Goal: Transaction & Acquisition: Obtain resource

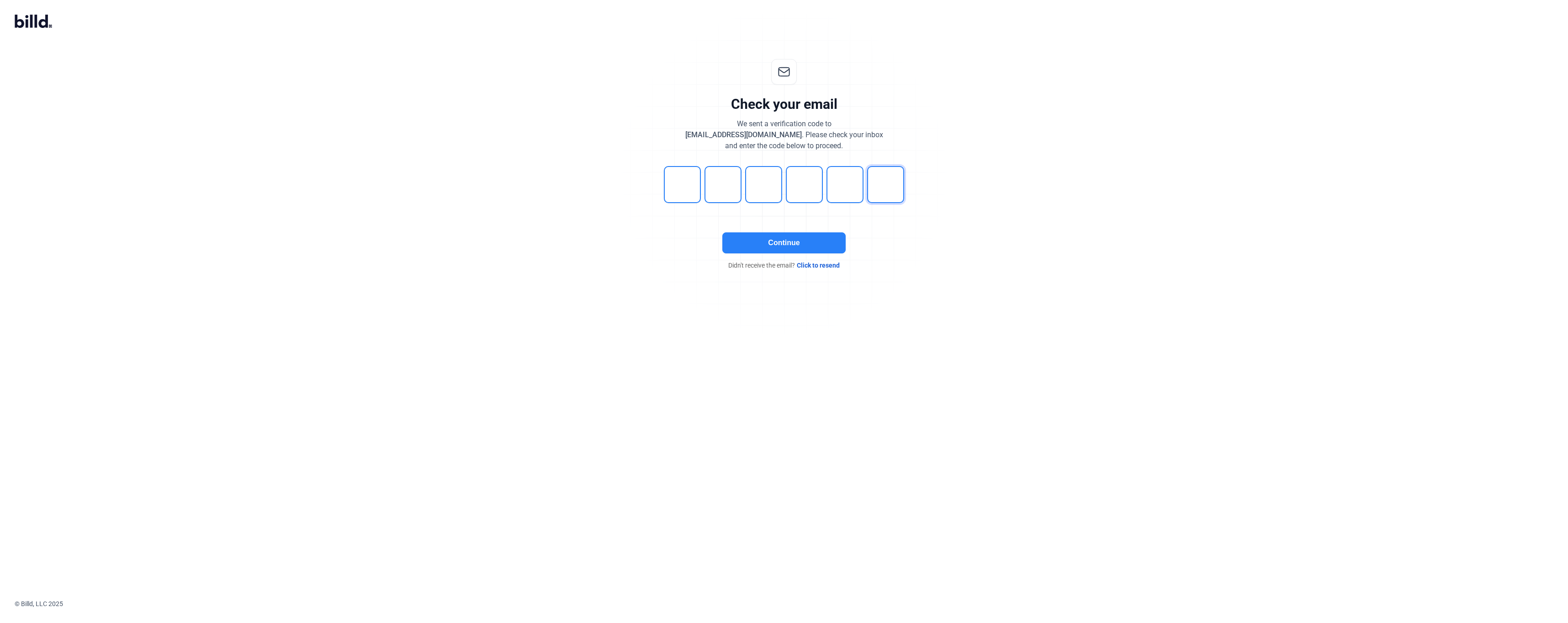
type input "4"
click at [796, 249] on button "Continue" at bounding box center [784, 242] width 124 height 21
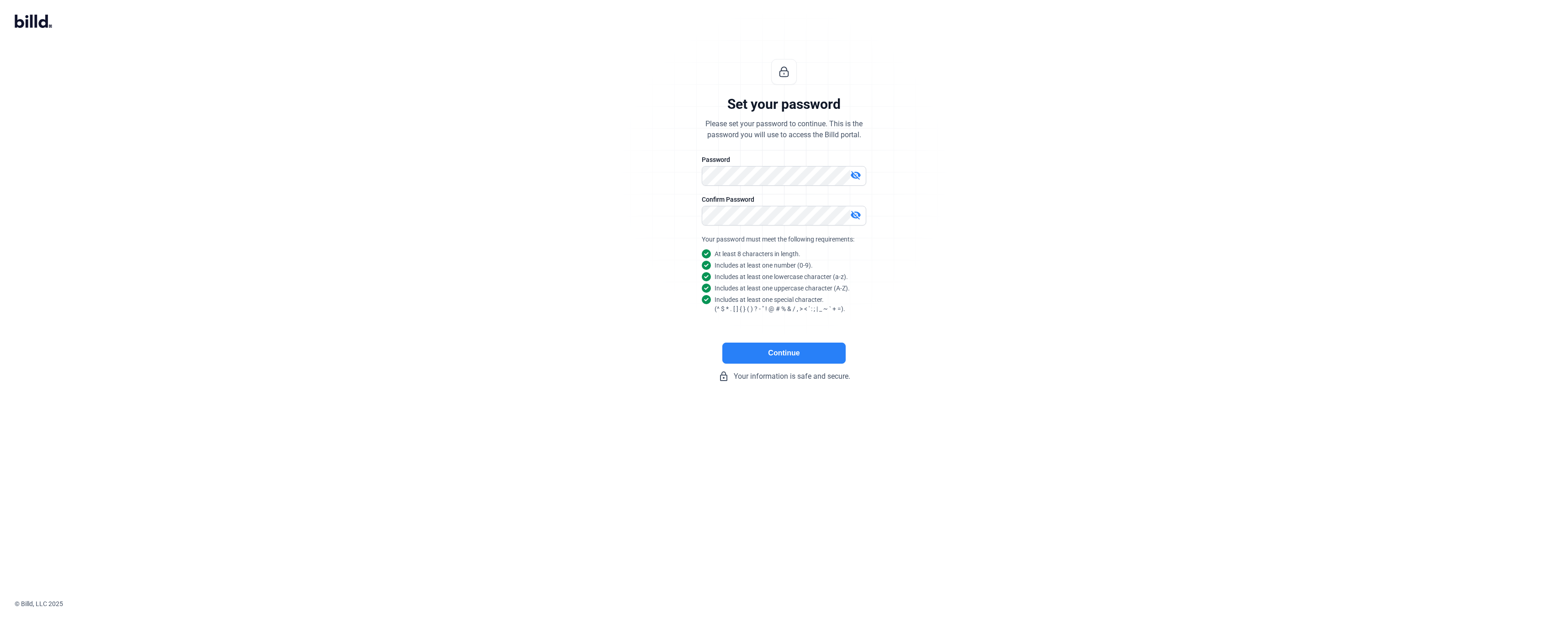
click at [789, 352] on button "Continue" at bounding box center [784, 353] width 124 height 21
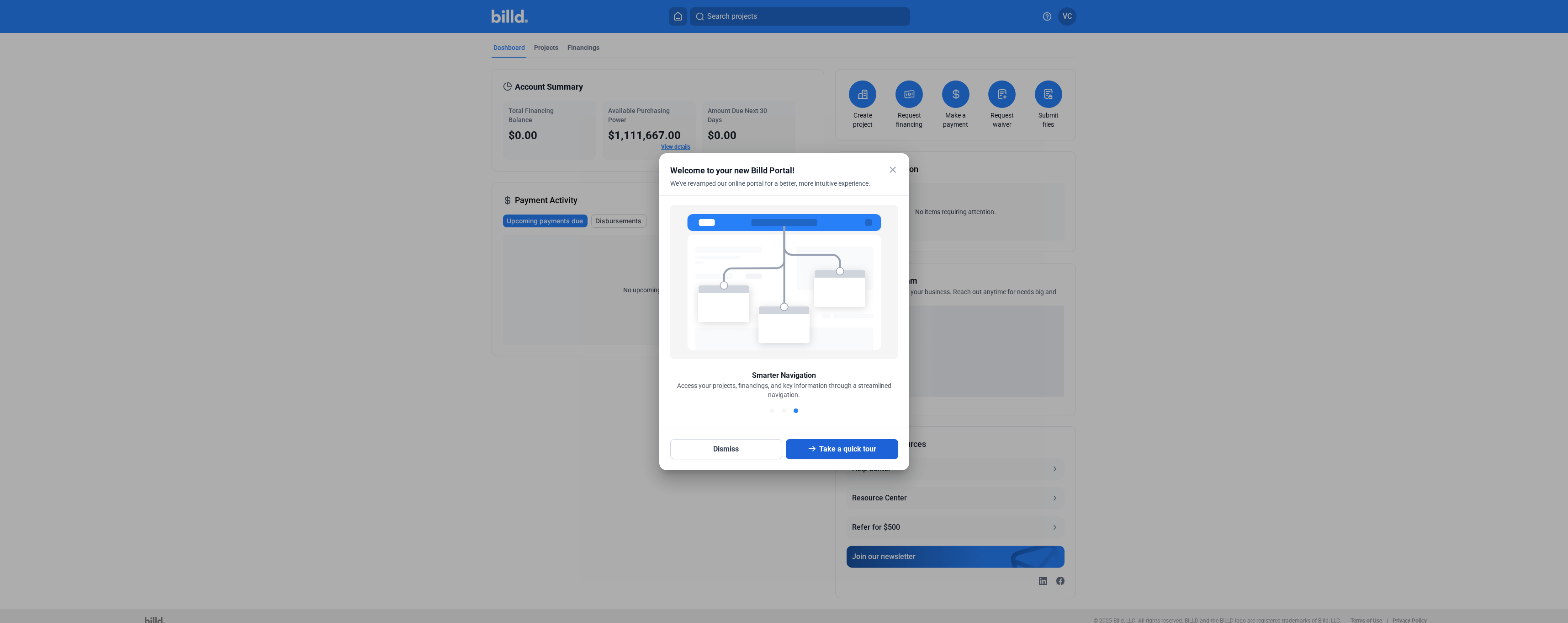
click at [834, 451] on button "Take a quick tour" at bounding box center [841, 449] width 112 height 20
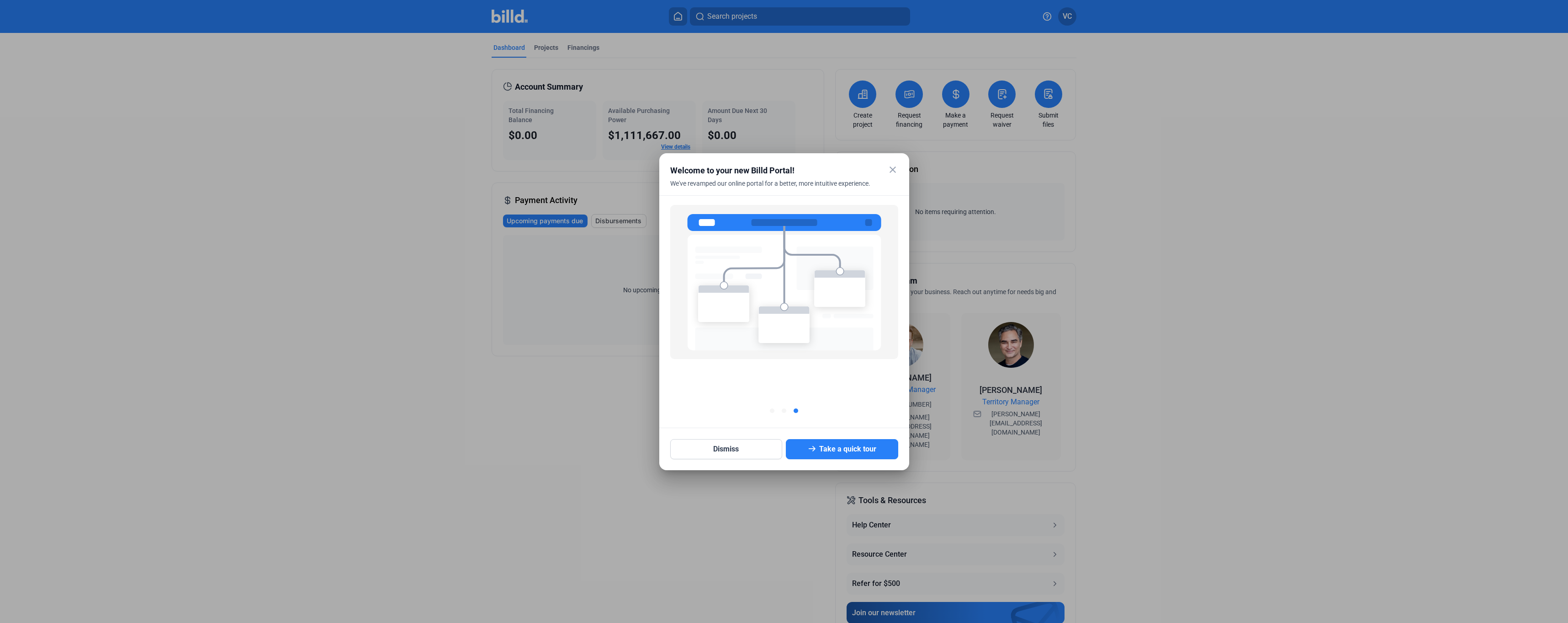
click at [892, 168] on mat-icon "close" at bounding box center [892, 169] width 11 height 11
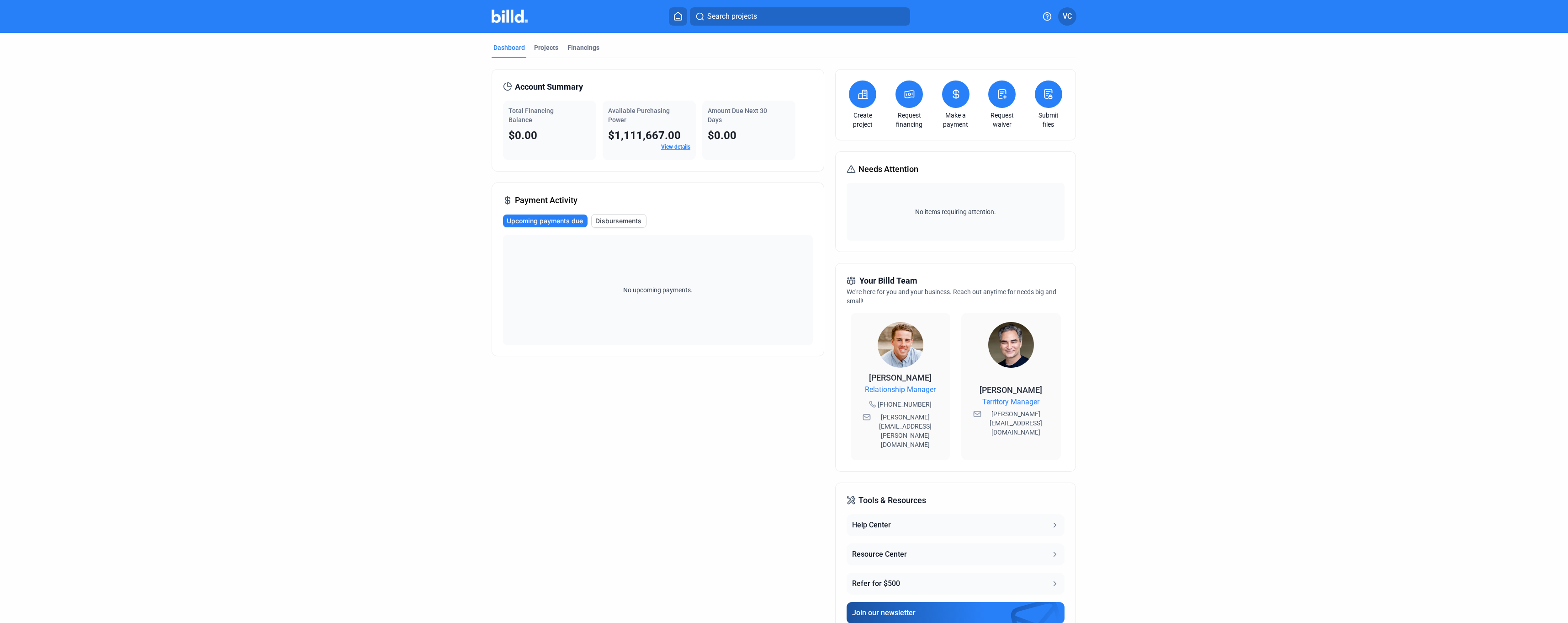
click at [679, 146] on link "View details" at bounding box center [676, 146] width 29 height 6
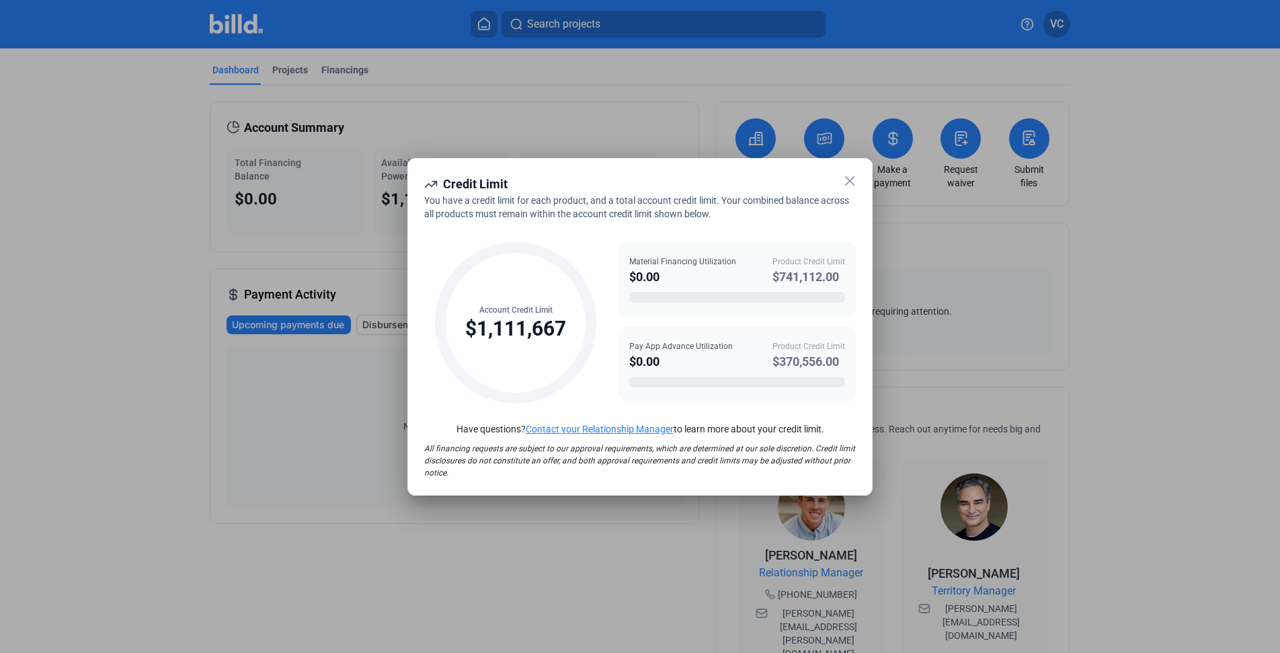
click at [847, 179] on icon at bounding box center [850, 181] width 16 height 16
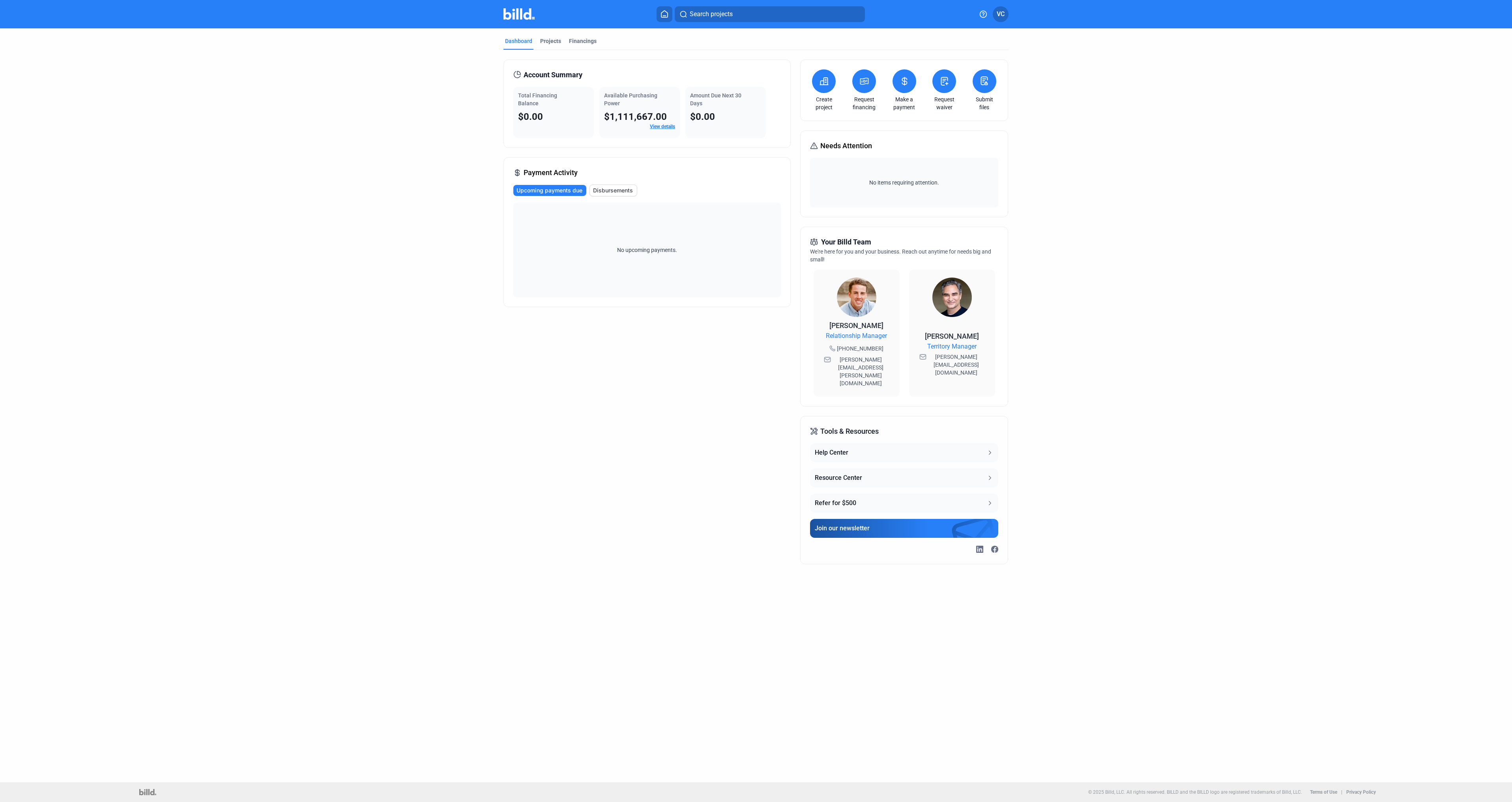
click at [825, 86] on icon at bounding box center [824, 81] width 10 height 9
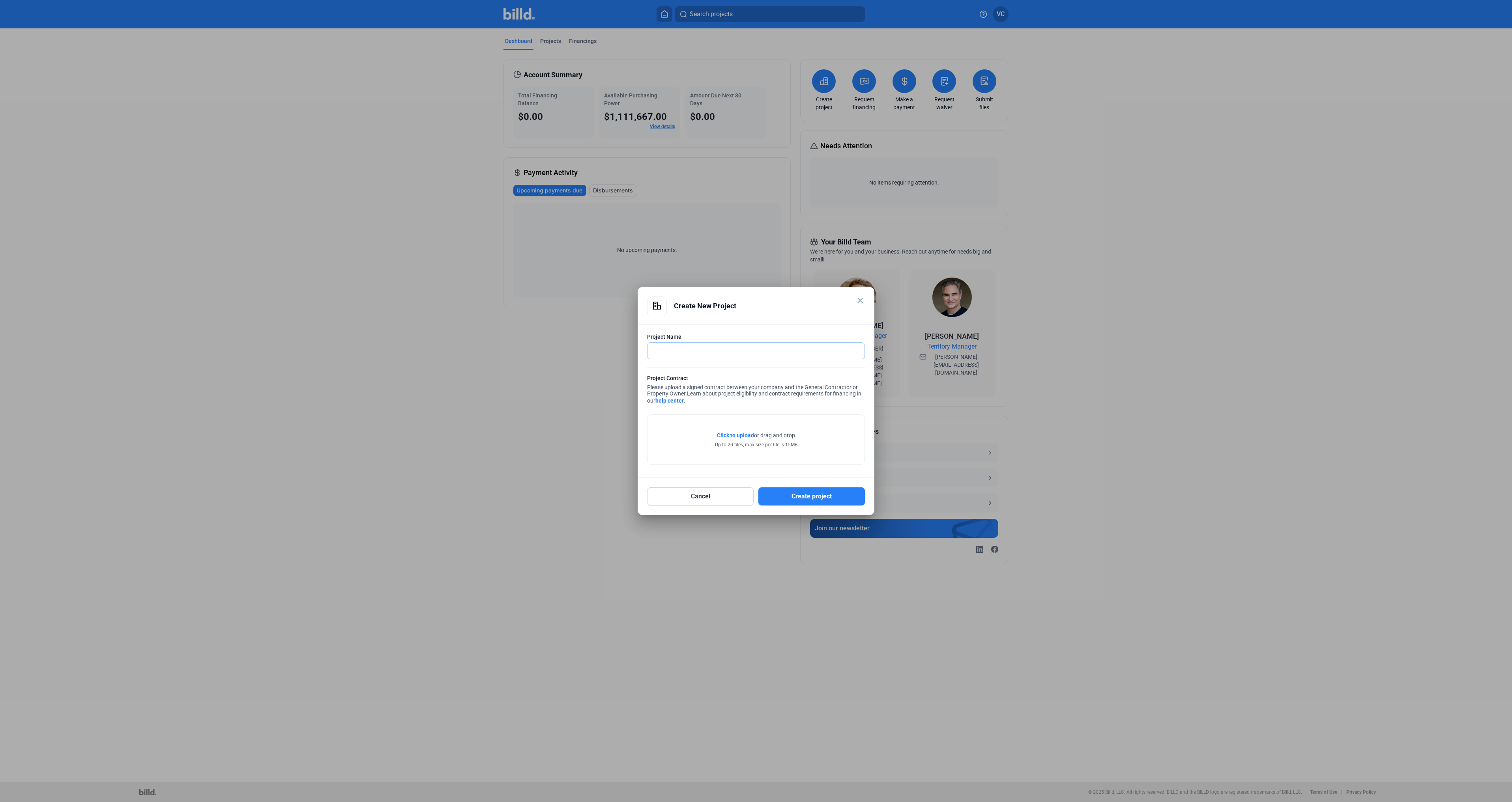
click at [716, 352] on input "text" at bounding box center [751, 351] width 208 height 16
click at [784, 355] on input "text" at bounding box center [756, 351] width 217 height 16
type input "[US_STATE] [MEDICAL_DATA] & Aesthetic Dermatology"
click at [744, 434] on span "Click to upload" at bounding box center [735, 435] width 37 height 6
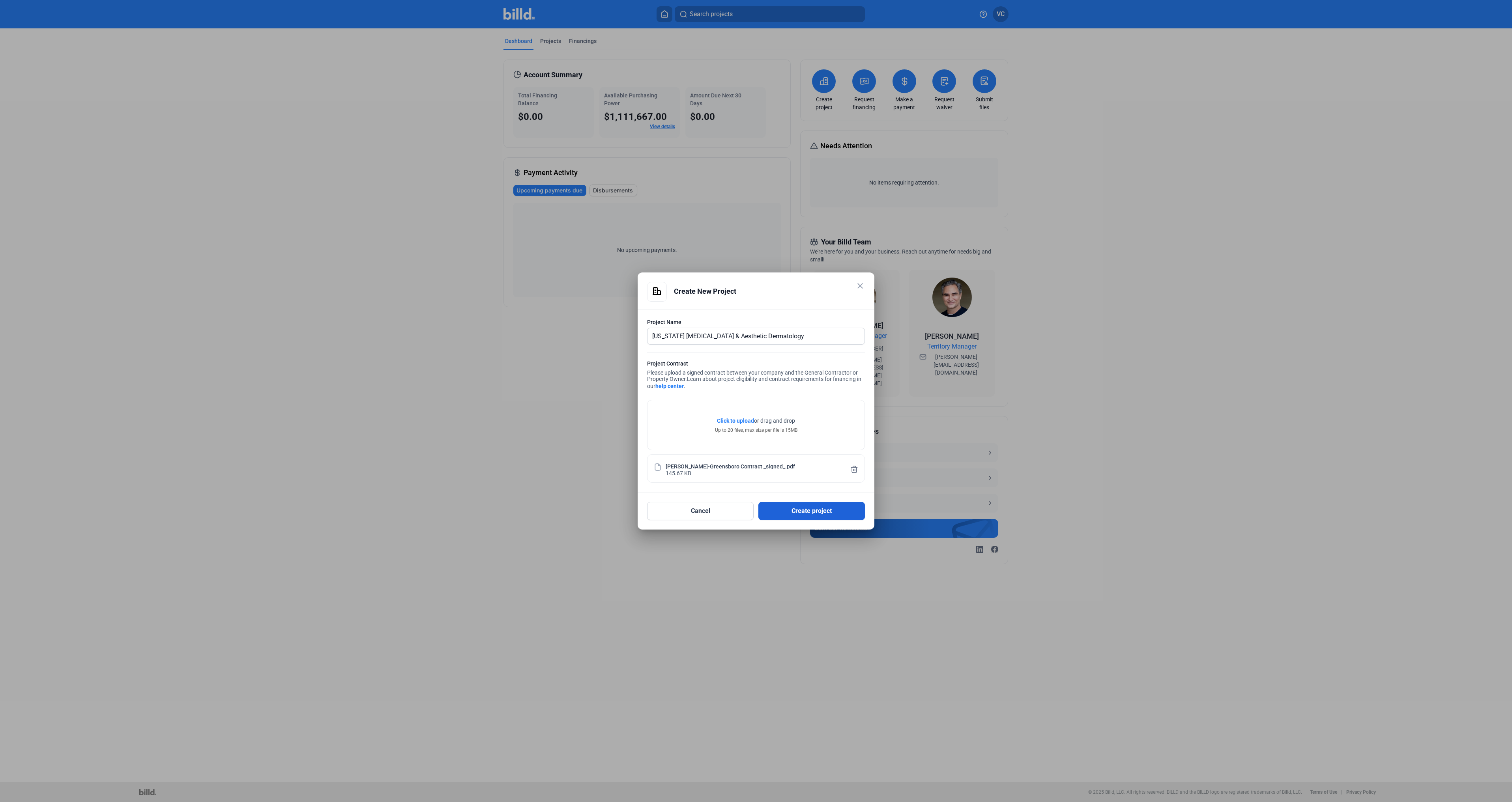
click at [796, 513] on button "Create project" at bounding box center [812, 511] width 107 height 18
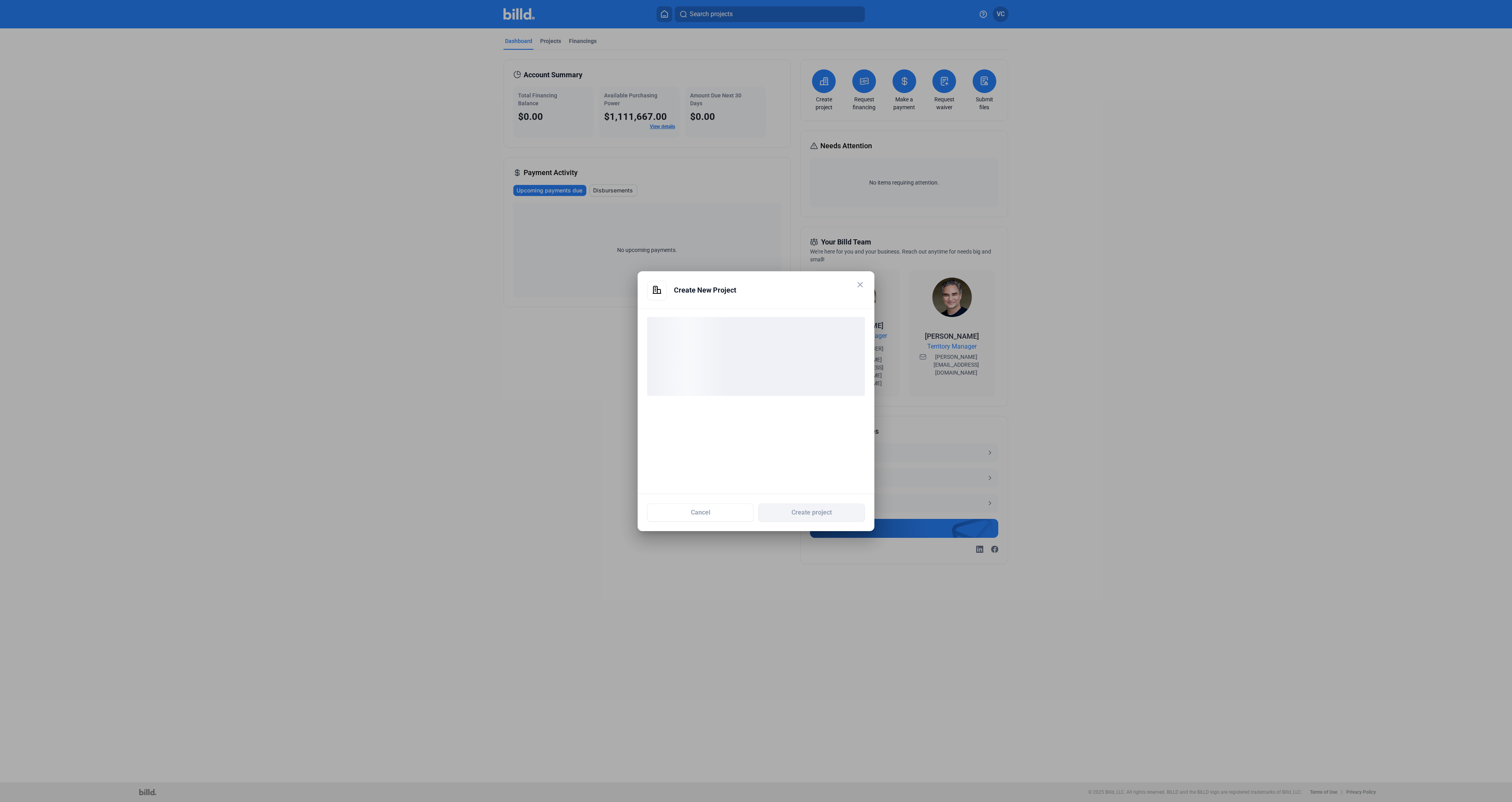
click at [691, 330] on div "loading" at bounding box center [755, 356] width 218 height 79
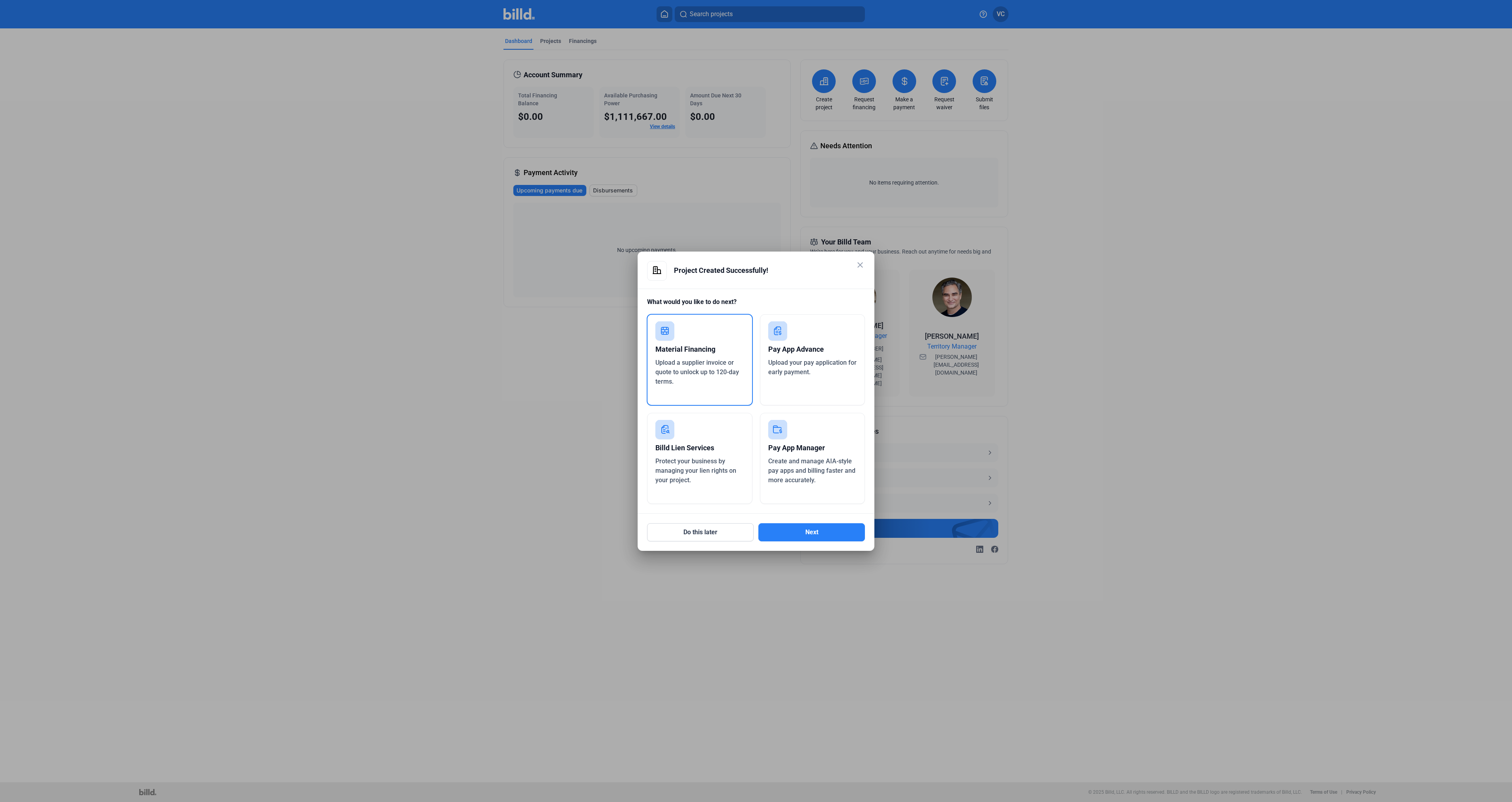
click at [729, 334] on div "Material Financing Upload a supplier invoice or quote to unlock up to 120-day t…" at bounding box center [700, 360] width 106 height 92
click at [814, 373] on div "Upload your pay application for early payment." at bounding box center [812, 367] width 89 height 19
click at [814, 536] on button "Next" at bounding box center [812, 532] width 107 height 18
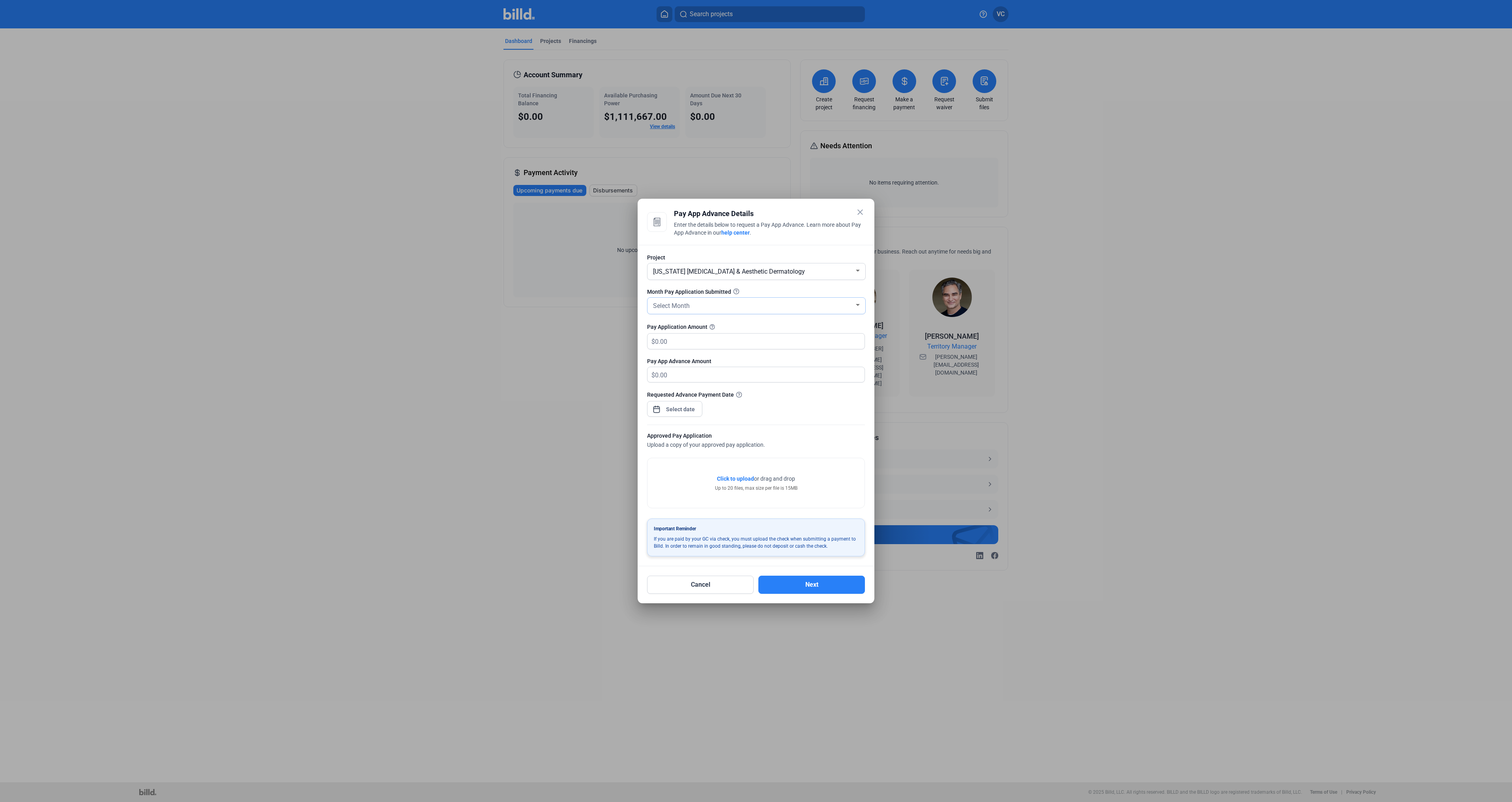
click at [688, 309] on div "Select Month" at bounding box center [753, 305] width 203 height 11
click at [671, 387] on span "[DATE]" at bounding box center [757, 390] width 210 height 14
click at [673, 343] on input "text" at bounding box center [755, 341] width 200 height 15
type input "1"
click at [670, 411] on div "close Pay App Advance Details Enter the details below to request a Pay App Adva…" at bounding box center [756, 401] width 1512 height 802
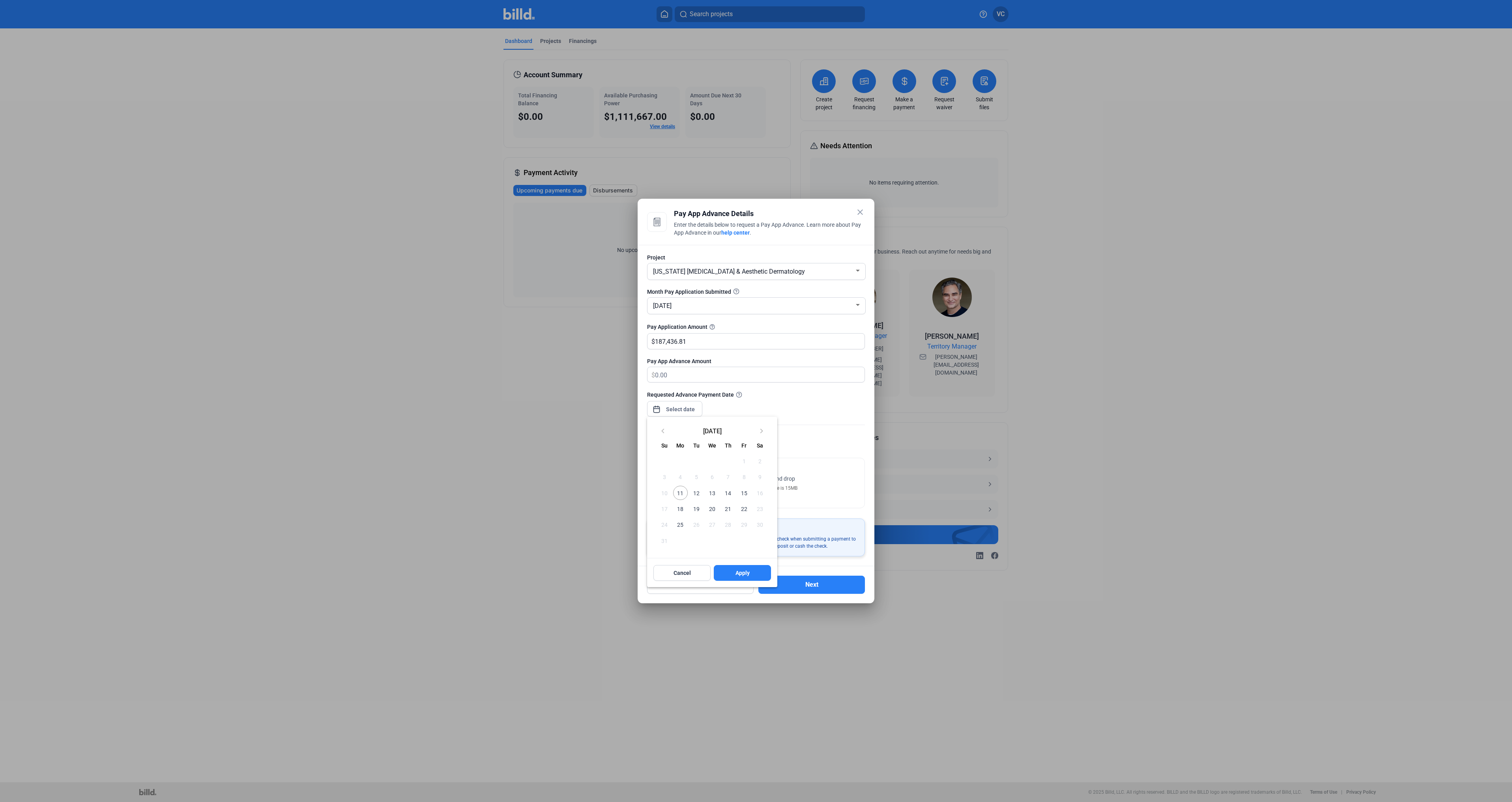
click at [683, 494] on span "11" at bounding box center [680, 493] width 14 height 14
click at [737, 537] on span "Apply" at bounding box center [743, 573] width 14 height 8
drag, startPoint x: 715, startPoint y: 336, endPoint x: 699, endPoint y: 340, distance: 16.5
click at [713, 336] on input "187,436.81" at bounding box center [755, 341] width 200 height 15
drag, startPoint x: 693, startPoint y: 340, endPoint x: 625, endPoint y: 340, distance: 68.0
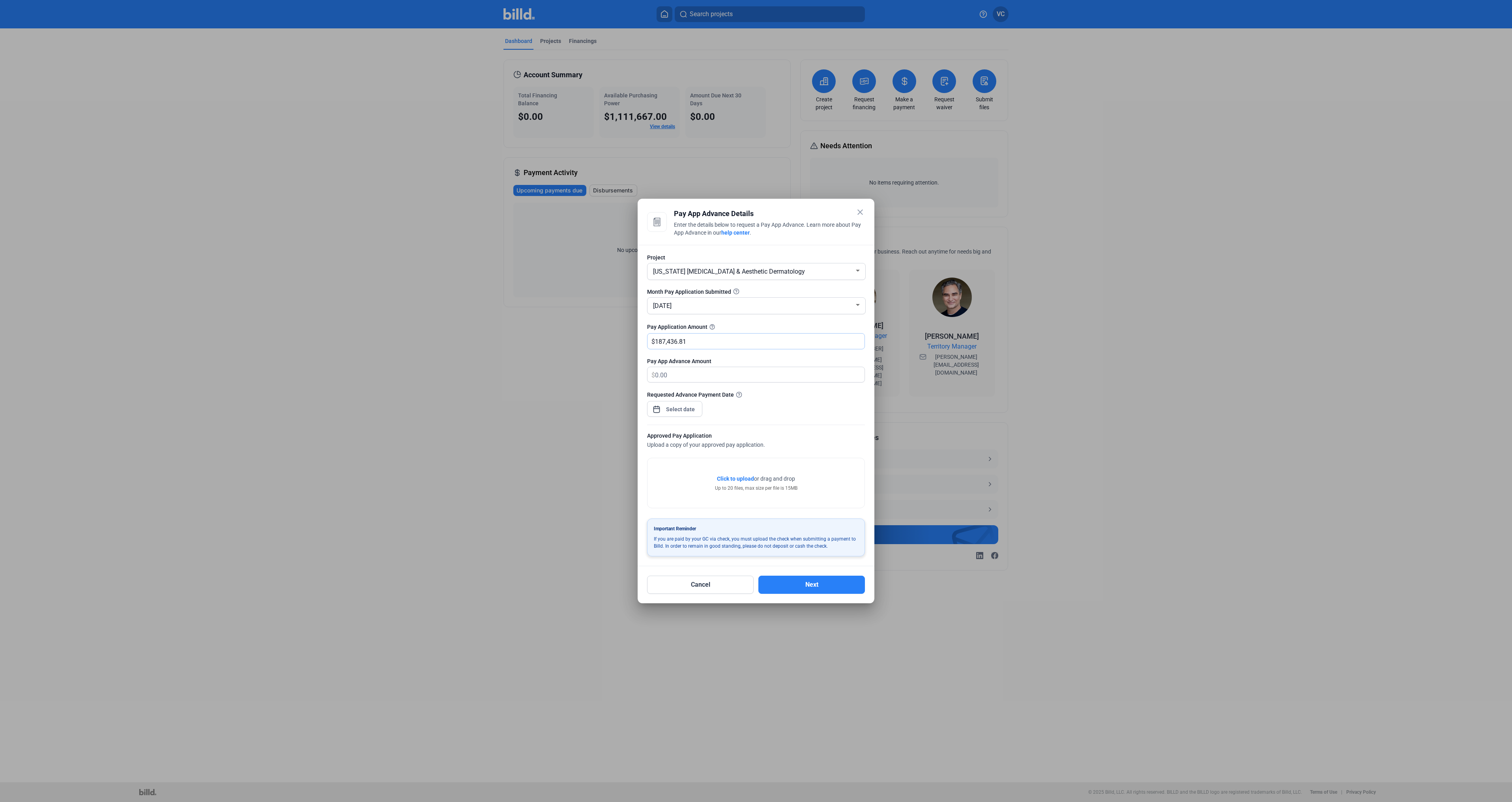
click at [625, 340] on div "close Pay App Advance Details Enter the details below to request a Pay App Adva…" at bounding box center [756, 401] width 1512 height 802
type input "168,693.13"
click at [808, 402] on div "Requested Advance Payment Date" at bounding box center [755, 408] width 218 height 34
click at [744, 480] on span "Click to upload" at bounding box center [735, 479] width 37 height 6
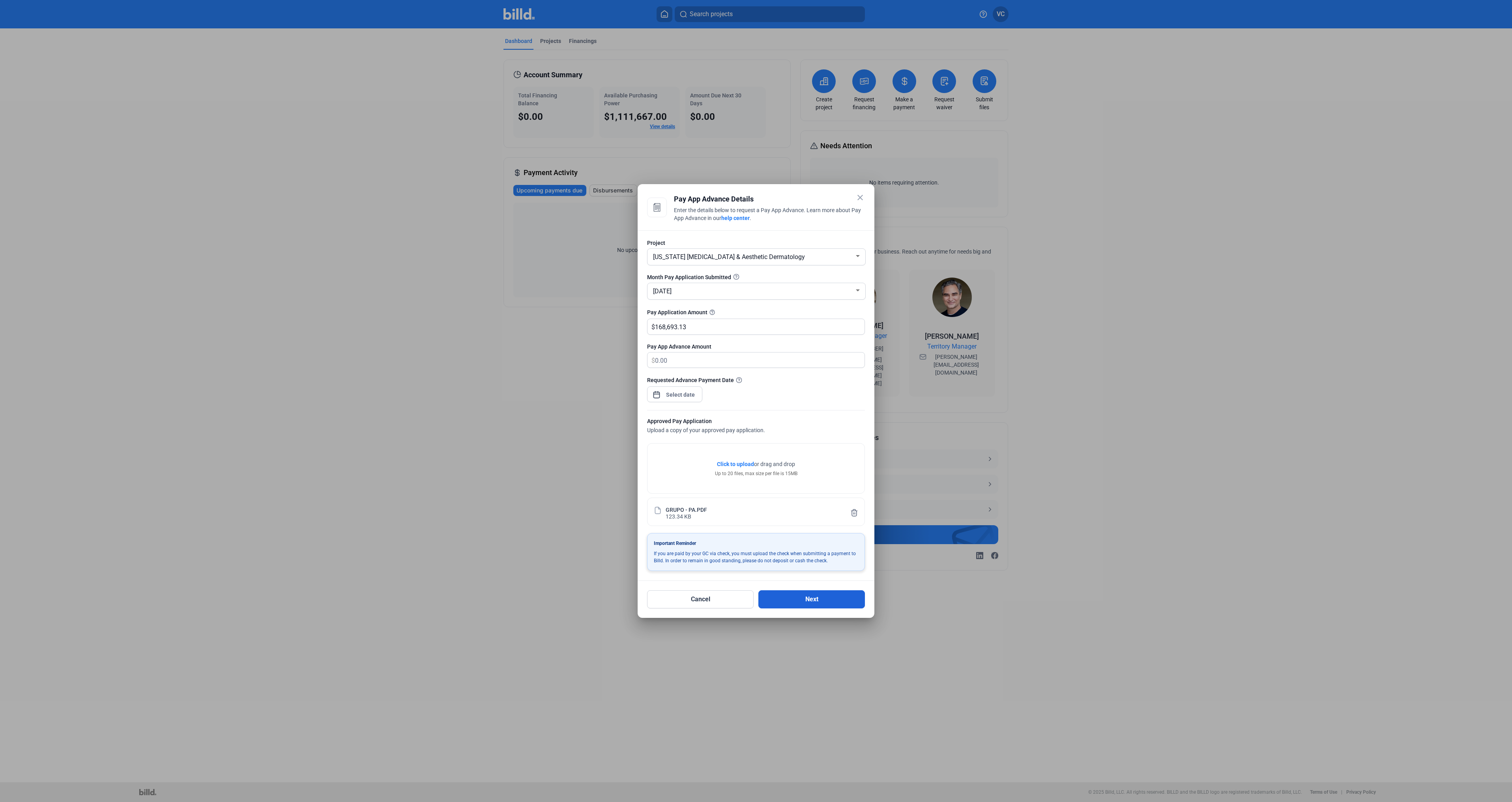
click at [810, 537] on button "Next" at bounding box center [812, 599] width 107 height 18
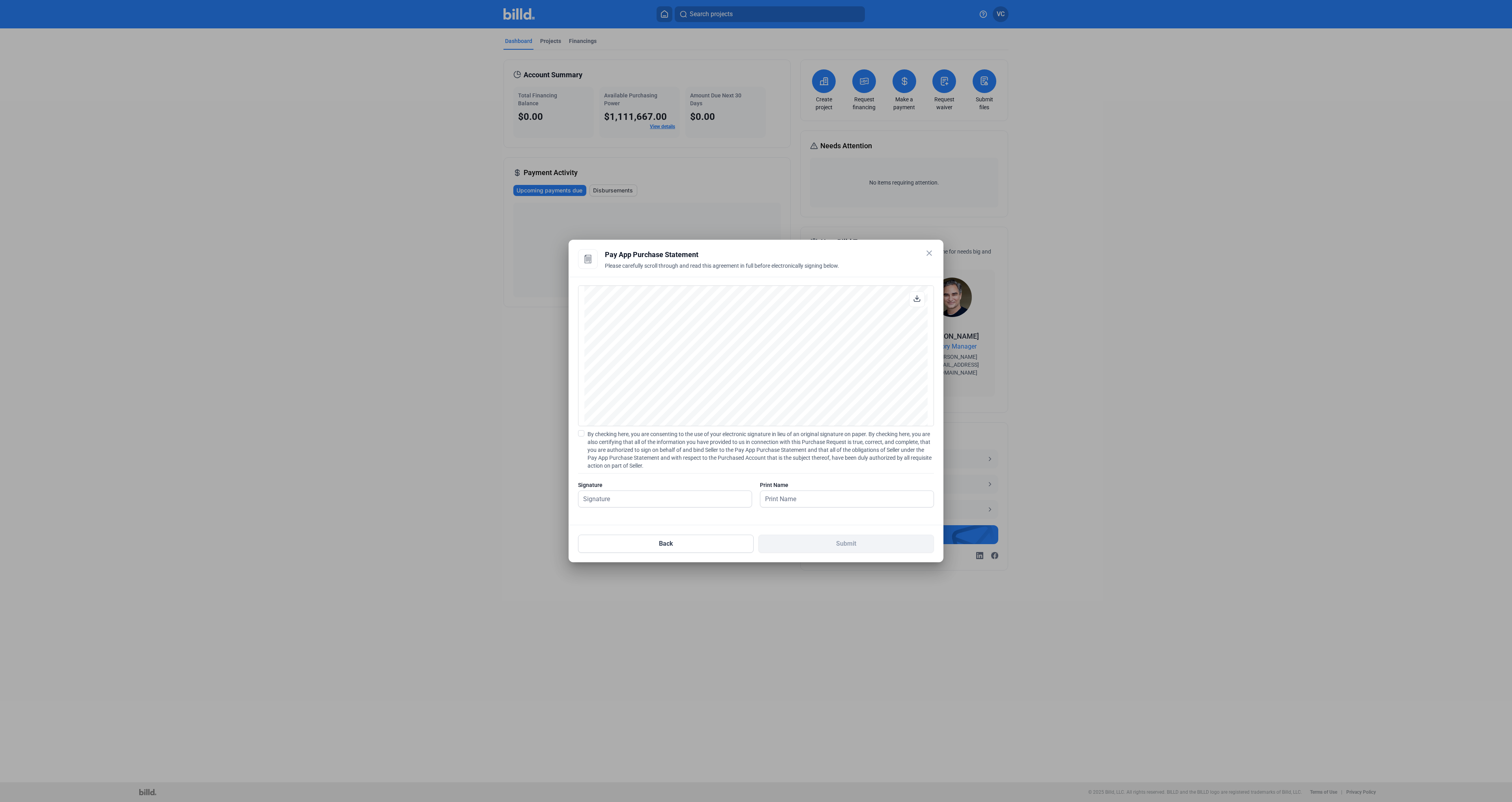
scroll to position [2046, 0]
click at [580, 435] on span at bounding box center [581, 433] width 6 height 6
click at [0, 0] on input "By checking here, you are consenting to the use of your electronic signature in…" at bounding box center [0, 0] width 0 height 0
click at [631, 496] on input "text" at bounding box center [664, 499] width 173 height 16
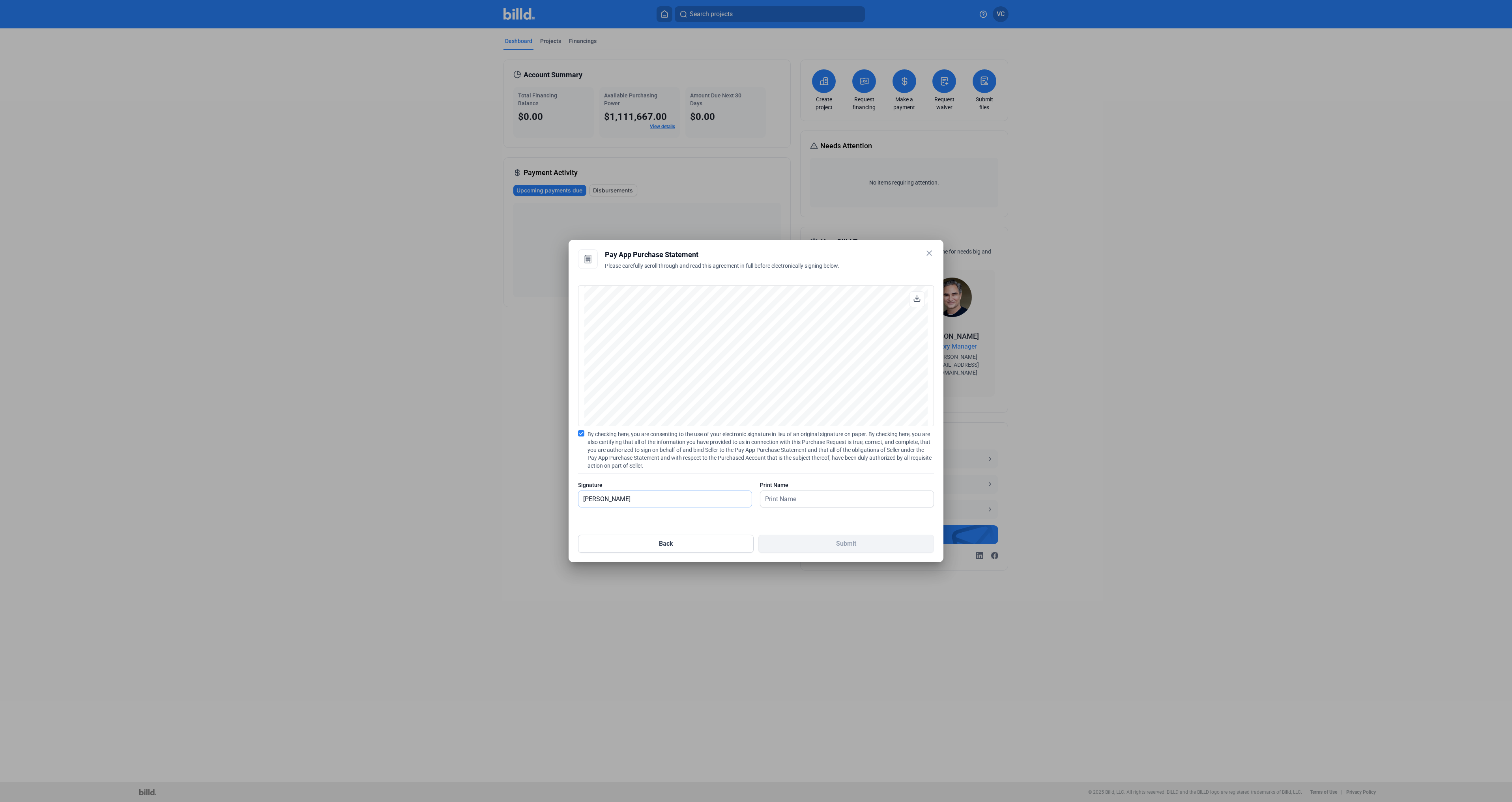
type input "[PERSON_NAME]"
click at [849, 537] on button "Submit" at bounding box center [846, 544] width 176 height 18
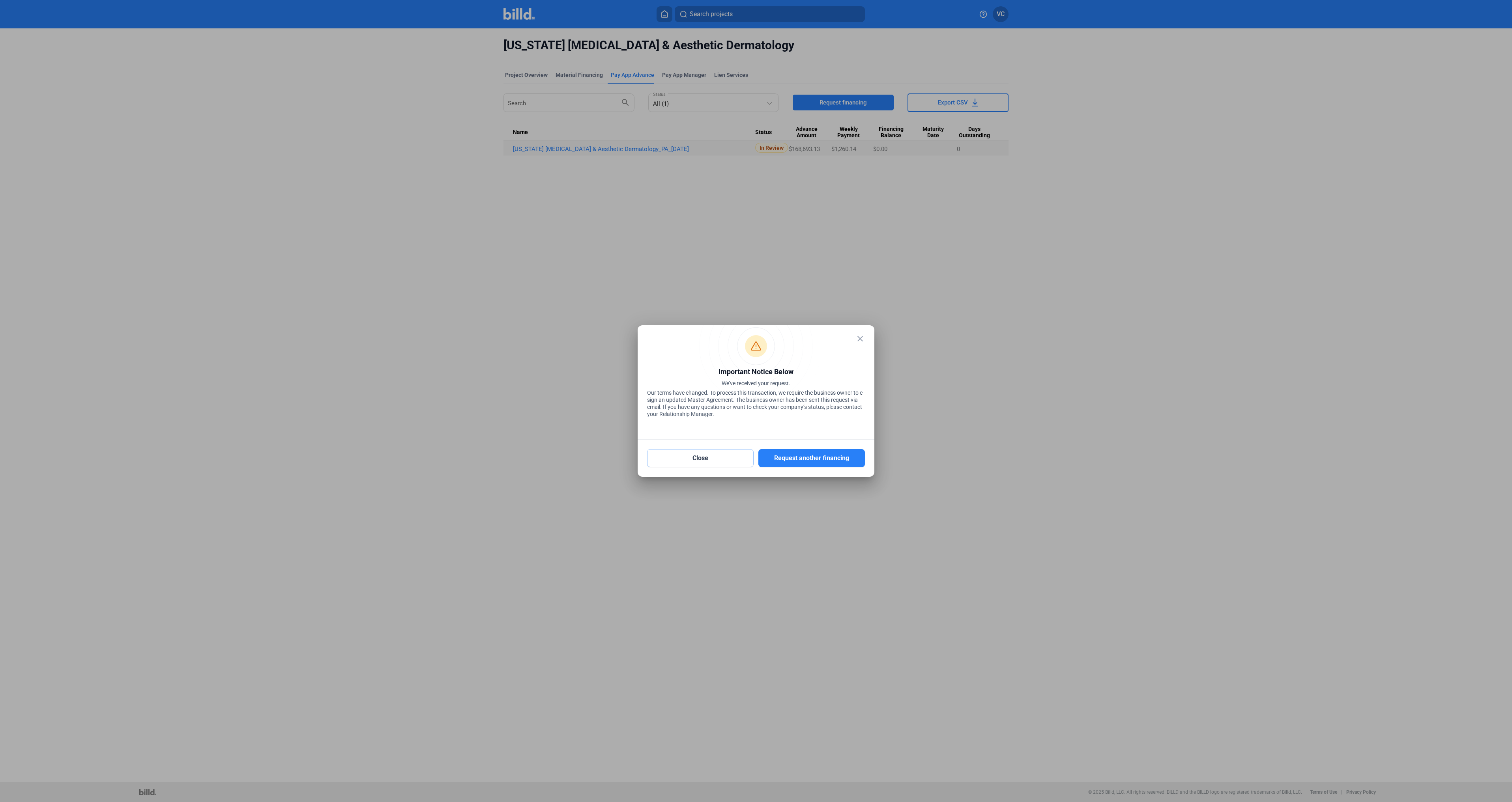
drag, startPoint x: 727, startPoint y: 457, endPoint x: 728, endPoint y: 453, distance: 4.1
click at [727, 457] on button "Close" at bounding box center [700, 458] width 107 height 18
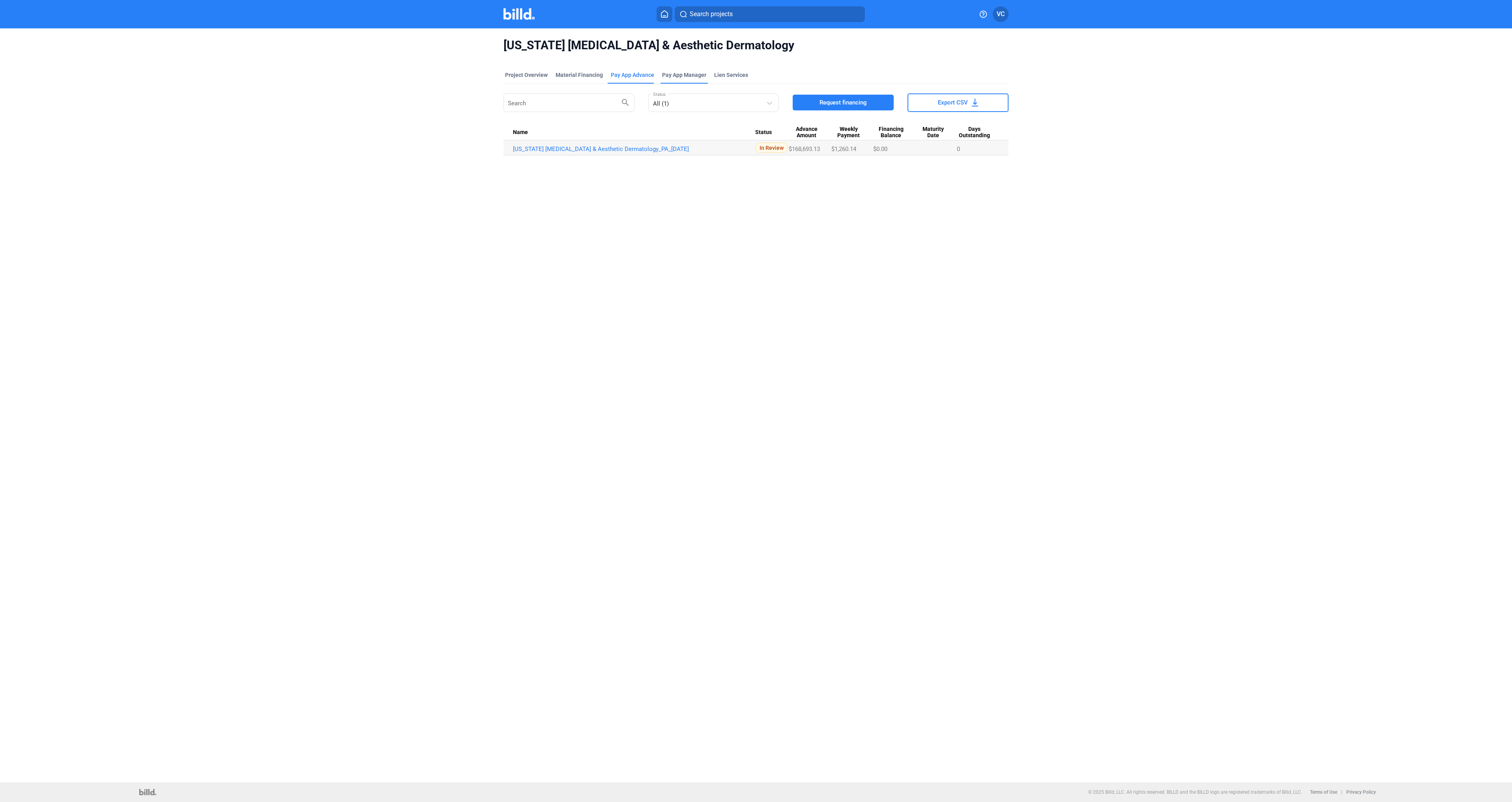
click at [675, 75] on span "Pay App Manager" at bounding box center [684, 75] width 44 height 8
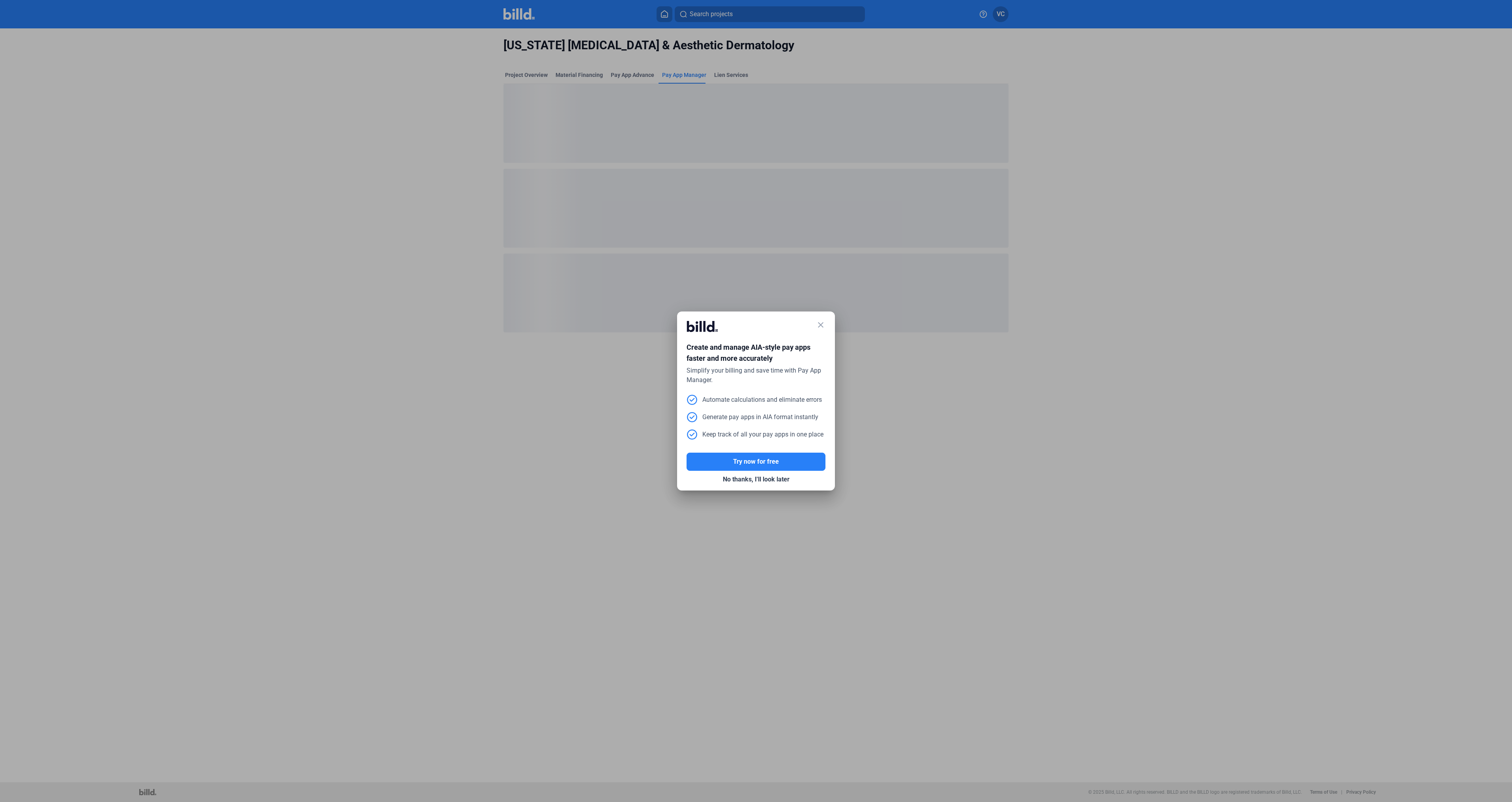
click at [825, 326] on mat-dialog-container "close Create and manage AIA-style pay apps faster and more accurately Simplify …" at bounding box center [756, 401] width 158 height 179
click at [822, 326] on mat-icon "close" at bounding box center [821, 325] width 9 height 9
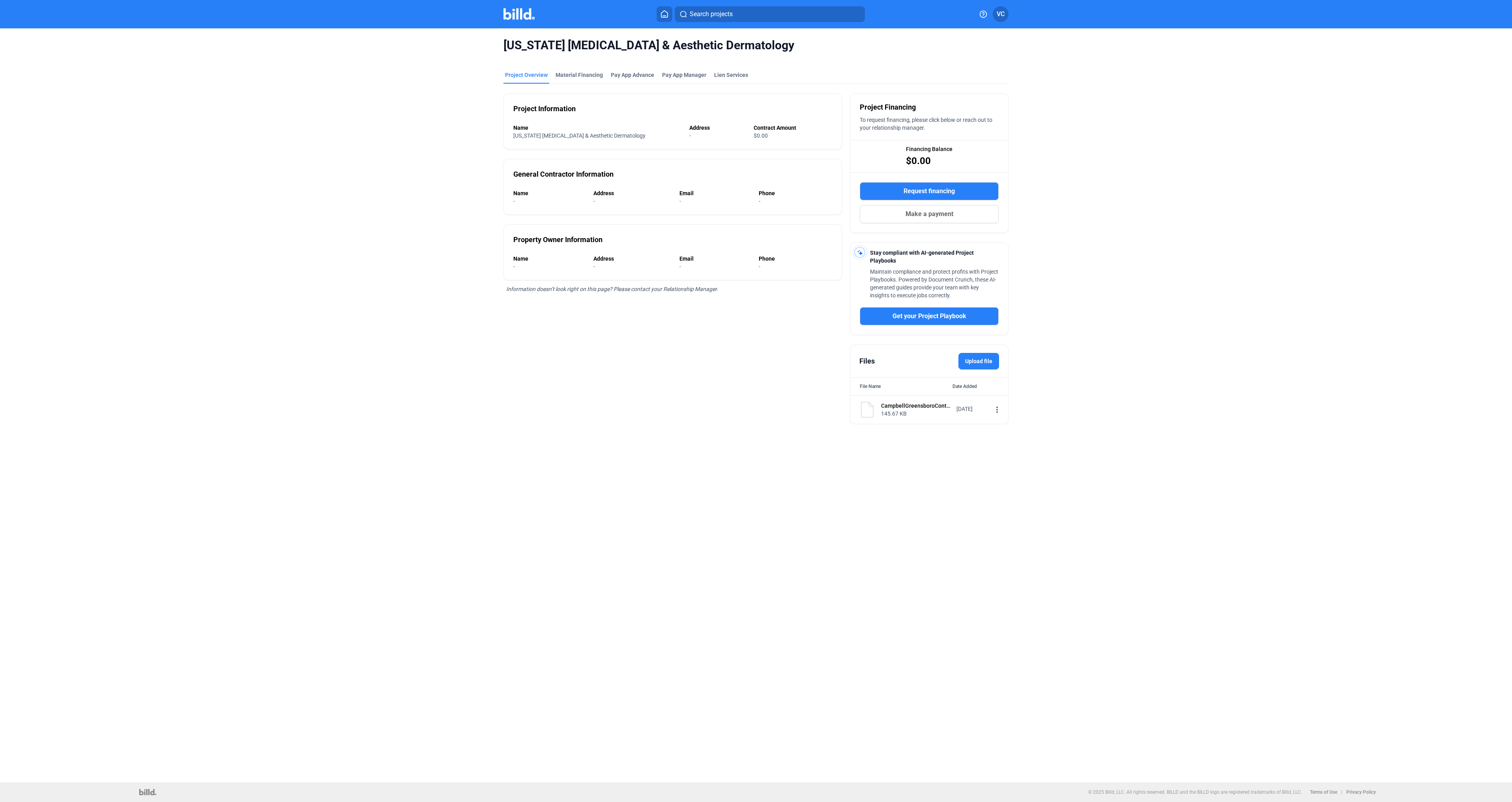
click at [526, 75] on div "Project Overview" at bounding box center [526, 75] width 43 height 8
click at [754, 133] on span "$0.00" at bounding box center [761, 136] width 14 height 6
click at [761, 135] on div "$0.00" at bounding box center [789, 136] width 70 height 8
click at [1002, 15] on span "VC" at bounding box center [1000, 14] width 8 height 9
click at [946, 99] on button "Banks" at bounding box center [959, 97] width 86 height 16
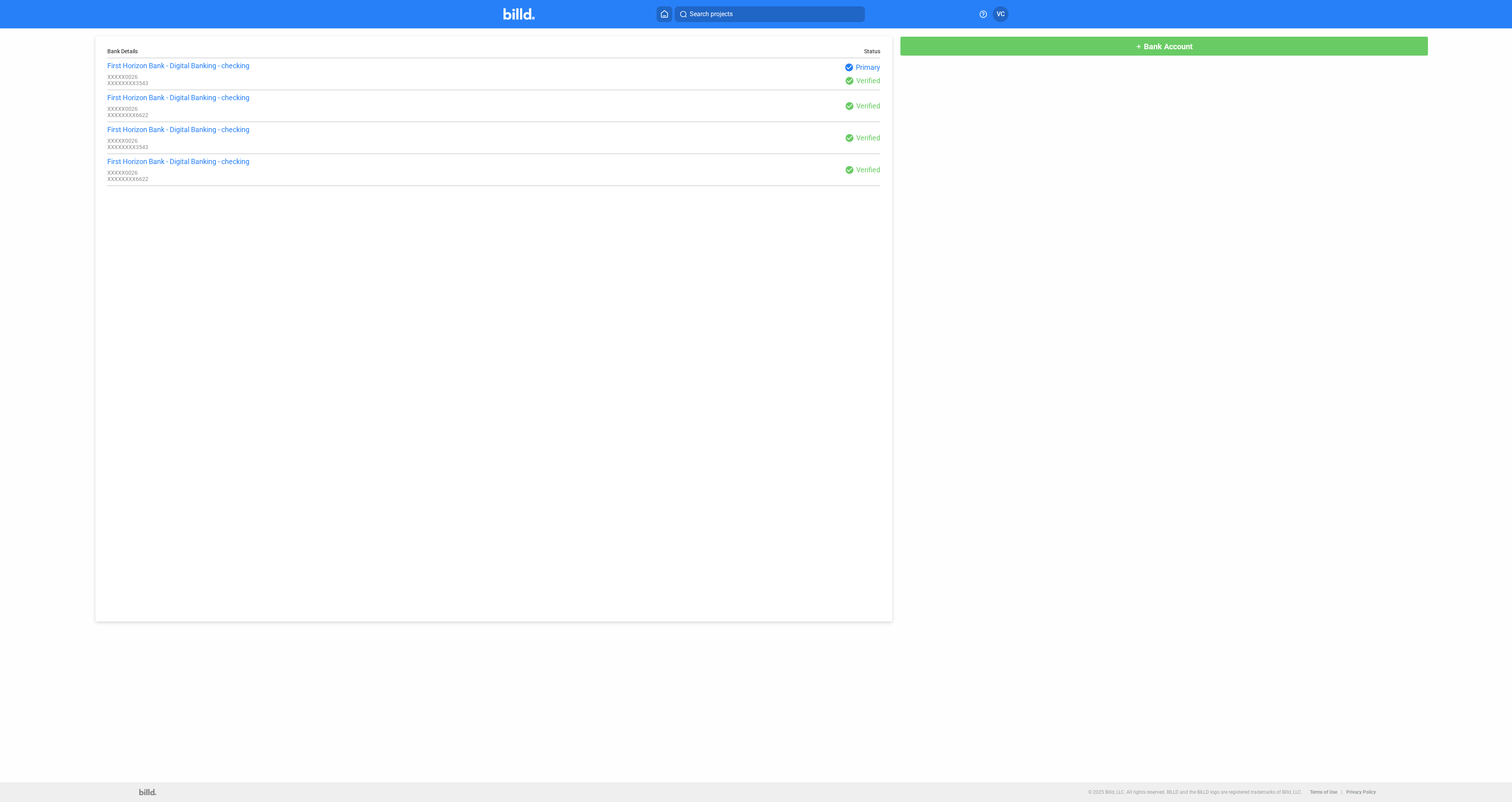
click at [246, 105] on div "First Horizon Bank - Digital Banking - checking XXXXX0026 XXXXXXXX6622" at bounding box center [301, 106] width 387 height 25
click at [998, 15] on span "VC" at bounding box center [1000, 14] width 8 height 9
click at [947, 60] on button "Company Settings" at bounding box center [959, 61] width 86 height 16
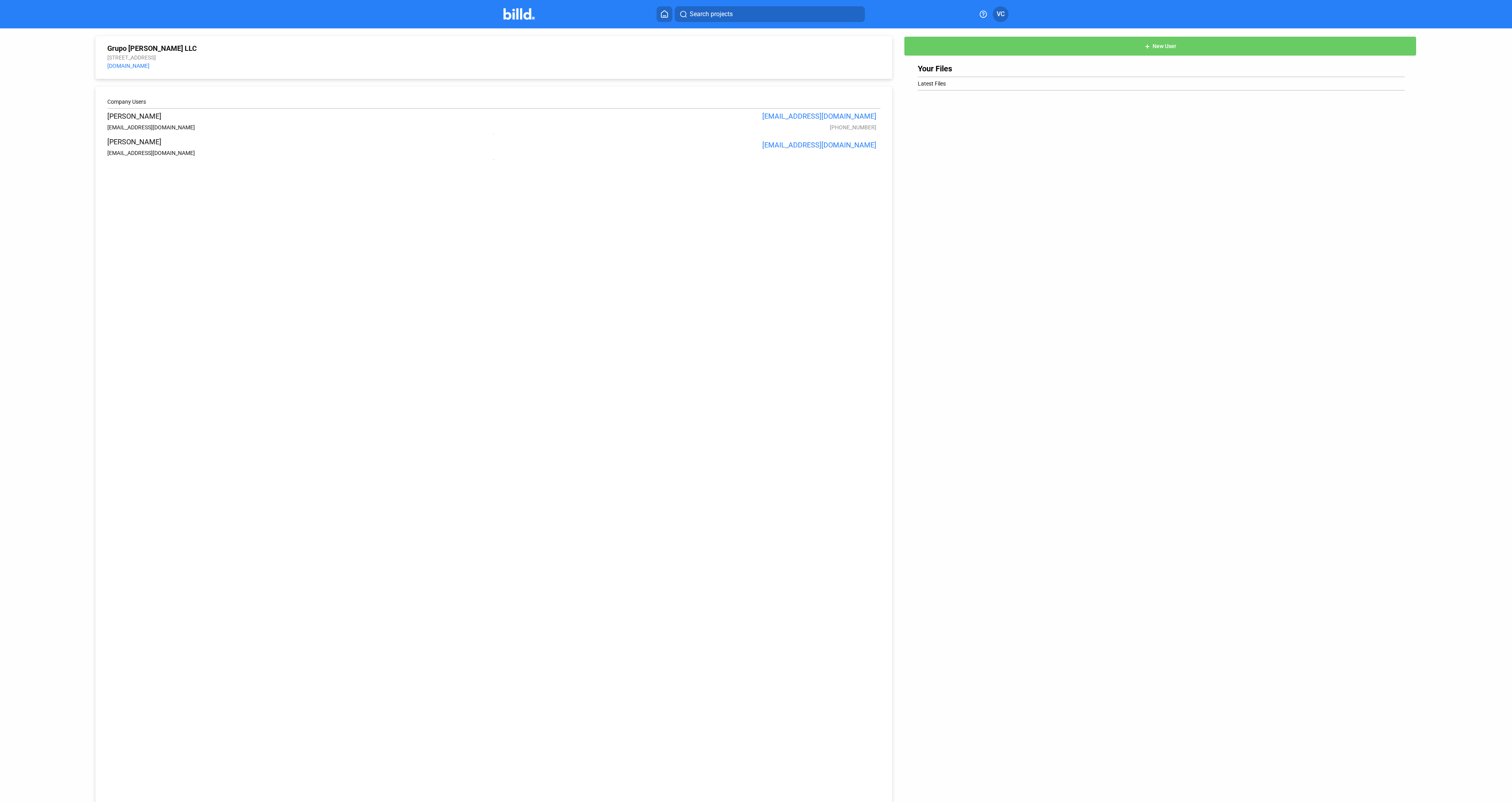
click at [662, 13] on icon at bounding box center [664, 13] width 6 height 6
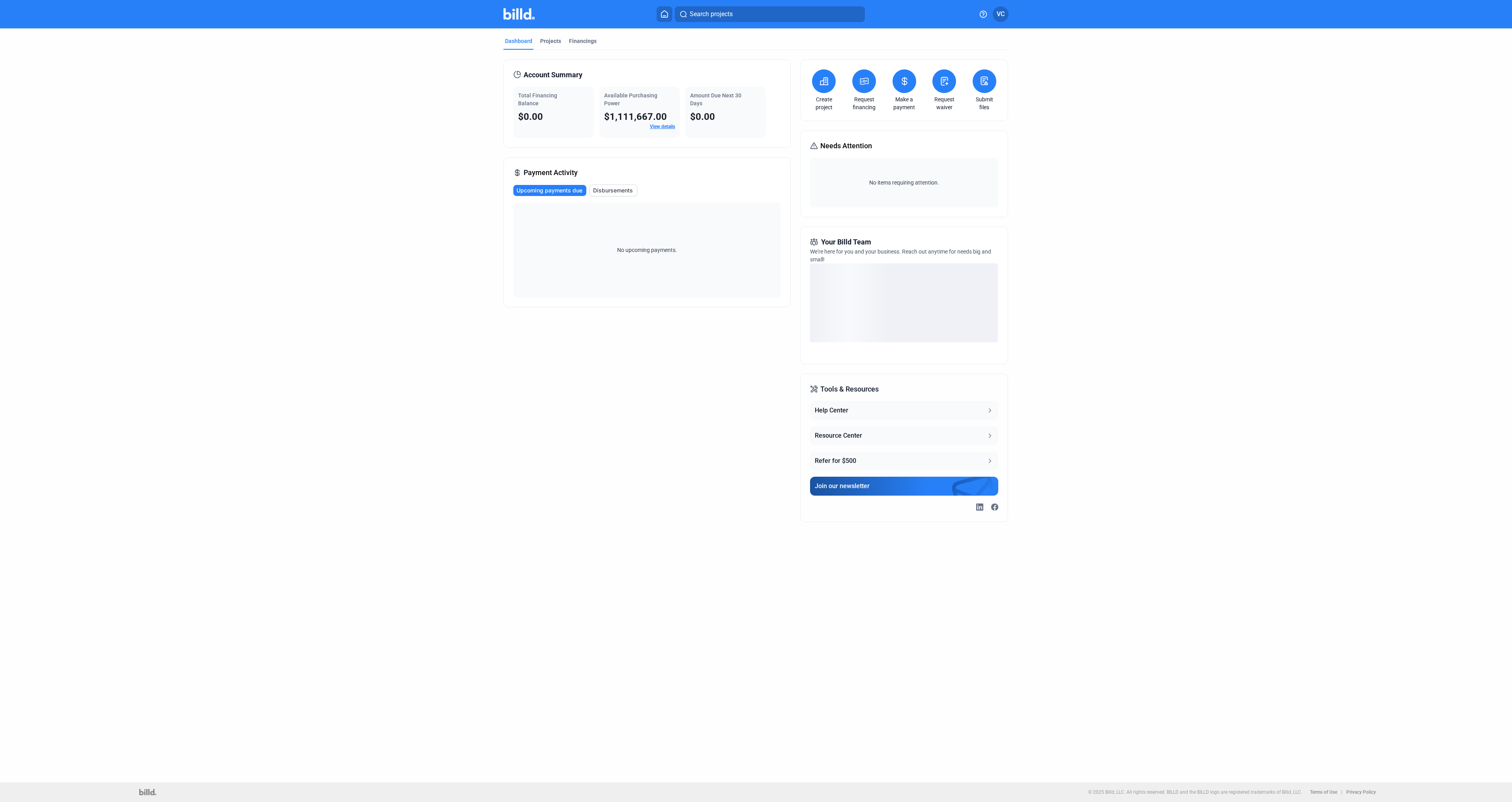
click at [827, 79] on icon at bounding box center [824, 81] width 10 height 9
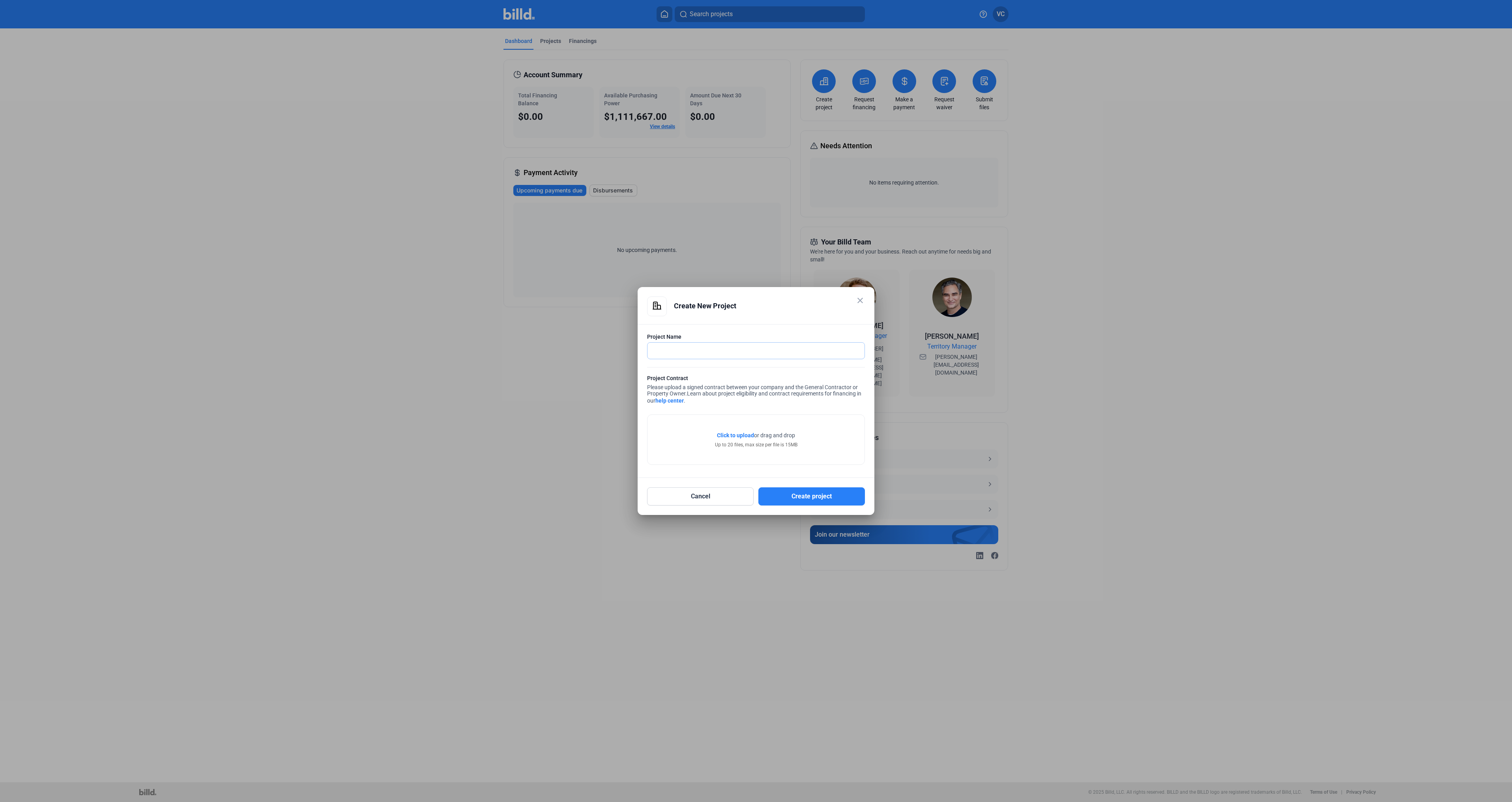
click at [703, 350] on input "text" at bounding box center [751, 351] width 208 height 16
click at [705, 351] on input "text" at bounding box center [751, 351] width 208 height 16
type input "[US_STATE] Instrument"
click at [737, 438] on span "Click to upload" at bounding box center [735, 435] width 37 height 6
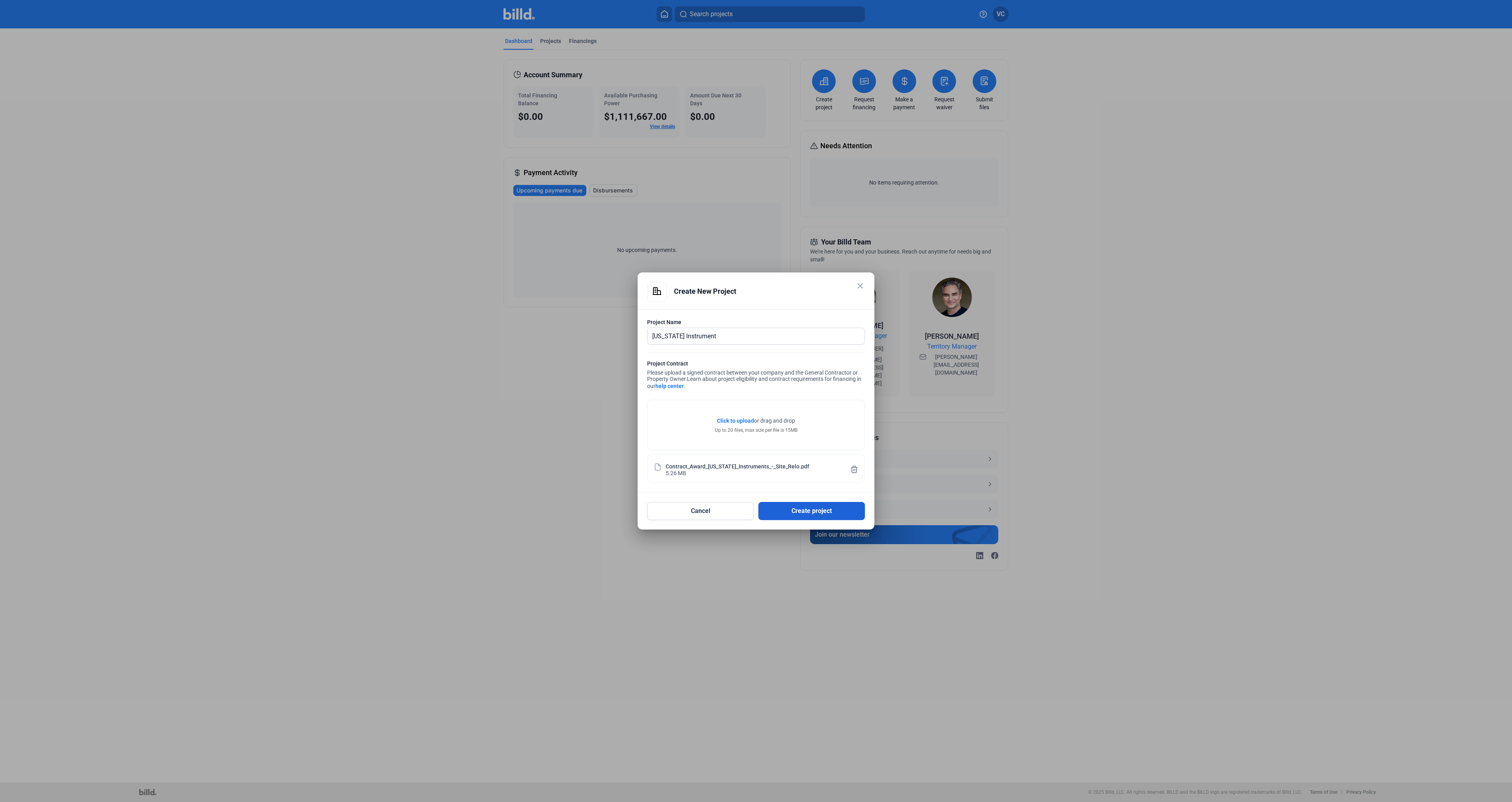
click at [812, 515] on button "Create project" at bounding box center [812, 511] width 107 height 18
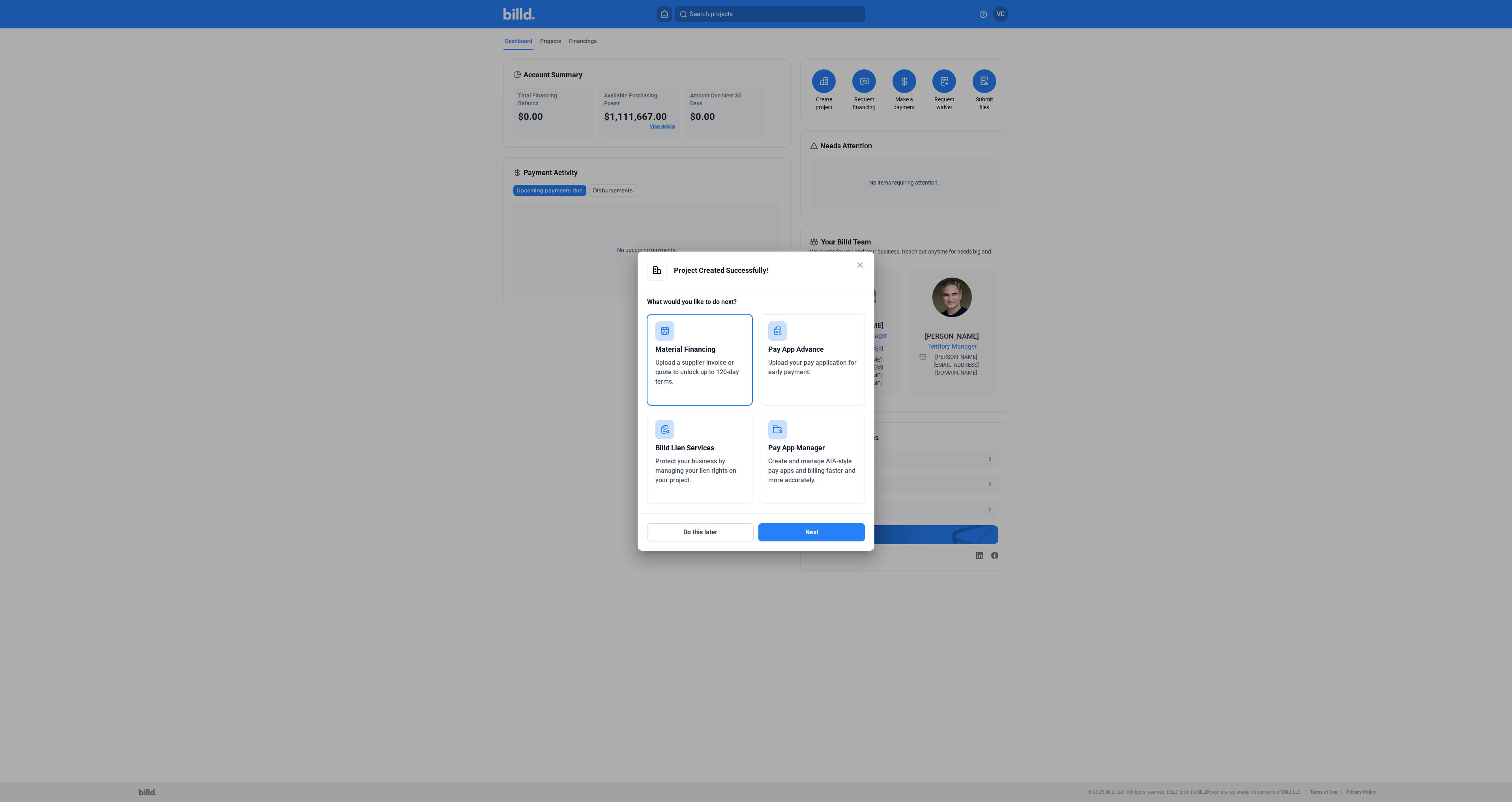
click at [838, 391] on div "Pay App Advance Upload your pay application for early payment." at bounding box center [812, 360] width 105 height 91
click at [822, 533] on button "Next" at bounding box center [812, 532] width 107 height 18
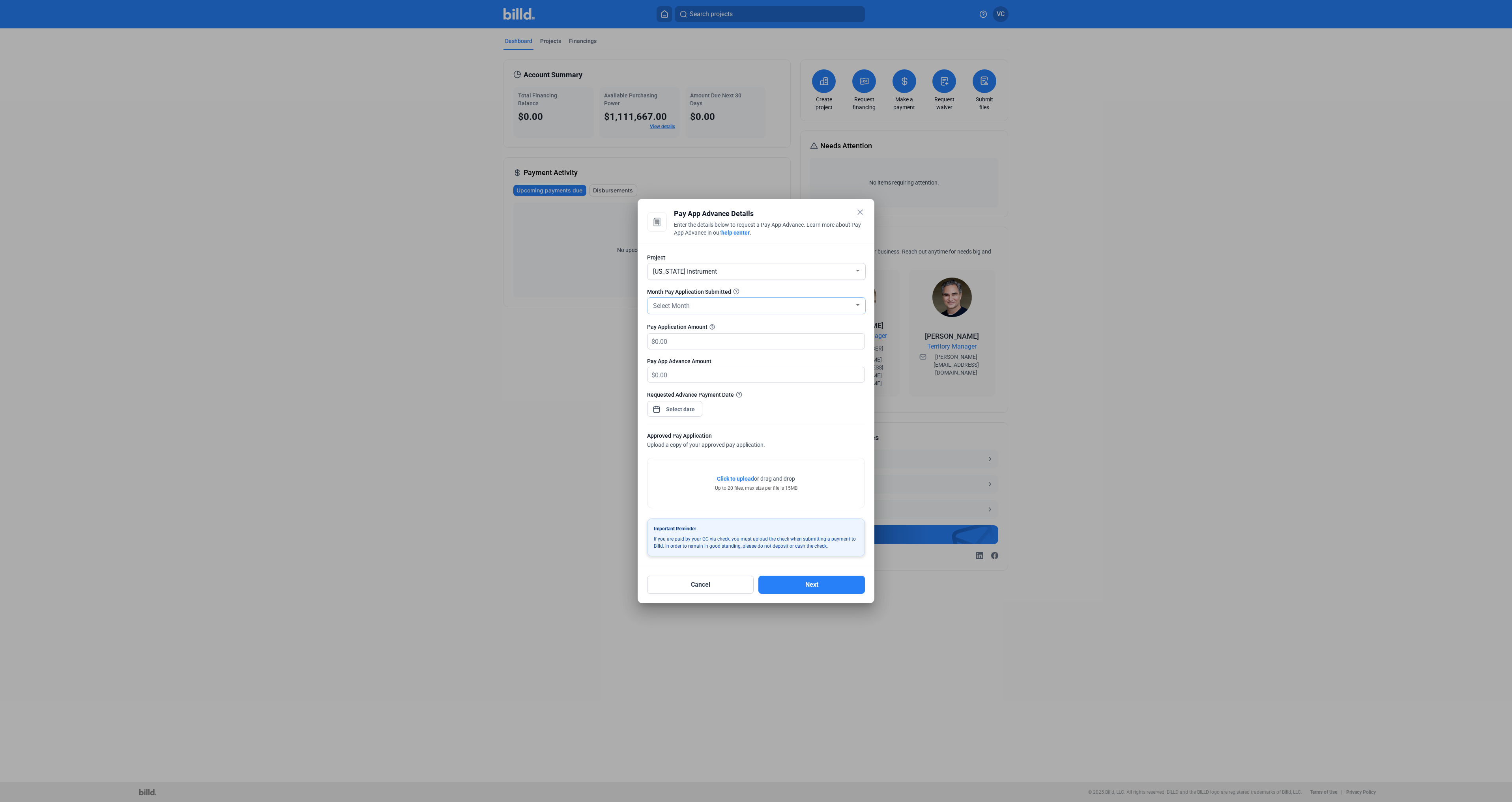
click at [670, 309] on span "Select Month" at bounding box center [671, 306] width 37 height 8
click at [667, 374] on span "JUN" at bounding box center [757, 376] width 210 height 14
click at [686, 342] on input "text" at bounding box center [755, 341] width 200 height 15
type input "69,555.12"
click at [690, 411] on div "close Pay App Advance Details Enter the details below to request a Pay App Adva…" at bounding box center [756, 401] width 1512 height 802
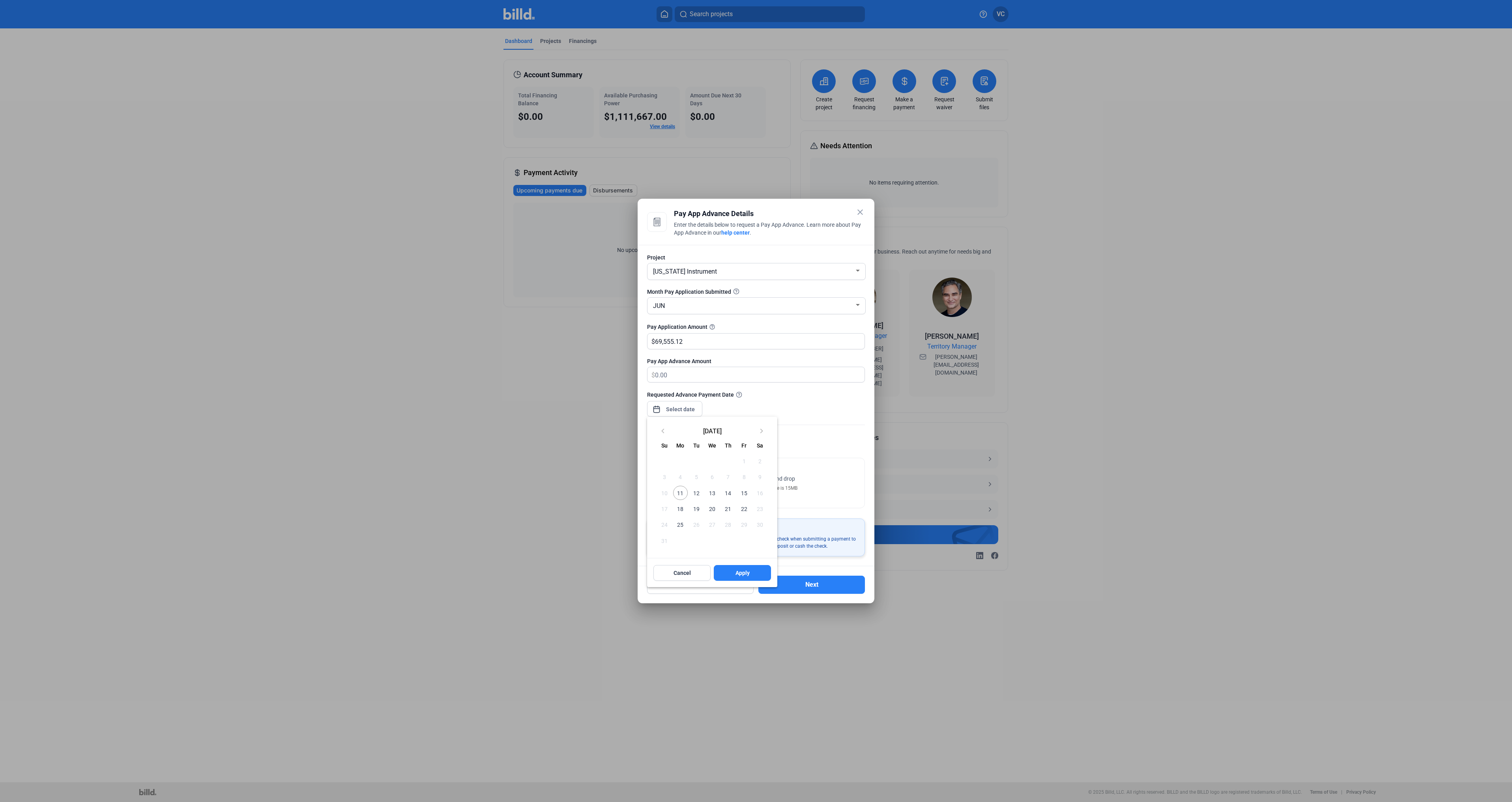
click at [681, 488] on span "11" at bounding box center [680, 493] width 14 height 14
click at [742, 537] on span "Apply" at bounding box center [743, 573] width 14 height 8
click at [841, 483] on div at bounding box center [756, 401] width 1512 height 802
click at [741, 478] on span "Click to upload" at bounding box center [735, 479] width 37 height 6
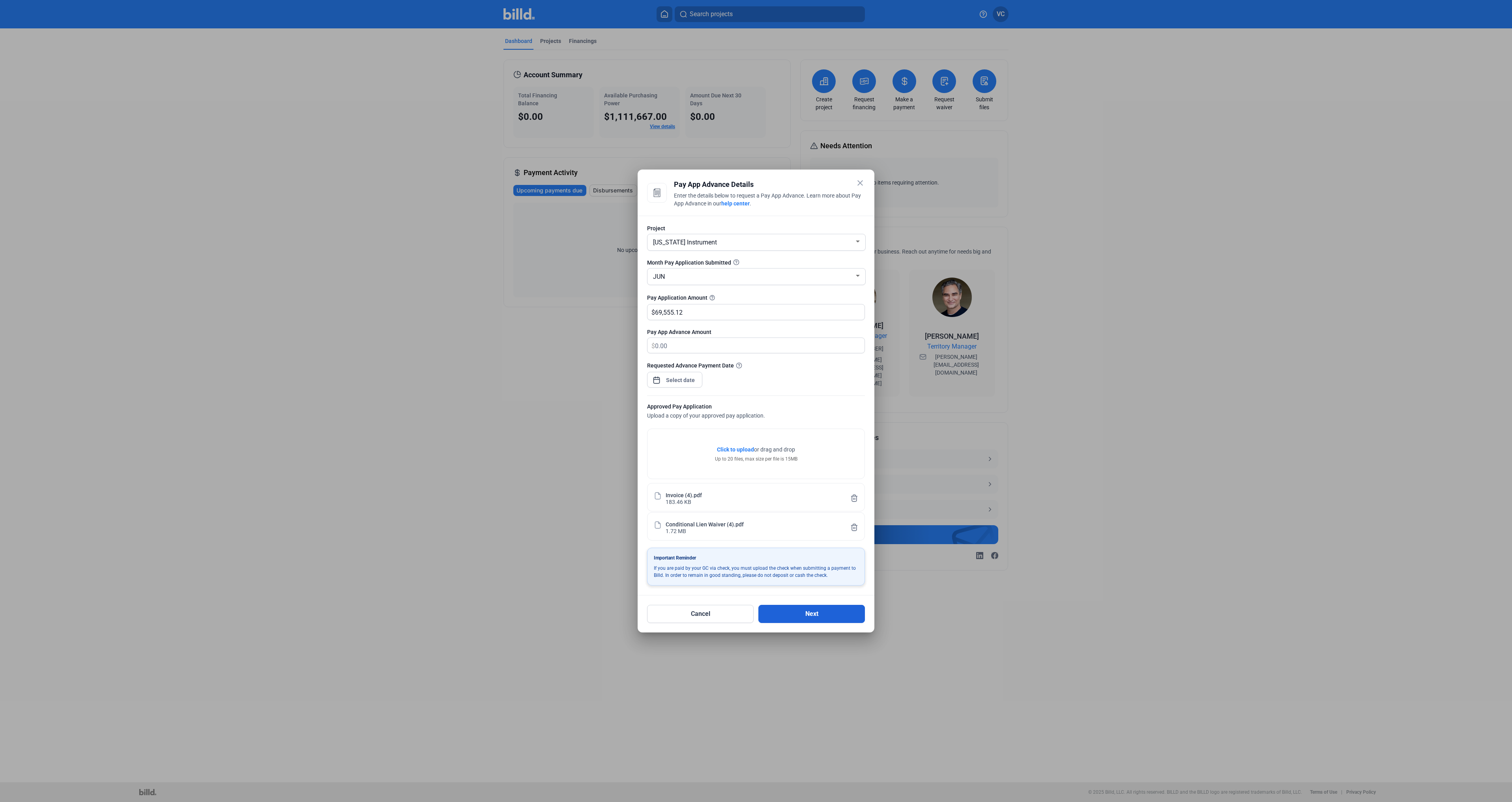
click at [819, 537] on button "Next" at bounding box center [812, 614] width 107 height 18
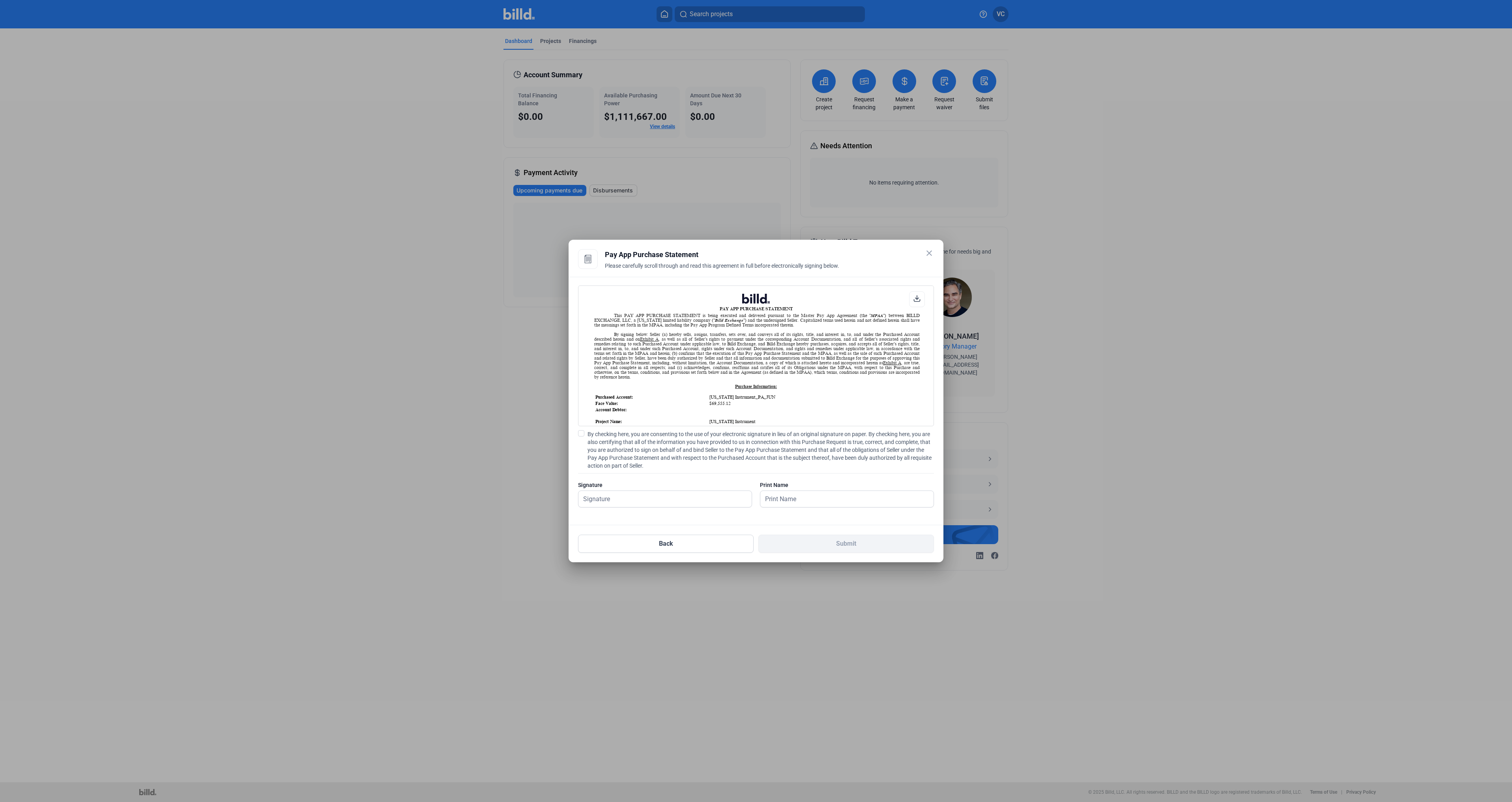
scroll to position [1, 0]
click at [579, 433] on span at bounding box center [581, 433] width 6 height 6
click at [0, 0] on input "By checking here, you are consenting to the use of your electronic signature in…" at bounding box center [0, 0] width 0 height 0
click at [637, 496] on input "text" at bounding box center [660, 499] width 164 height 16
type input "[PERSON_NAME]"
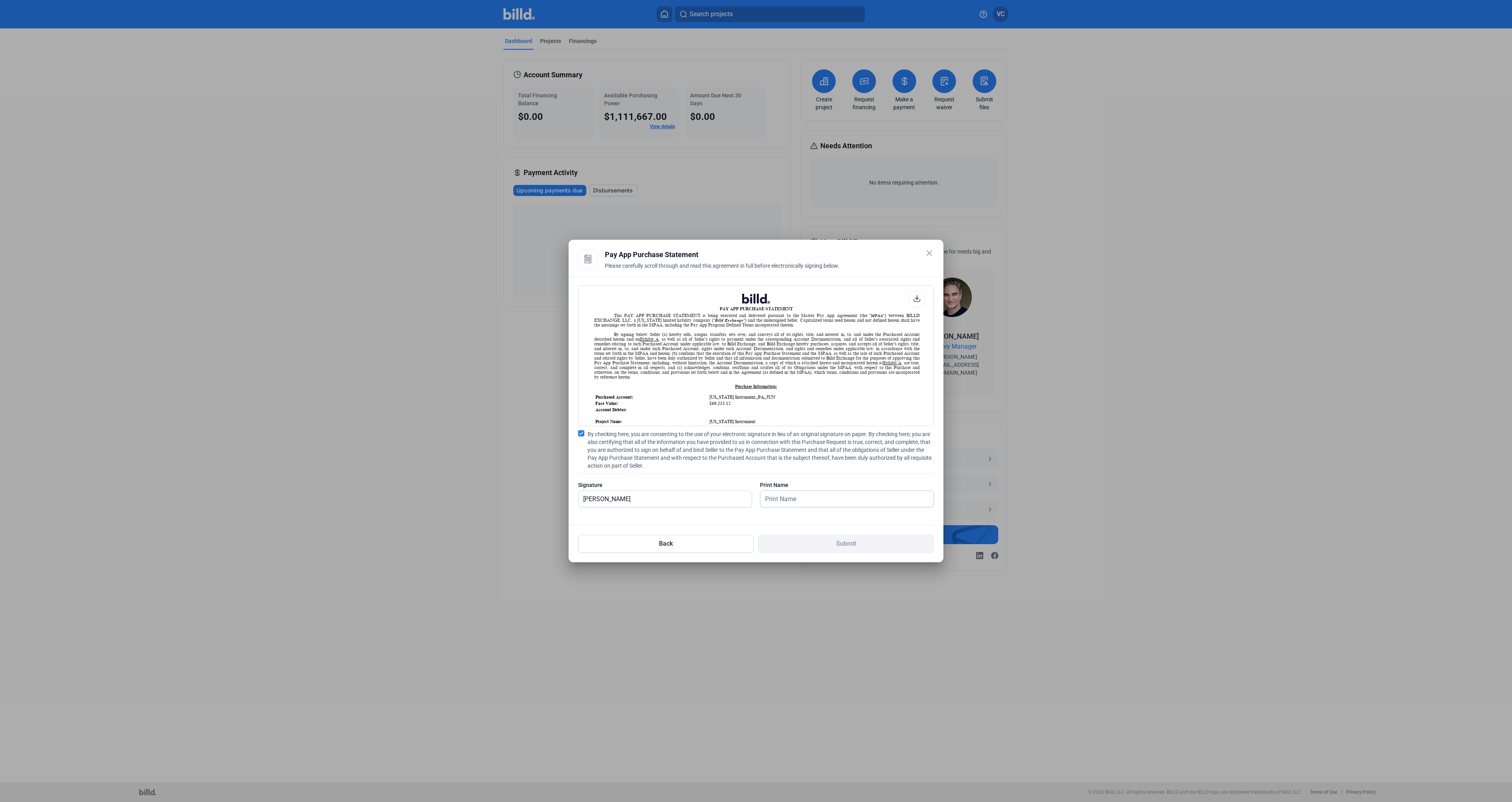
type input "[PERSON_NAME]"
click at [801, 537] on button "Submit" at bounding box center [846, 544] width 176 height 18
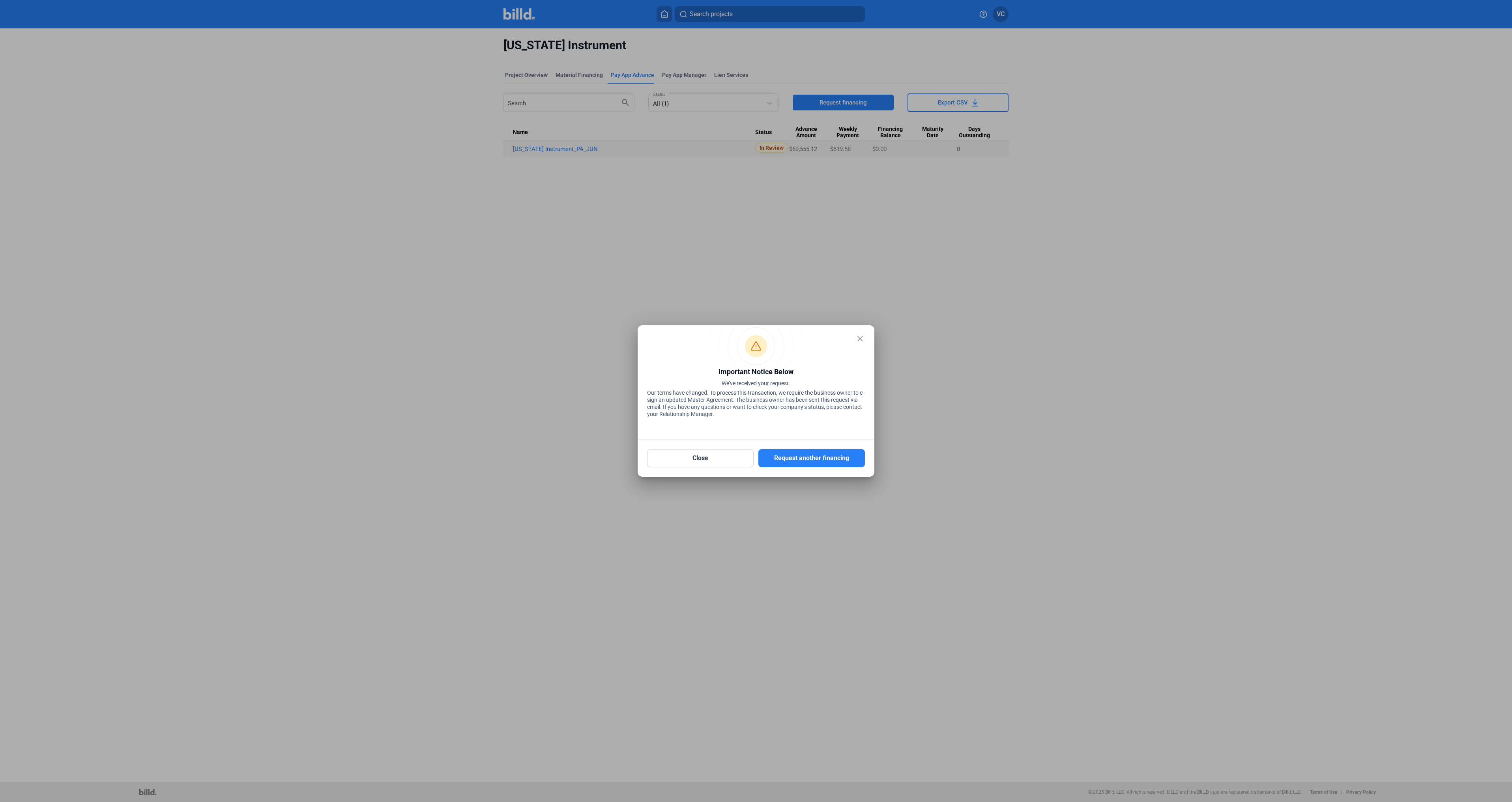
click at [861, 337] on mat-icon "close" at bounding box center [860, 339] width 9 height 9
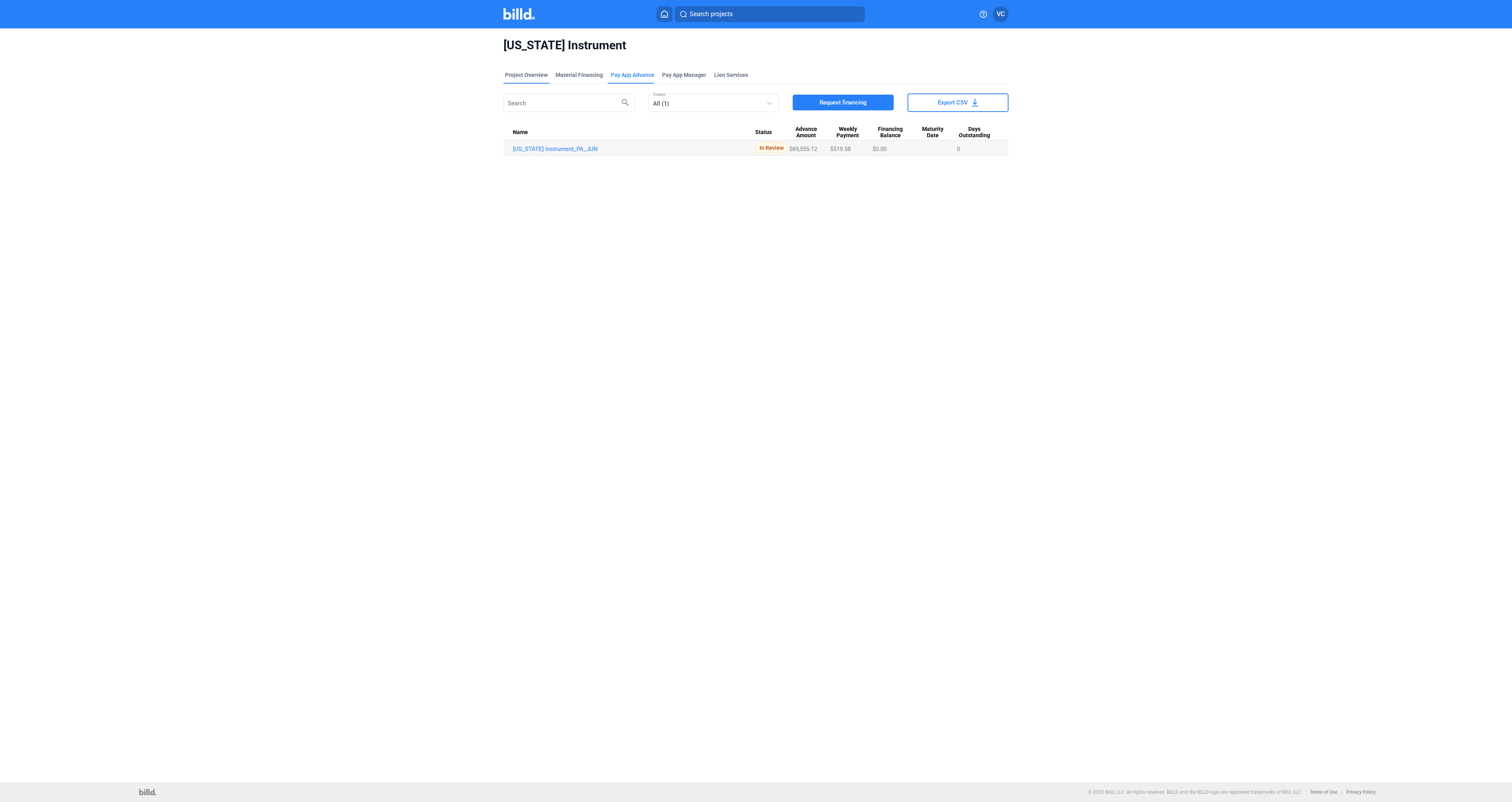
click at [545, 76] on div "Project Overview" at bounding box center [526, 75] width 43 height 8
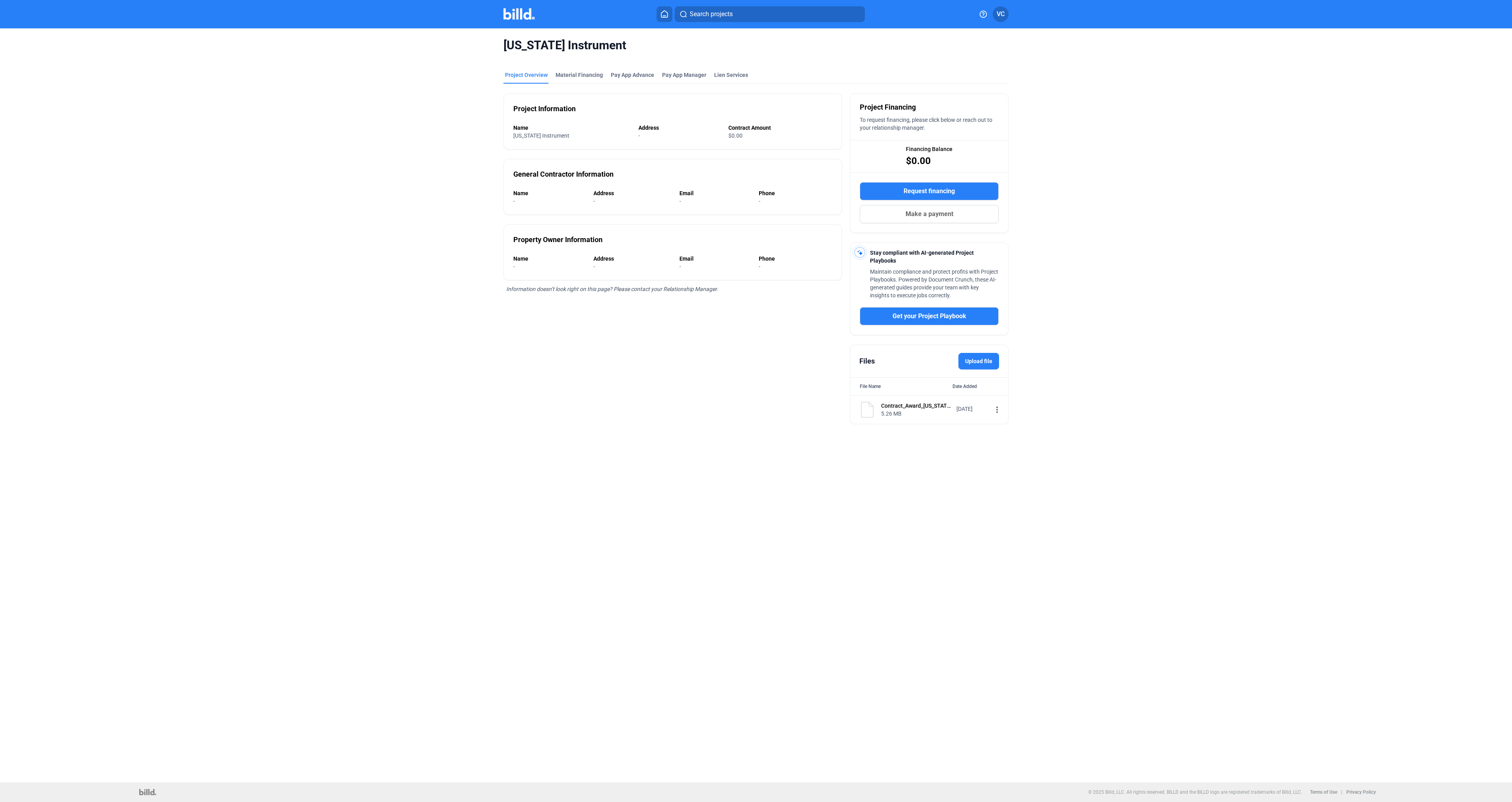
click at [663, 16] on icon at bounding box center [664, 13] width 8 height 8
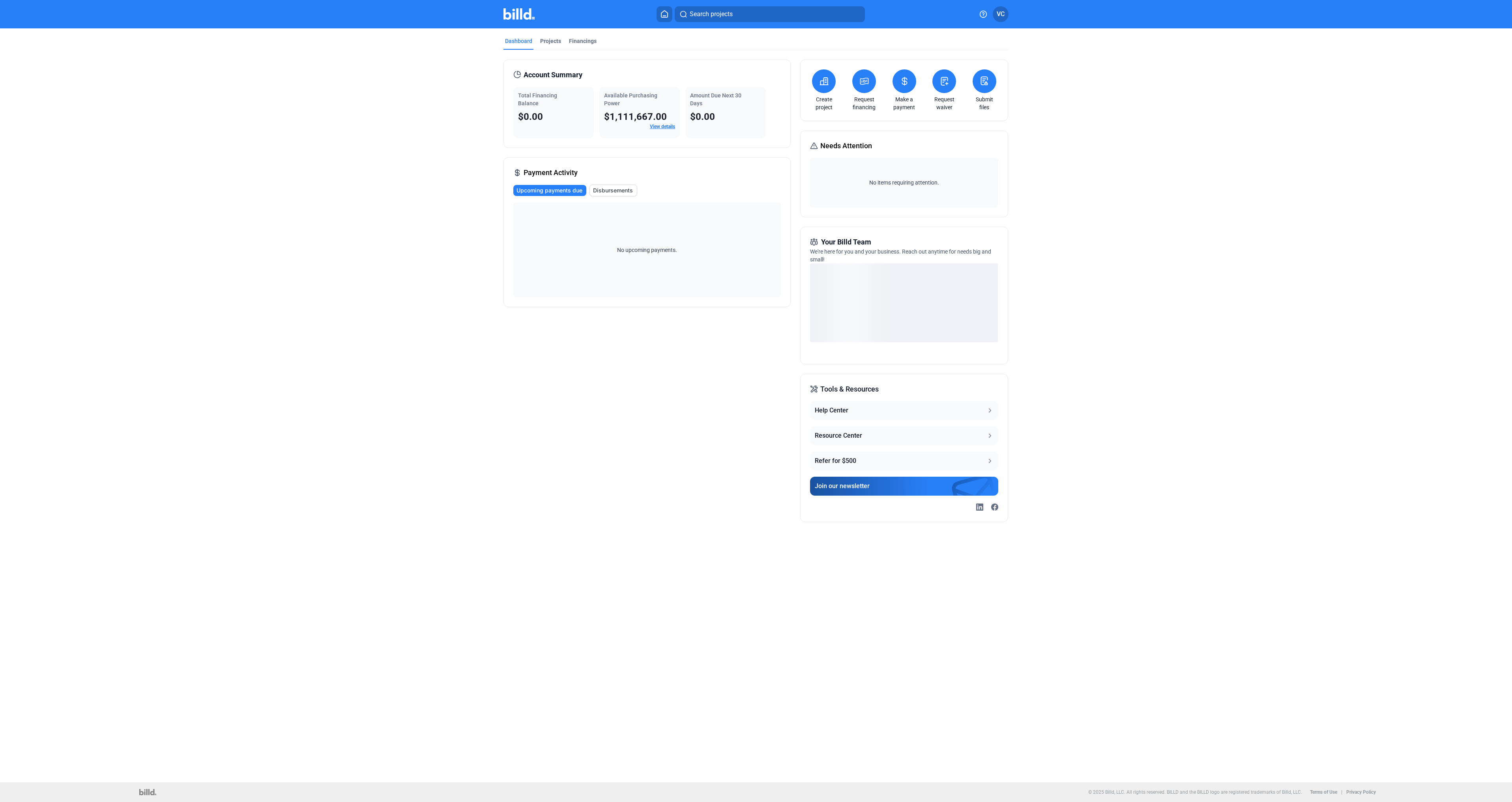
click at [616, 187] on span "Disbursements" at bounding box center [613, 190] width 40 height 8
click at [557, 192] on span "Upcoming payments due" at bounding box center [550, 190] width 66 height 8
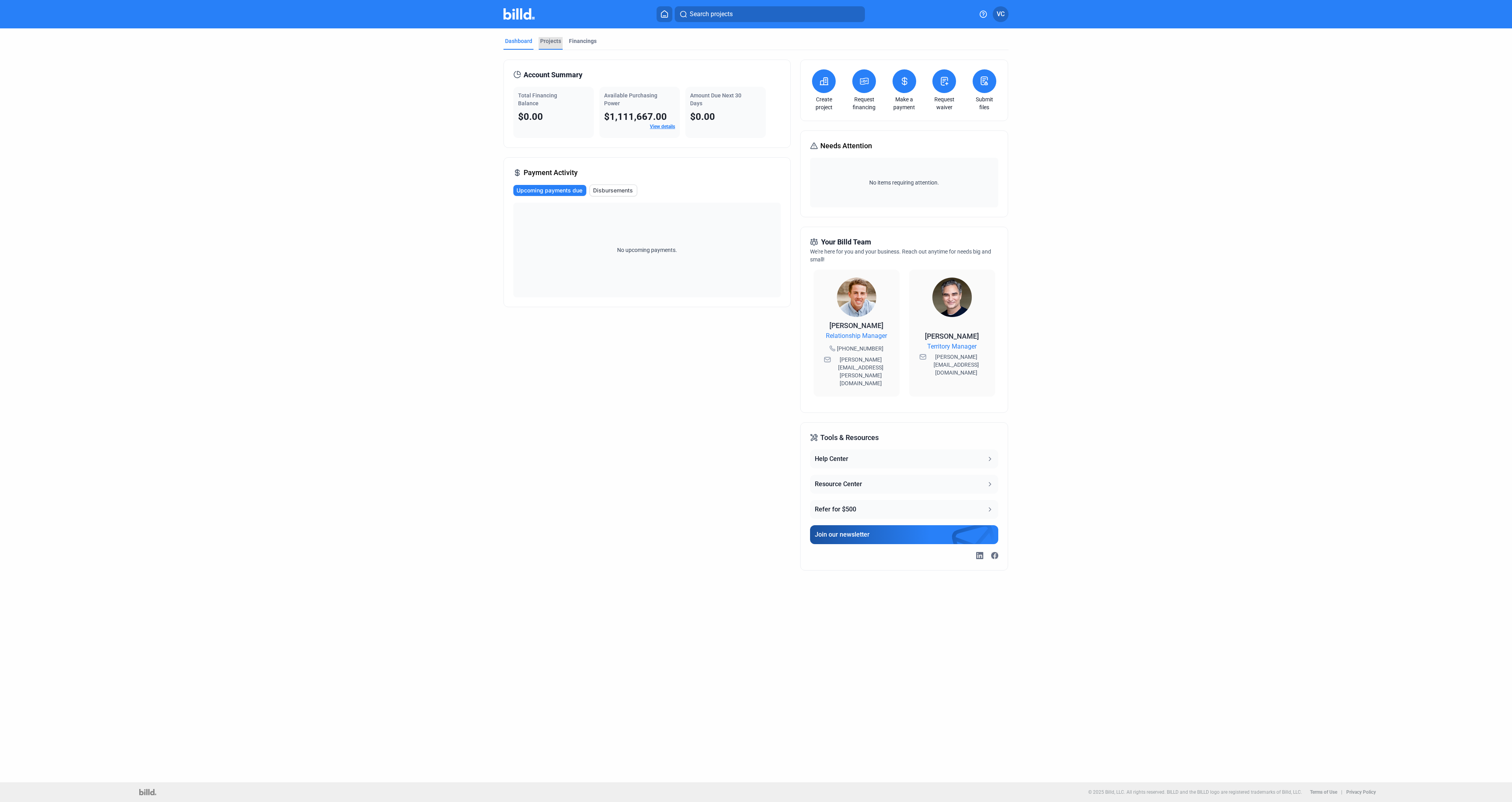
click at [559, 43] on div "Projects" at bounding box center [551, 40] width 21 height 8
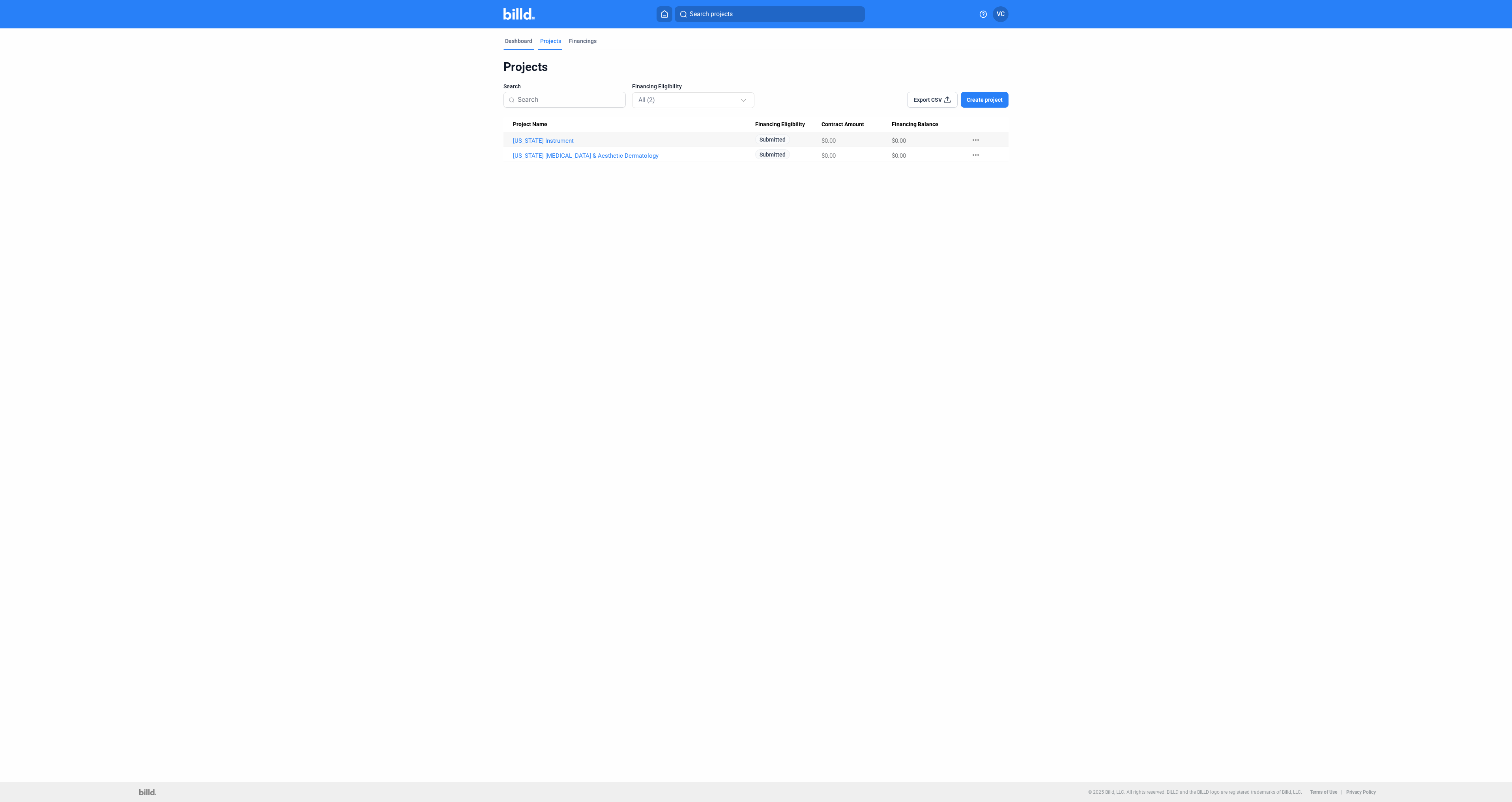
click at [512, 43] on div "Dashboard" at bounding box center [518, 40] width 27 height 8
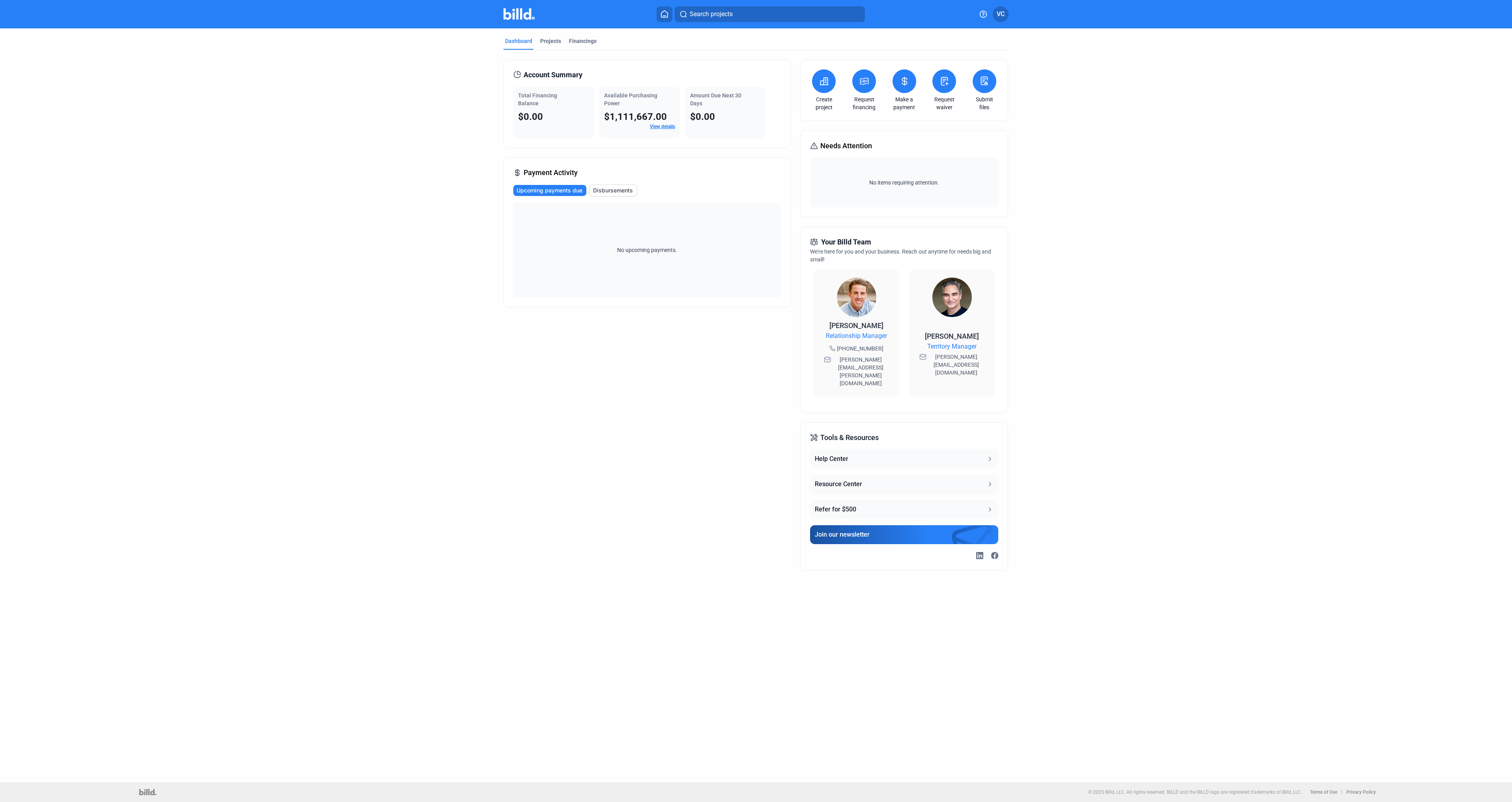
click at [866, 86] on icon at bounding box center [864, 81] width 10 height 9
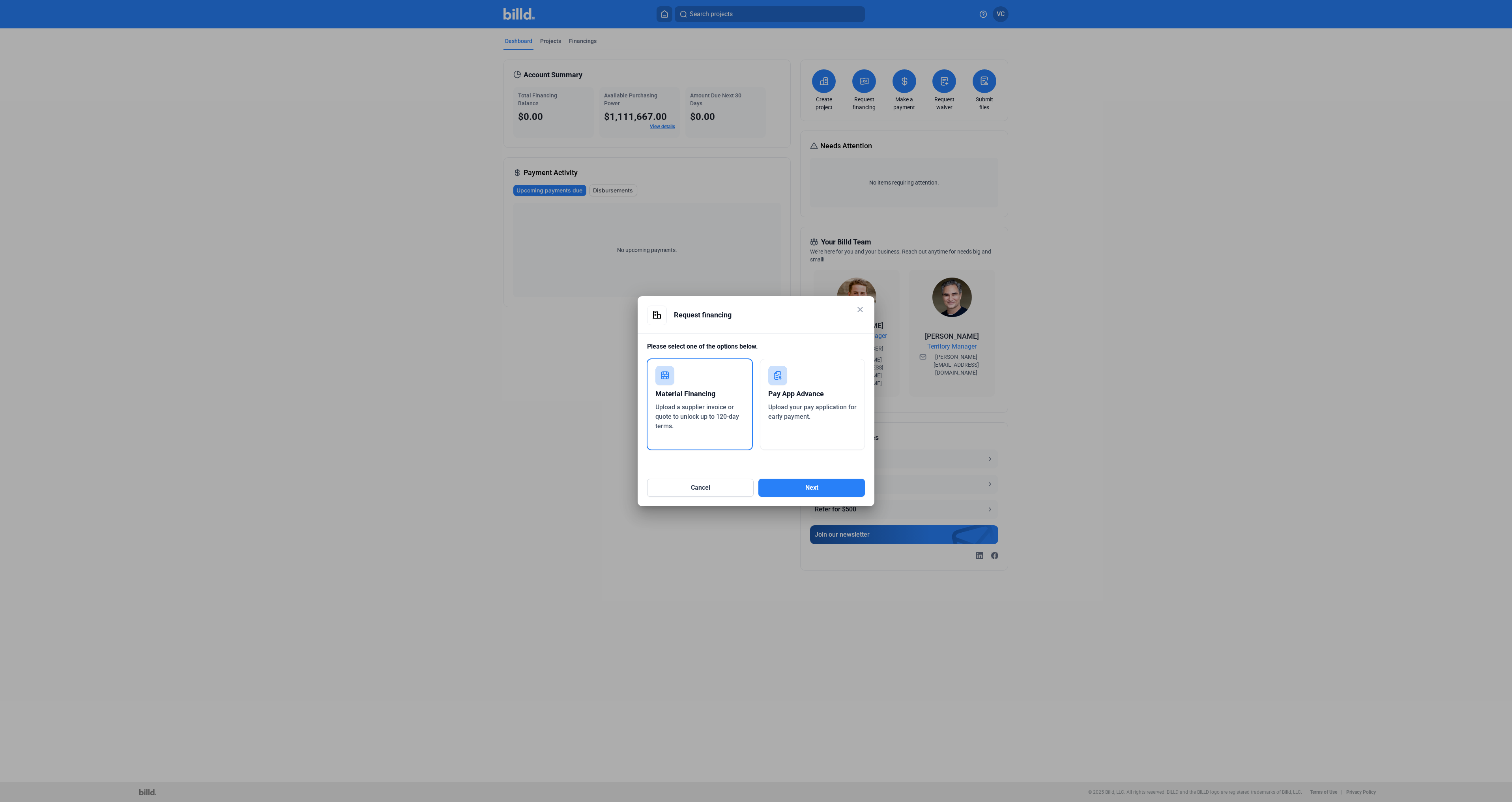
click at [804, 412] on div "Upload your pay application for early payment." at bounding box center [812, 412] width 89 height 19
click at [816, 485] on button "Next" at bounding box center [812, 488] width 107 height 18
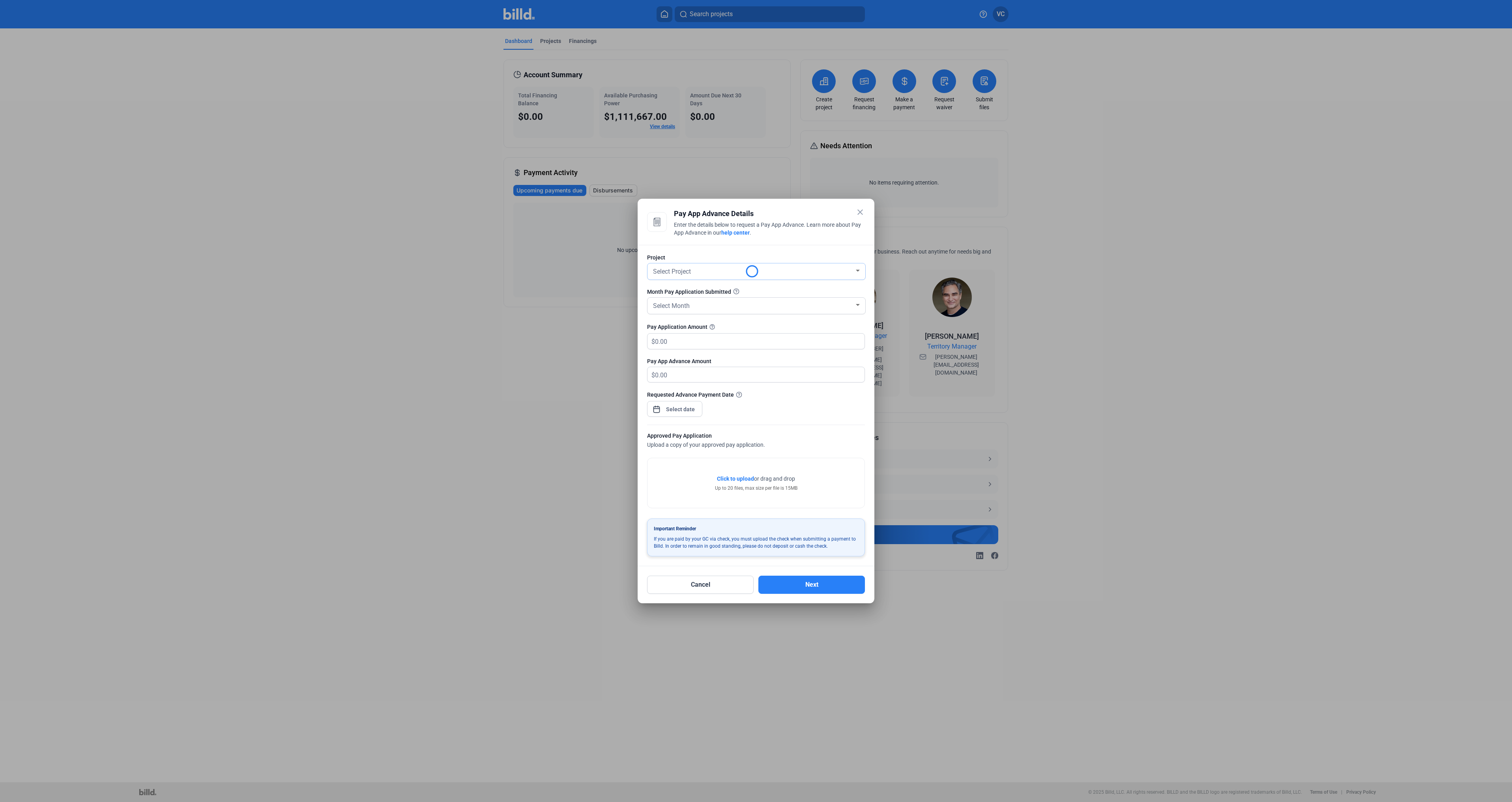
click at [700, 269] on div "Select Project" at bounding box center [753, 270] width 203 height 11
click at [708, 287] on span "[US_STATE] Instrument" at bounding box center [701, 285] width 64 height 8
click at [702, 300] on div "Select Month" at bounding box center [753, 305] width 203 height 11
click at [664, 385] on span "[DATE]" at bounding box center [757, 390] width 210 height 14
click at [672, 341] on input "text" at bounding box center [755, 341] width 200 height 15
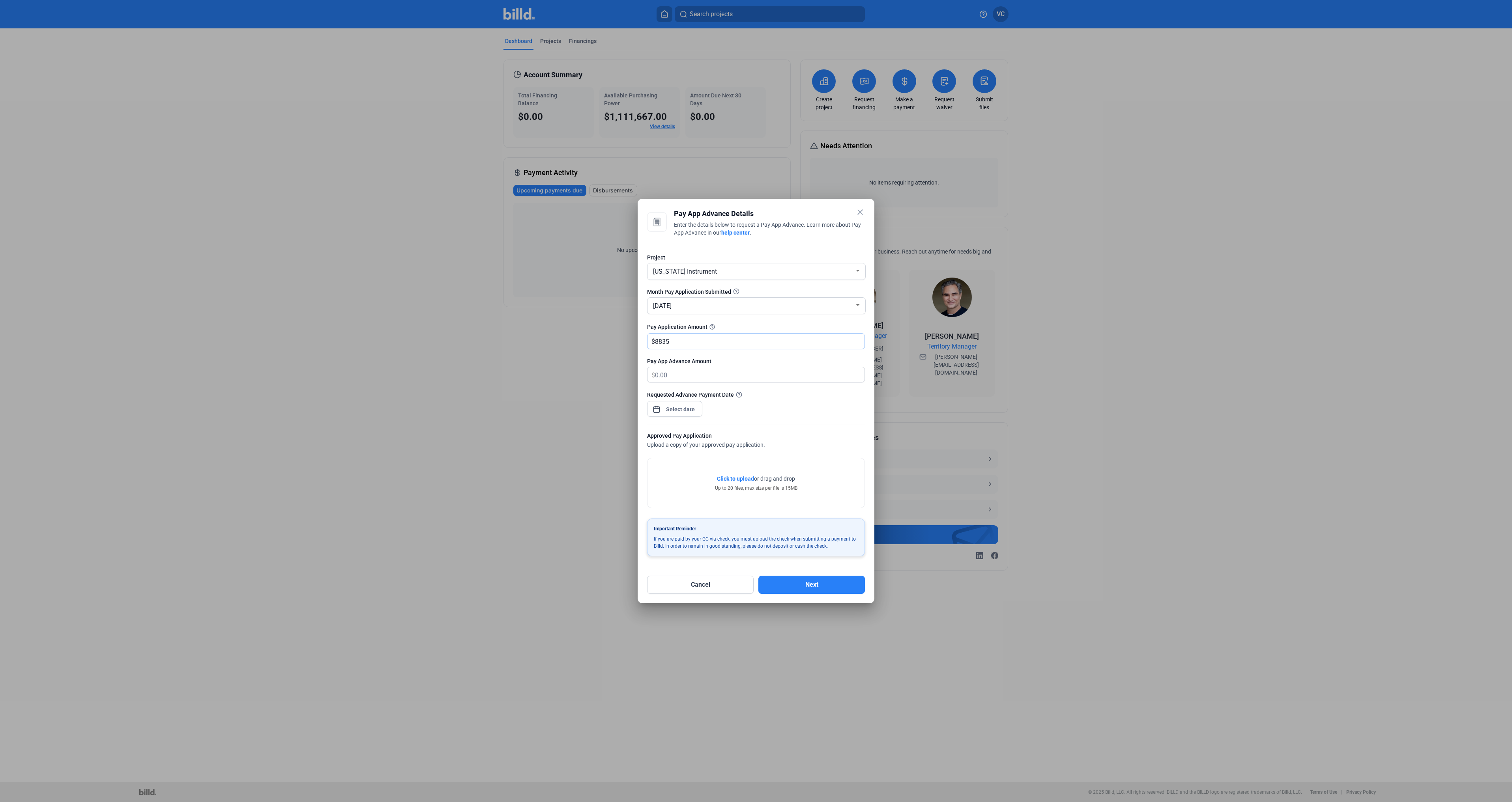
type input "8,835"
click at [683, 412] on div "close Pay App Advance Details Enter the details below to request a Pay App Adva…" at bounding box center [756, 401] width 1512 height 802
click at [680, 496] on span "11" at bounding box center [680, 493] width 14 height 14
click at [792, 410] on div at bounding box center [756, 401] width 1512 height 802
click at [658, 412] on span "Open calendar" at bounding box center [656, 405] width 19 height 19
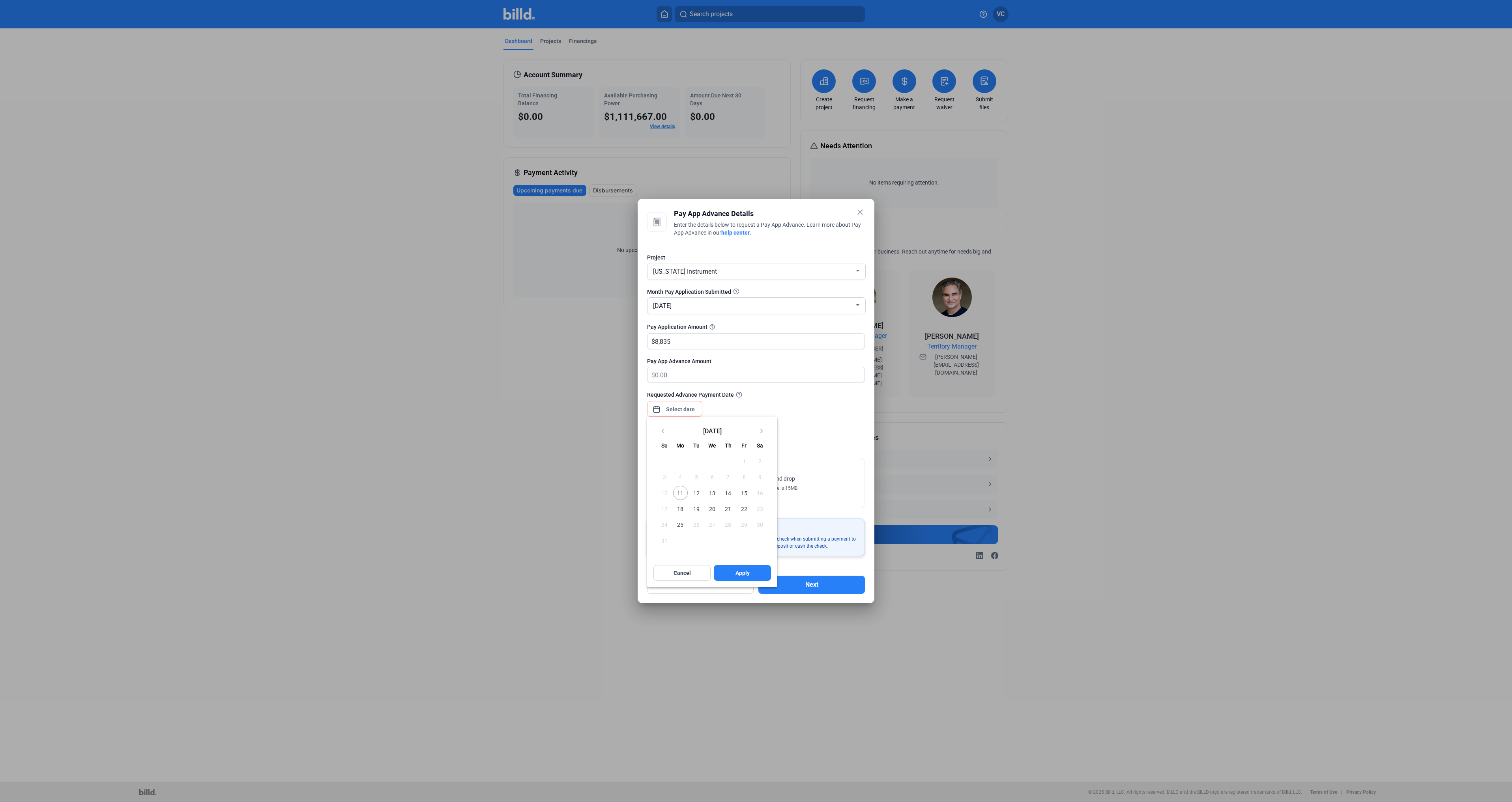
click at [679, 488] on span "11" at bounding box center [680, 493] width 14 height 14
click at [731, 537] on button "Apply" at bounding box center [742, 573] width 57 height 16
click at [735, 480] on span "Click to upload" at bounding box center [735, 479] width 37 height 6
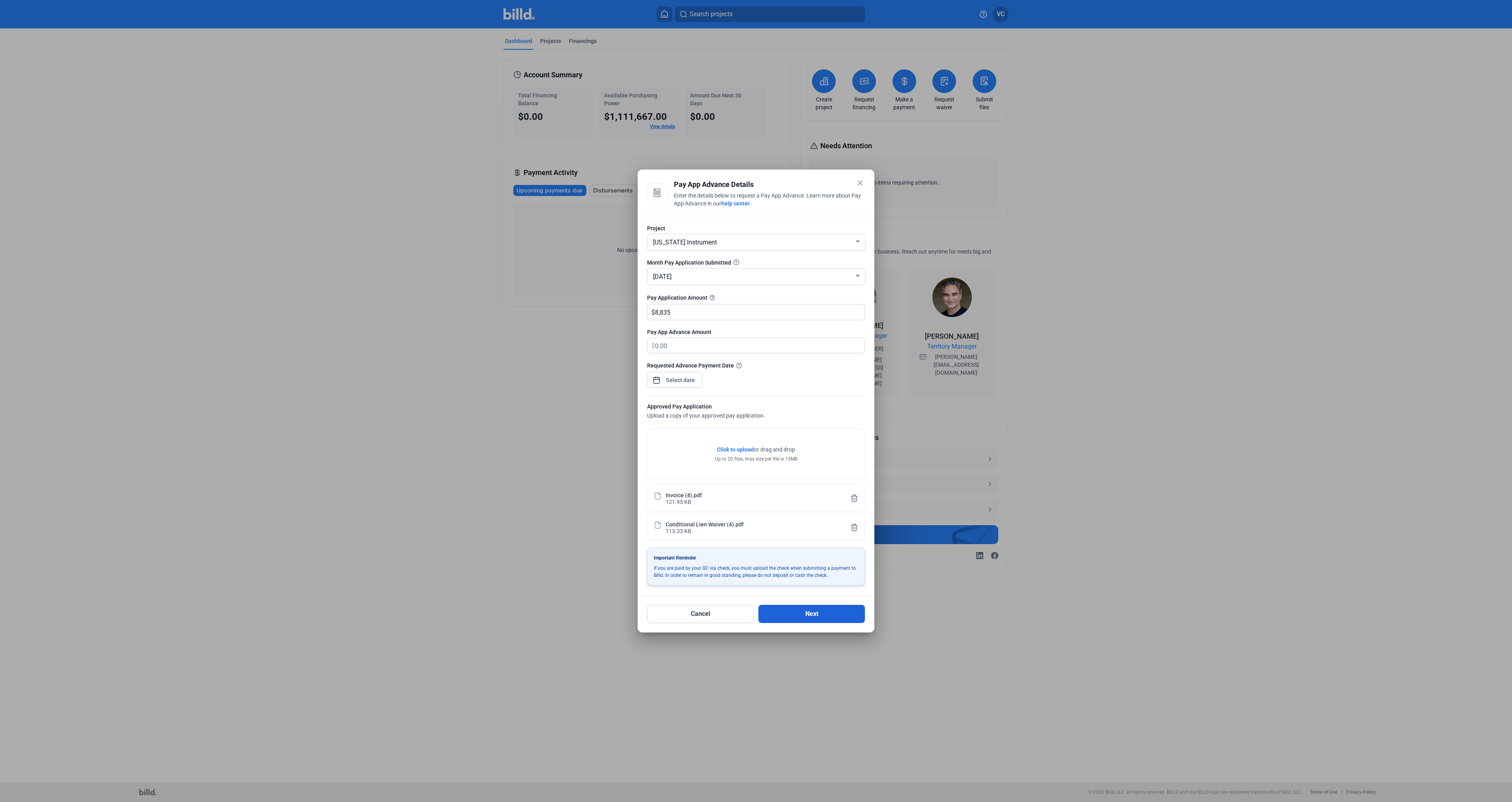
click at [805, 537] on button "Next" at bounding box center [812, 614] width 107 height 18
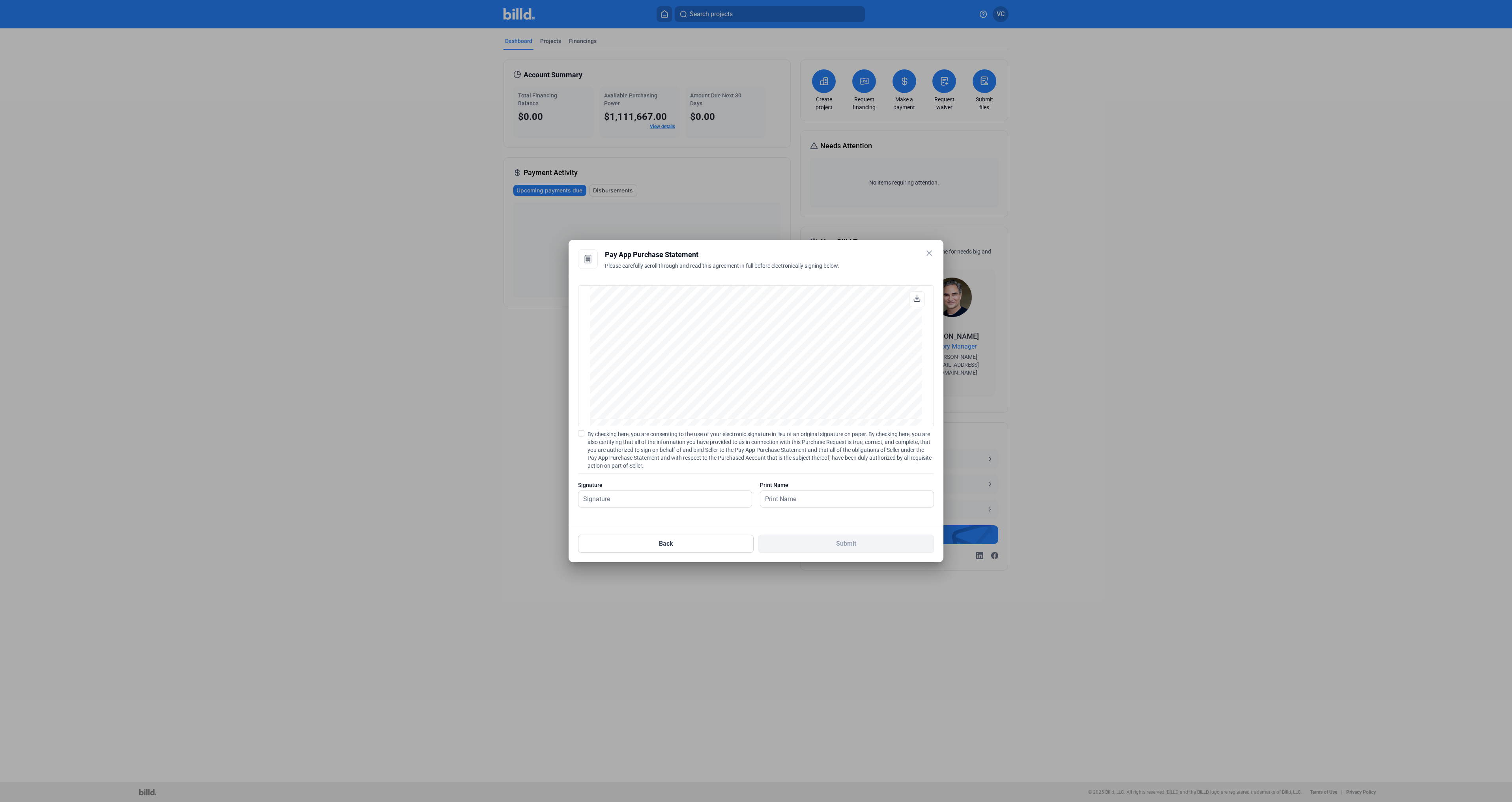
scroll to position [1043, 0]
click at [585, 434] on label "By checking here, you are consenting to the use of your electronic signature in…" at bounding box center [756, 449] width 356 height 39
click at [0, 0] on input "By checking here, you are consenting to the use of your electronic signature in…" at bounding box center [0, 0] width 0 height 0
click at [639, 497] on input "text" at bounding box center [660, 499] width 164 height 16
type input "[PERSON_NAME]"
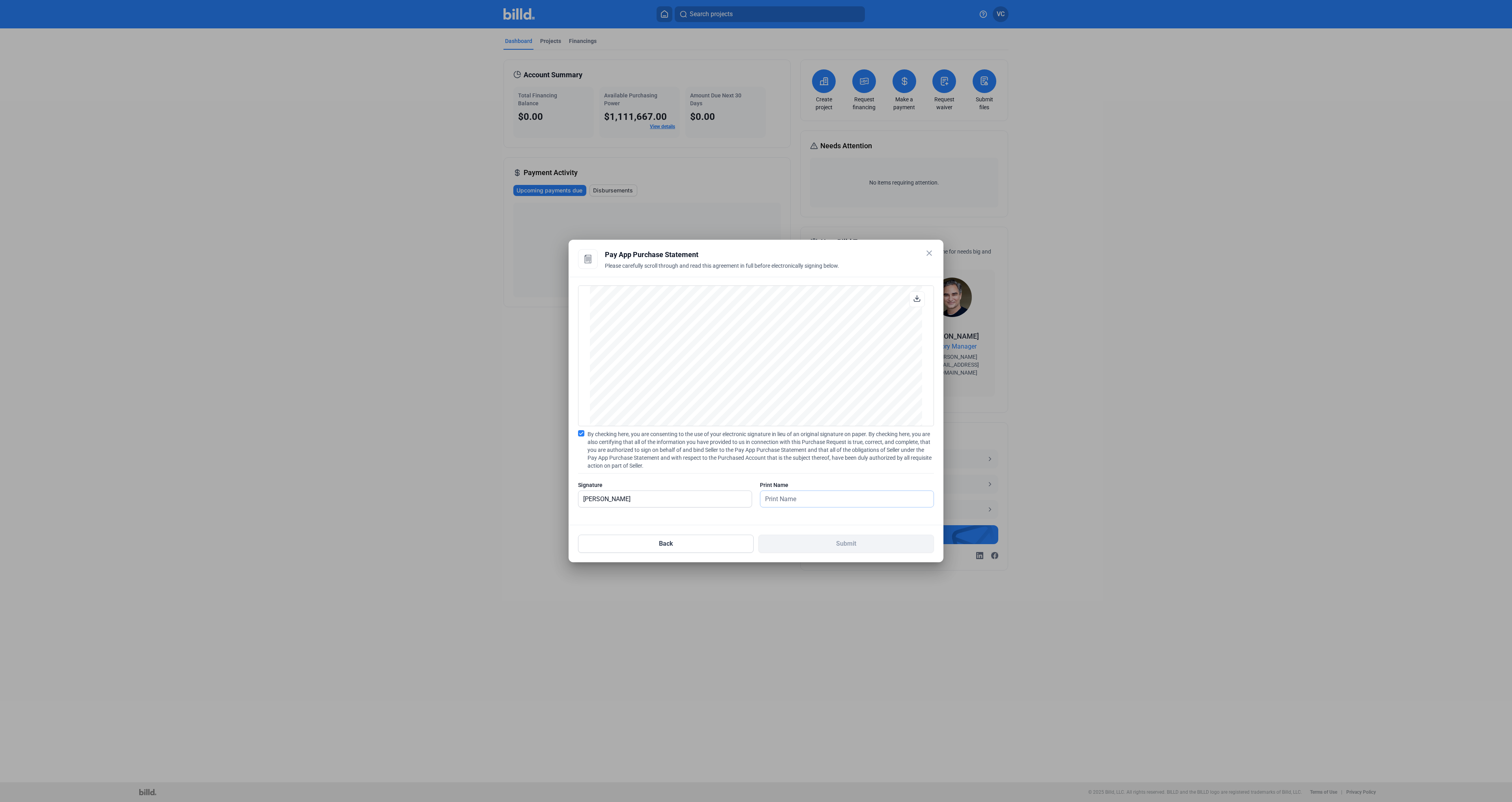
type input "[PERSON_NAME]"
click at [832, 537] on button "Submit" at bounding box center [846, 544] width 176 height 18
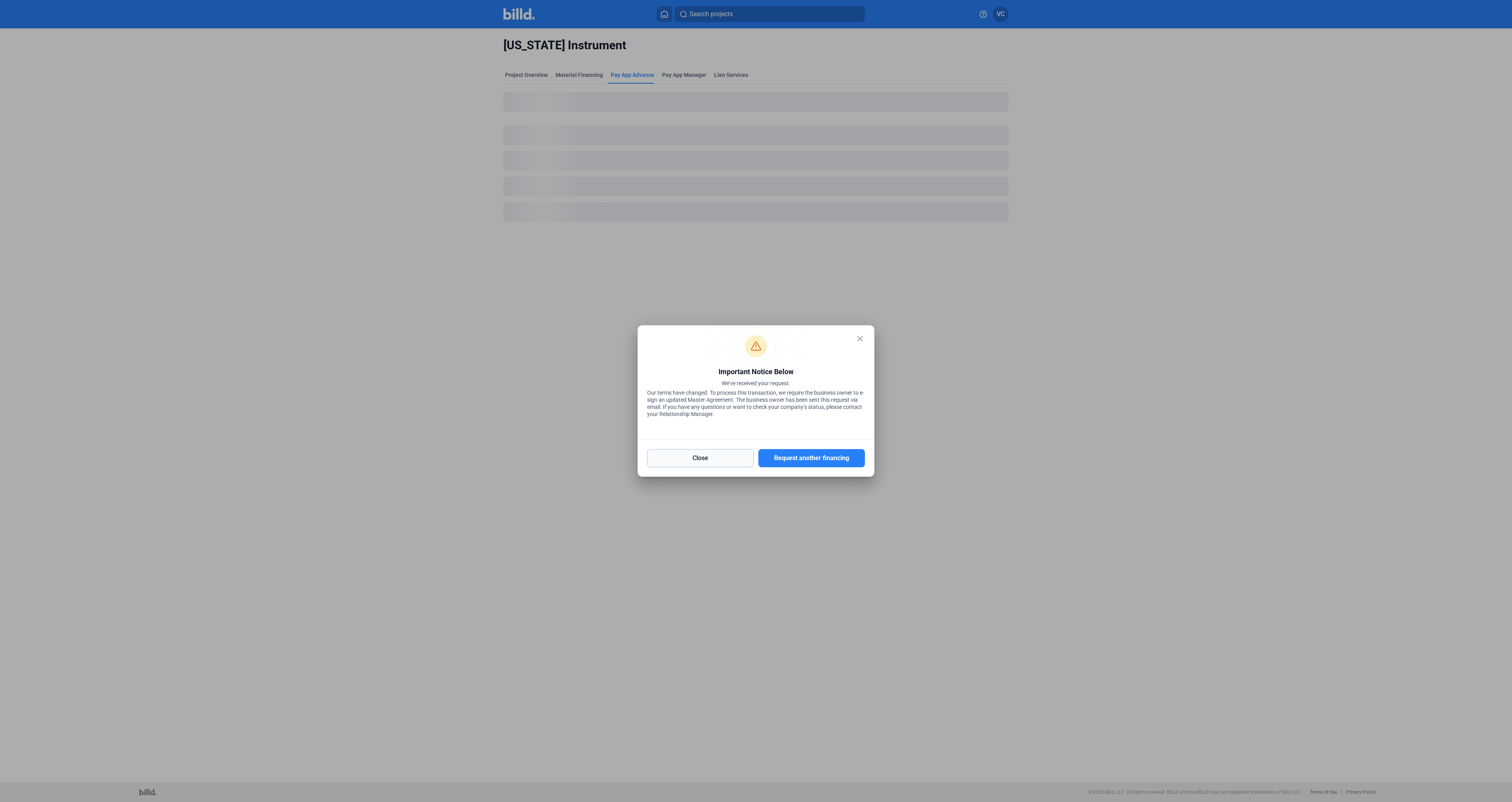
click at [723, 456] on button "Close" at bounding box center [700, 458] width 107 height 18
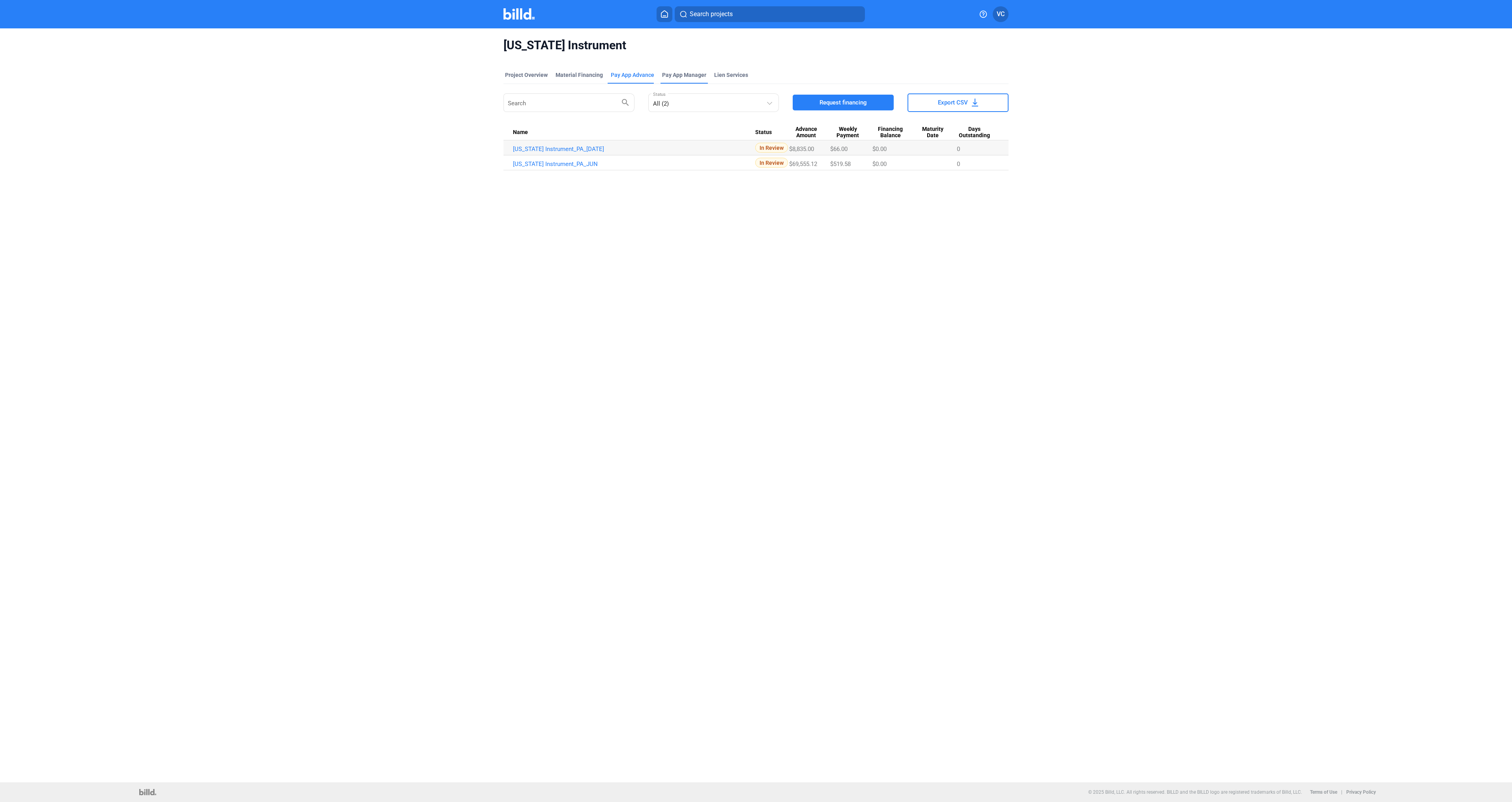
click at [675, 73] on span "Pay App Manager" at bounding box center [684, 75] width 44 height 8
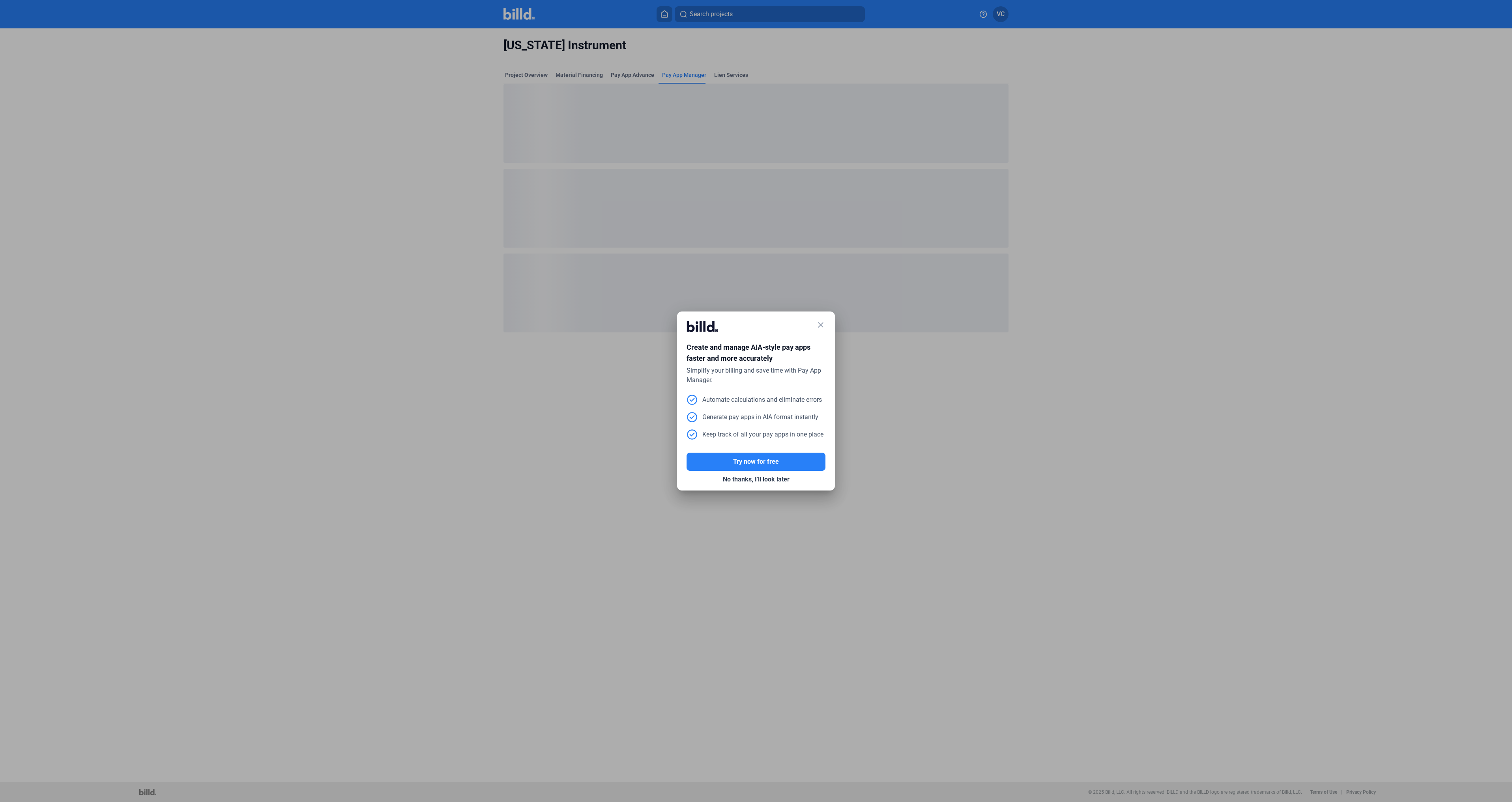
click at [820, 324] on mat-icon "close" at bounding box center [821, 325] width 9 height 9
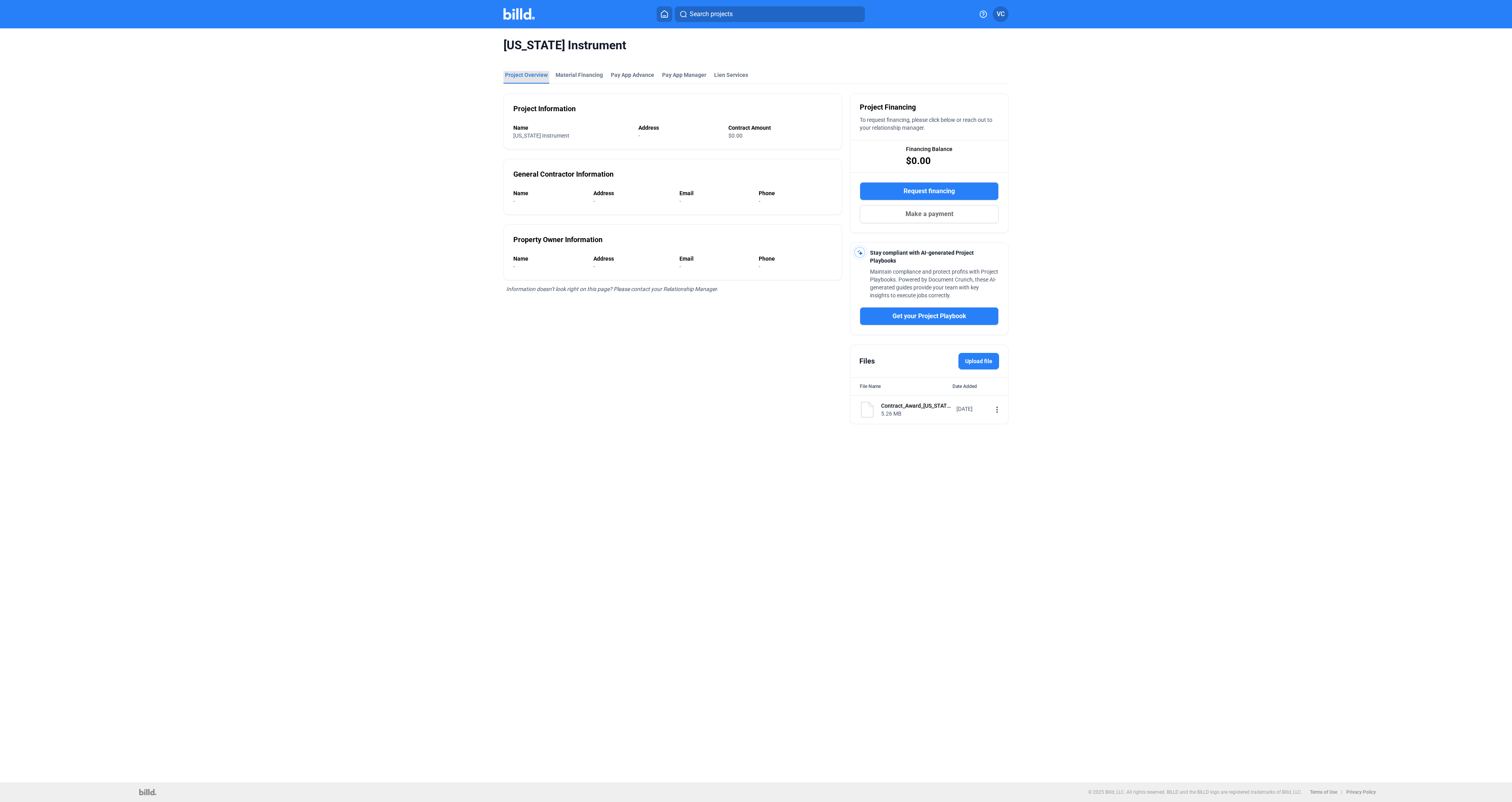
click at [526, 73] on div "Project Overview" at bounding box center [526, 75] width 43 height 8
click at [537, 75] on div "Project Overview" at bounding box center [526, 75] width 43 height 8
click at [665, 13] on icon at bounding box center [664, 13] width 8 height 8
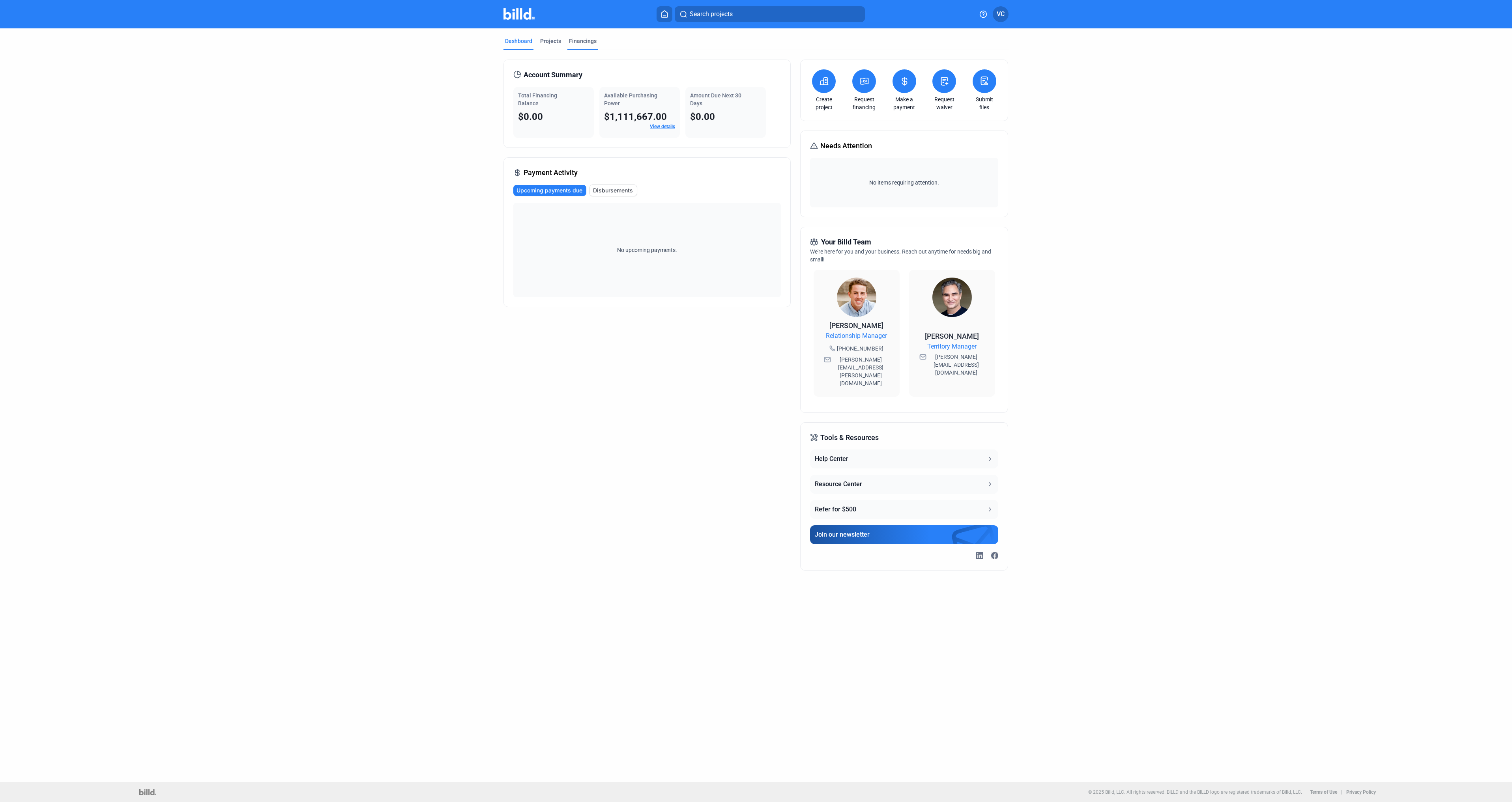
click at [585, 40] on div "Financings" at bounding box center [582, 40] width 28 height 8
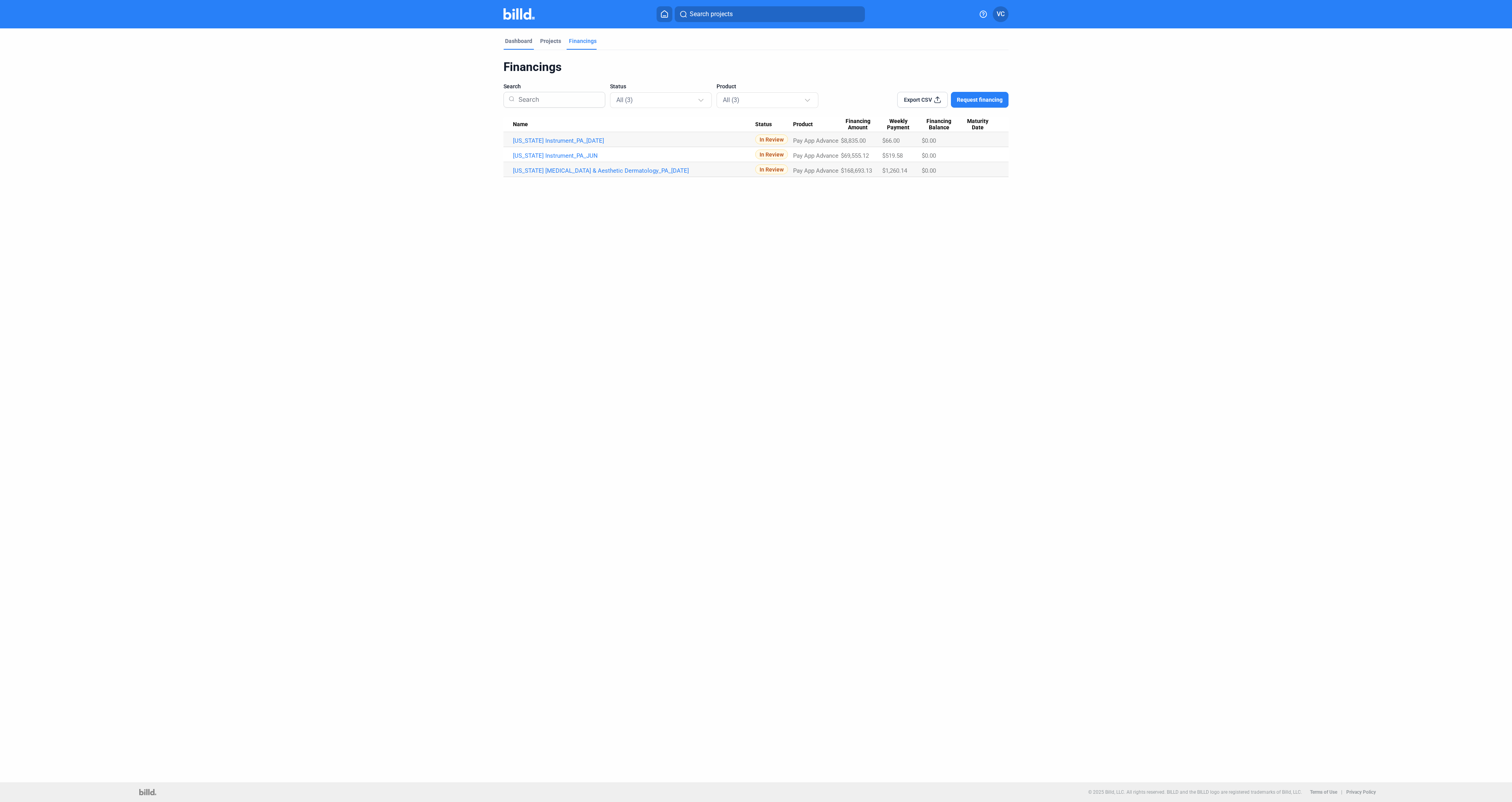
click at [512, 42] on div "Dashboard" at bounding box center [518, 40] width 27 height 8
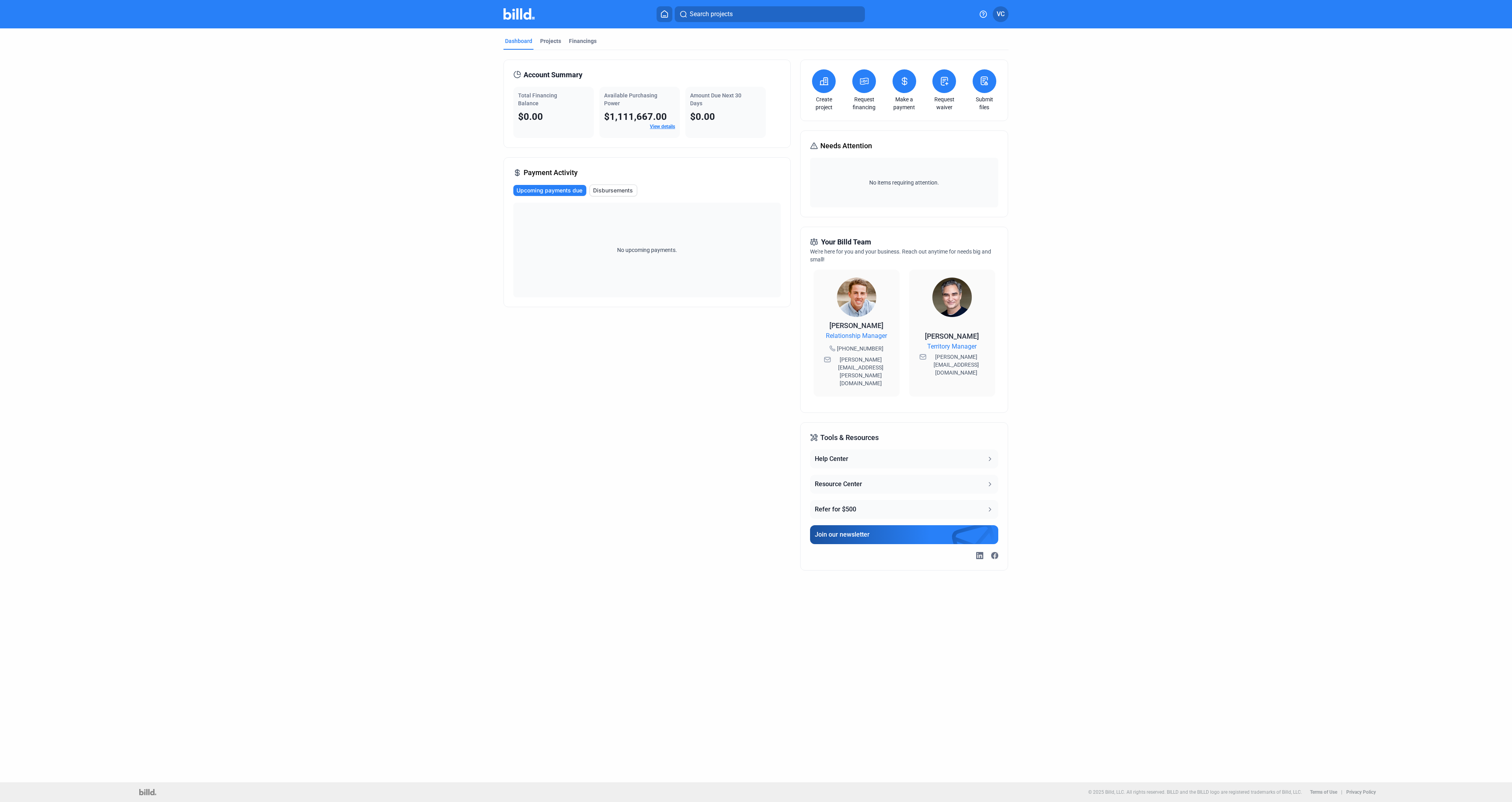
click at [817, 80] on button at bounding box center [824, 81] width 23 height 23
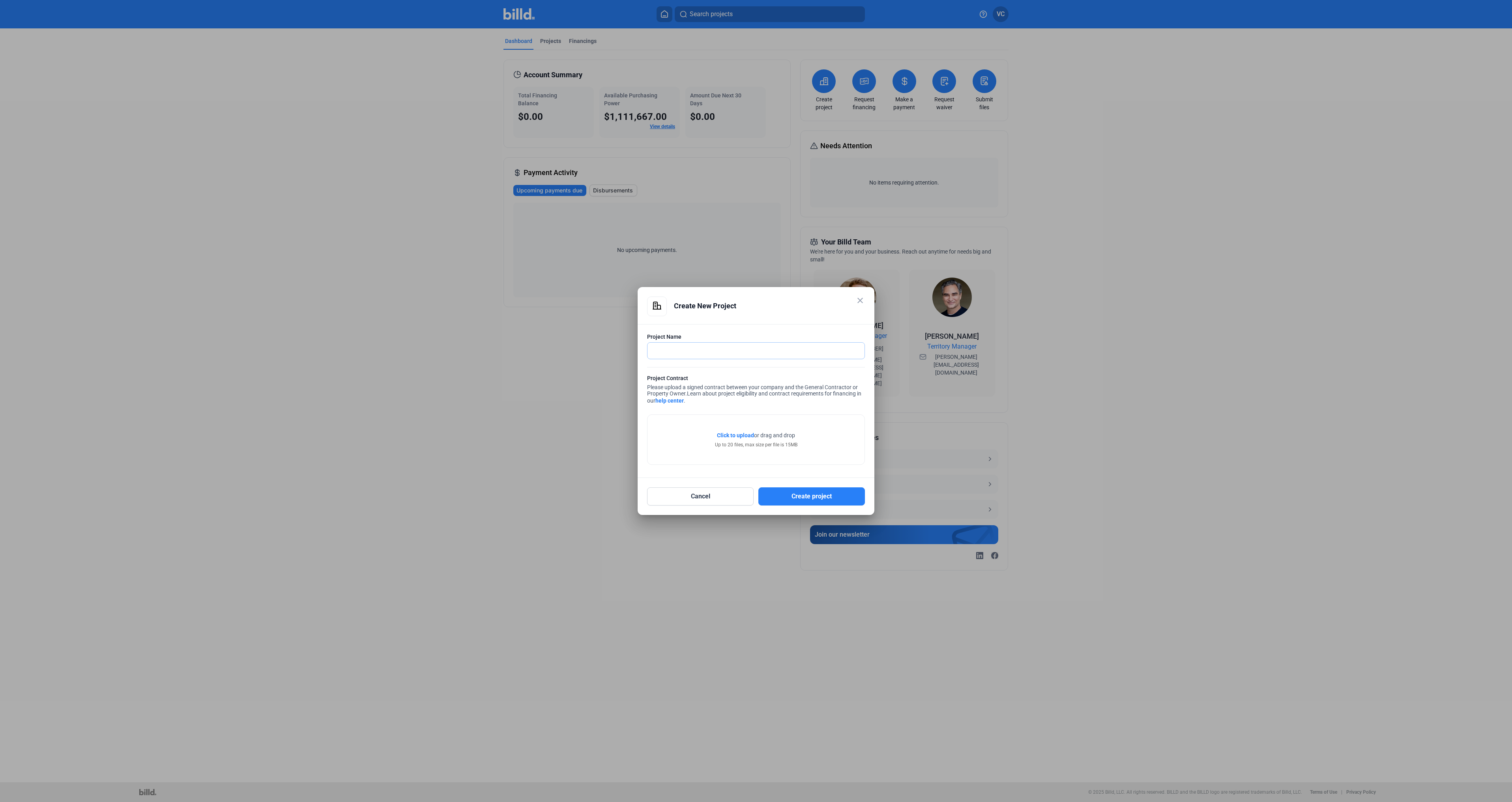
click at [746, 355] on input "text" at bounding box center [756, 351] width 217 height 16
type input "[PERSON_NAME]"
click at [743, 438] on span "Click to upload" at bounding box center [735, 435] width 37 height 6
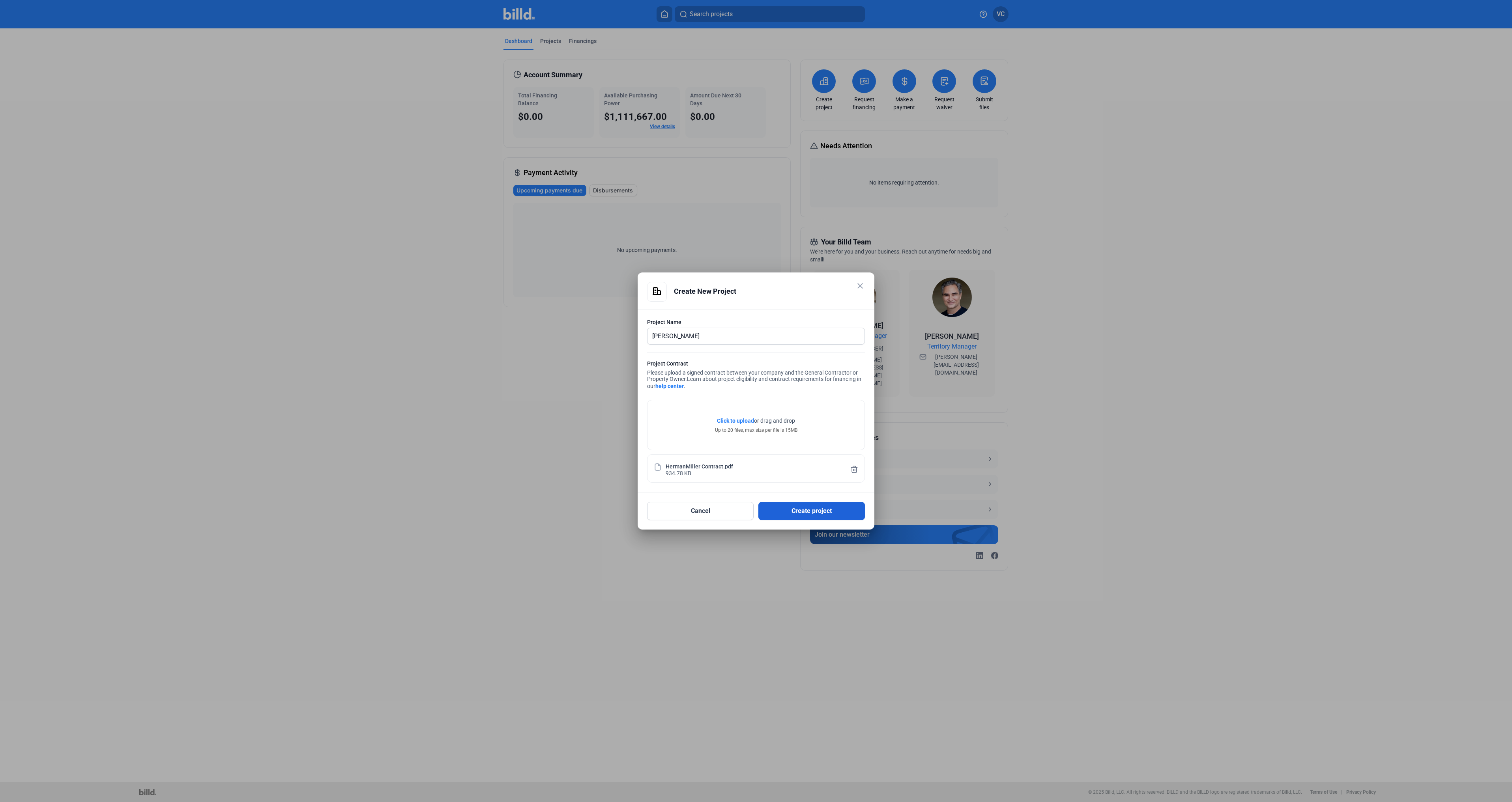
click at [795, 513] on button "Create project" at bounding box center [812, 511] width 107 height 18
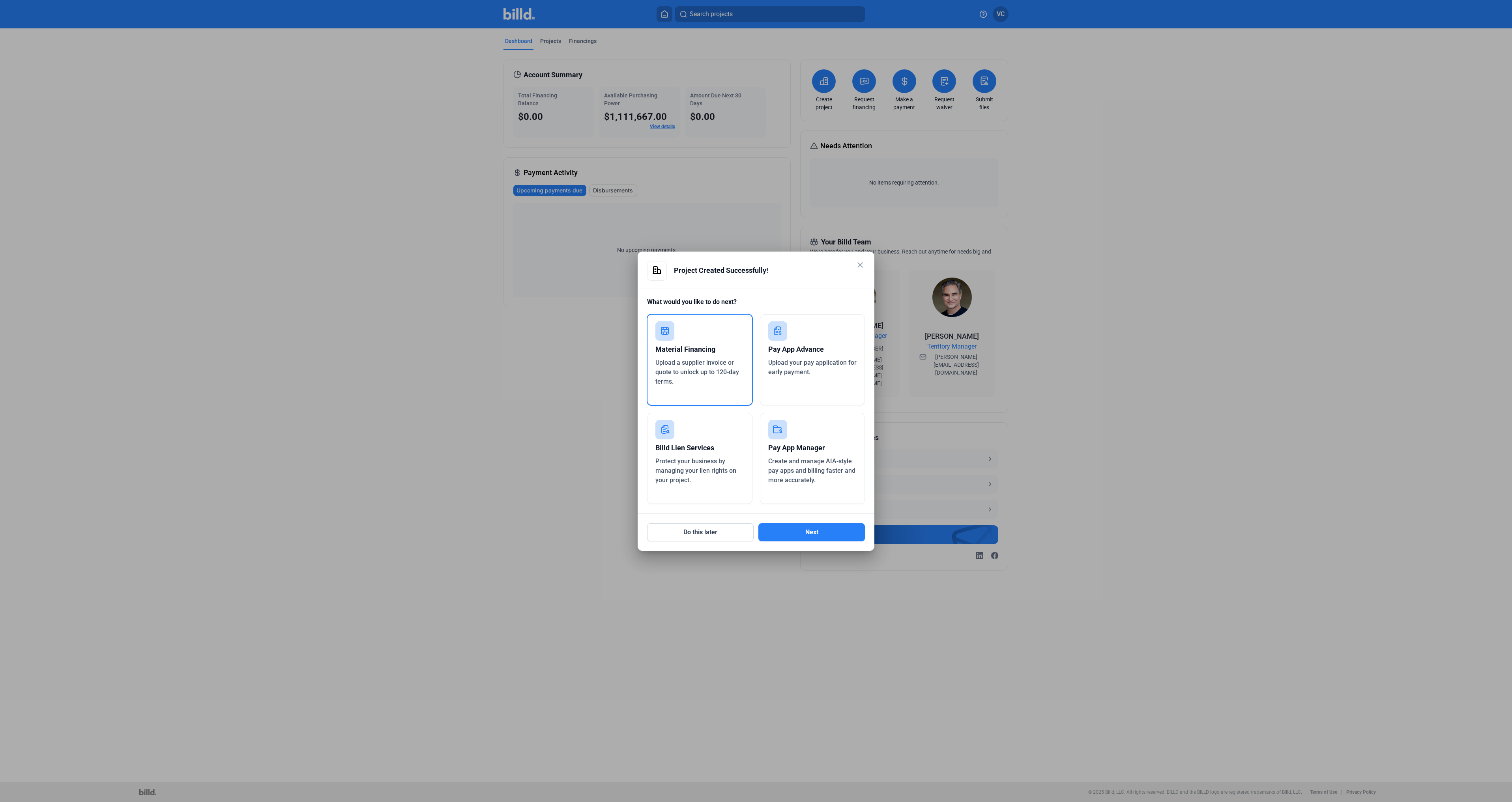
drag, startPoint x: 785, startPoint y: 392, endPoint x: 789, endPoint y: 410, distance: 18.4
click at [785, 392] on div "Pay App Advance Upload your pay application for early payment." at bounding box center [812, 360] width 105 height 91
click at [817, 524] on button "Next" at bounding box center [812, 532] width 107 height 18
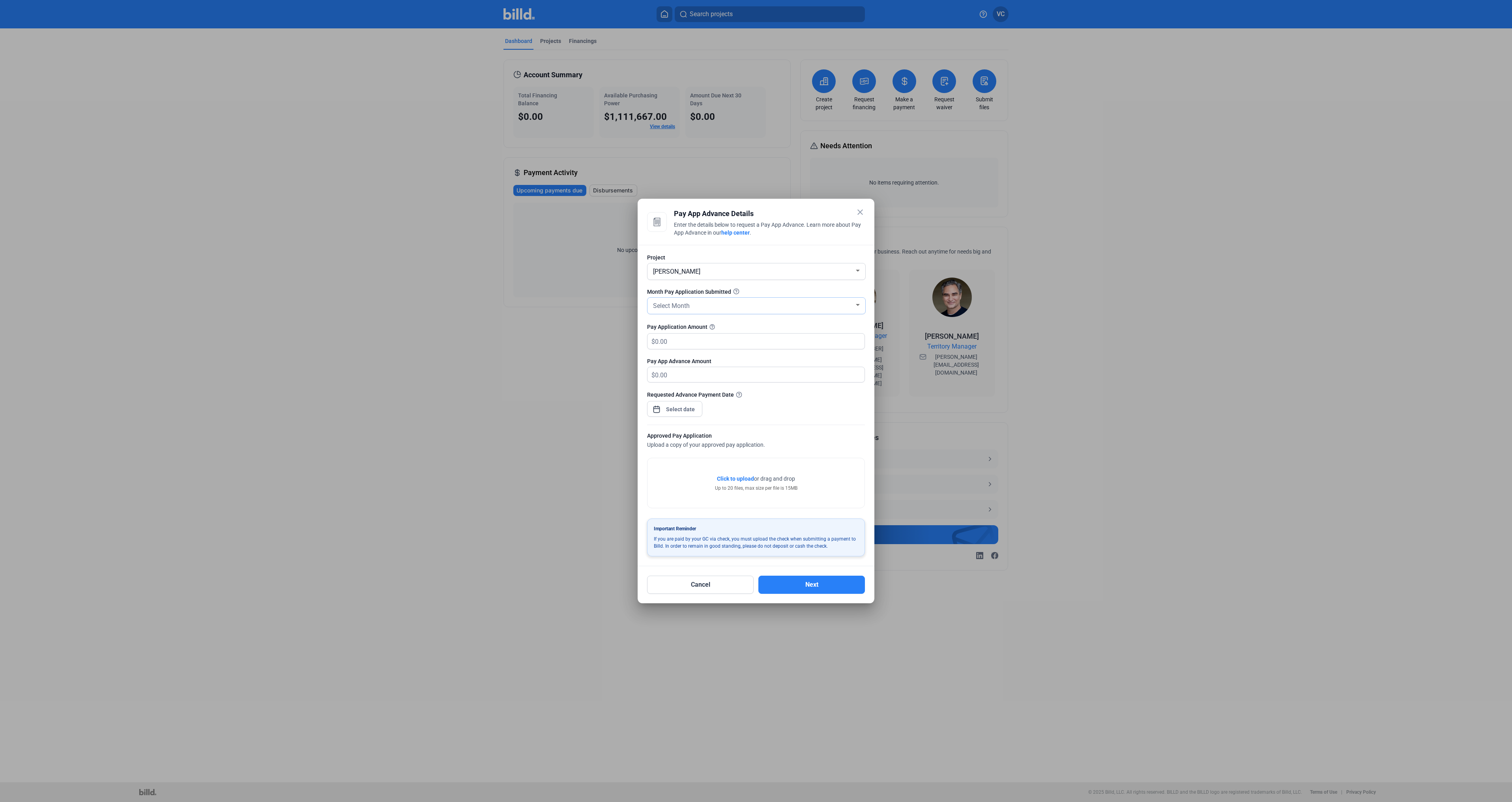
click at [698, 308] on div "Select Month" at bounding box center [753, 305] width 203 height 11
click at [671, 385] on span "[DATE]" at bounding box center [757, 390] width 210 height 14
click at [683, 344] on input "text" at bounding box center [755, 341] width 200 height 15
type input "2"
type input "14,919.75"
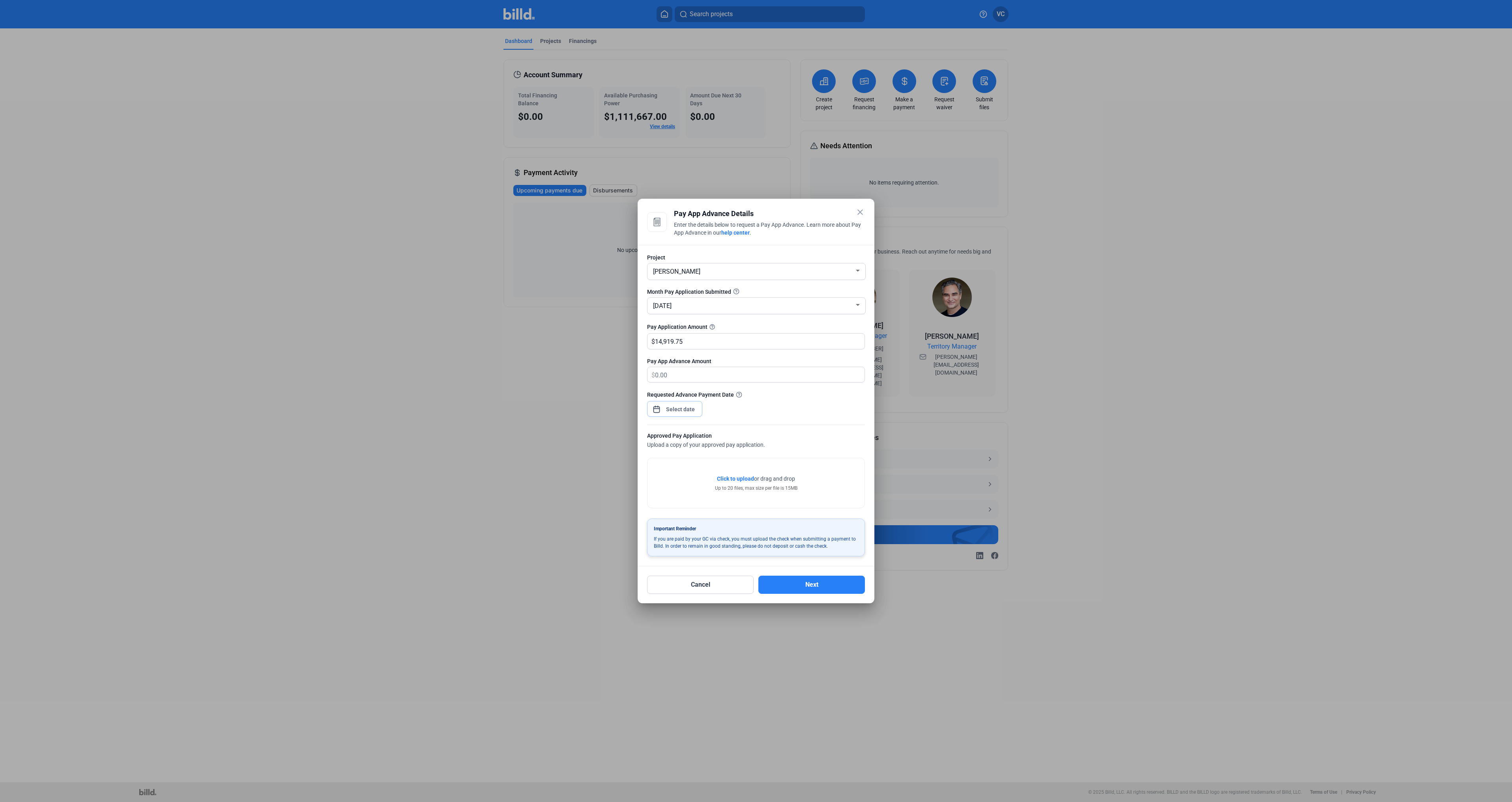
click at [685, 412] on div "close Pay App Advance Details Enter the details below to request a Pay App Adva…" at bounding box center [756, 401] width 1512 height 802
click at [681, 492] on span "11" at bounding box center [680, 493] width 14 height 14
click at [733, 537] on button "Apply" at bounding box center [742, 573] width 57 height 16
click at [733, 485] on div "Click to upload Tap to upload or drag and drop Up to 20 files, max size per fil…" at bounding box center [756, 483] width 82 height 17
click at [736, 479] on span "Click to upload" at bounding box center [735, 479] width 37 height 6
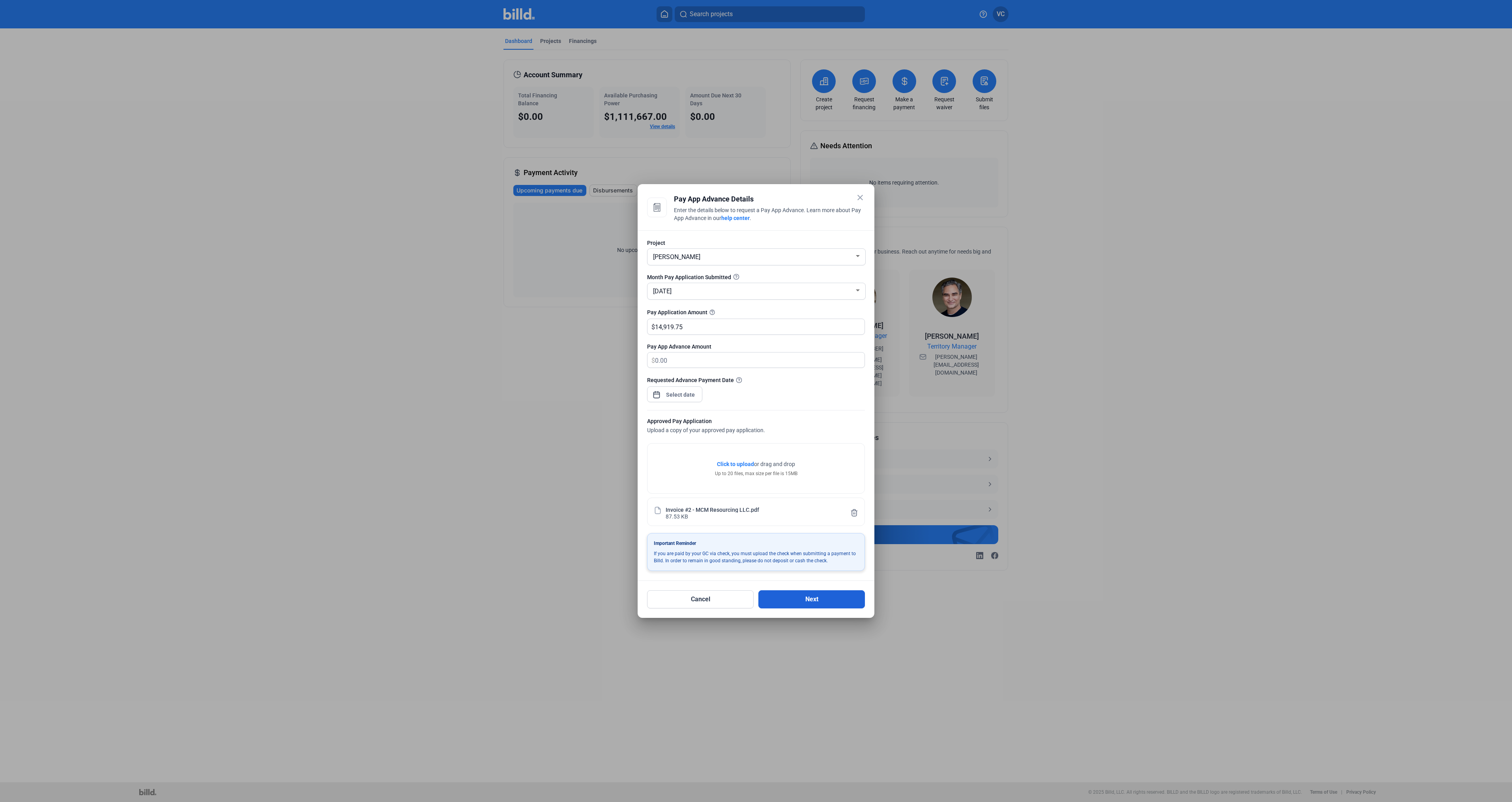
click at [803, 537] on button "Next" at bounding box center [812, 599] width 107 height 18
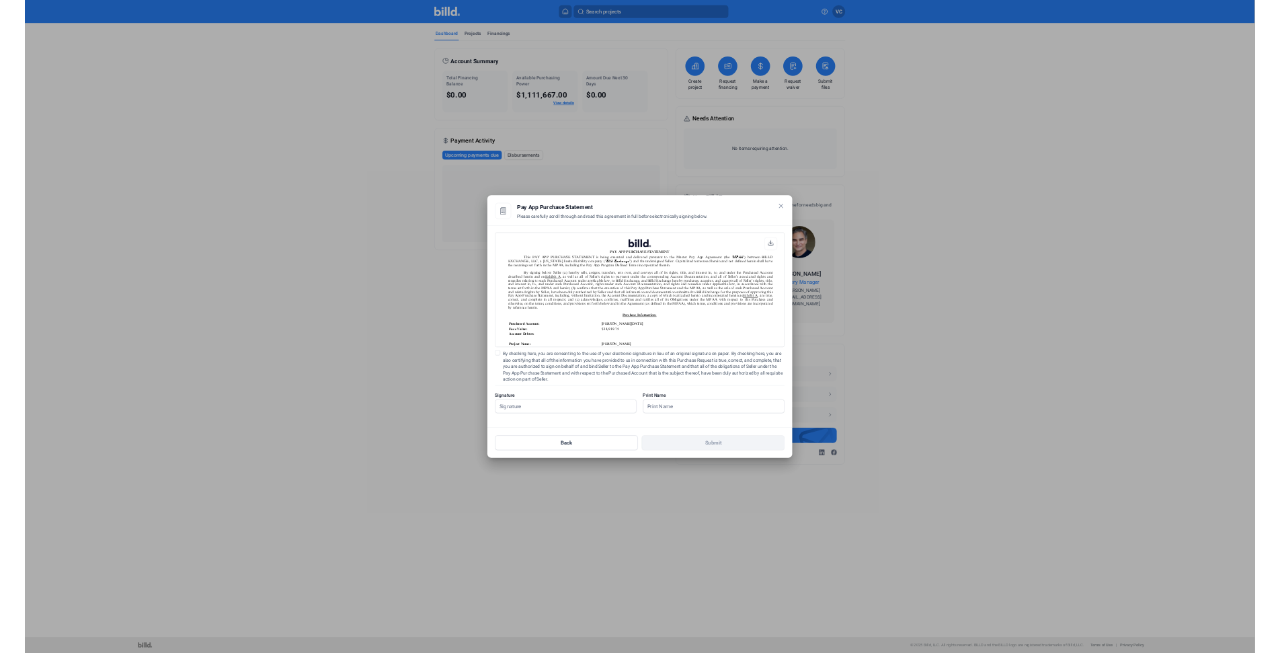
scroll to position [1, 0]
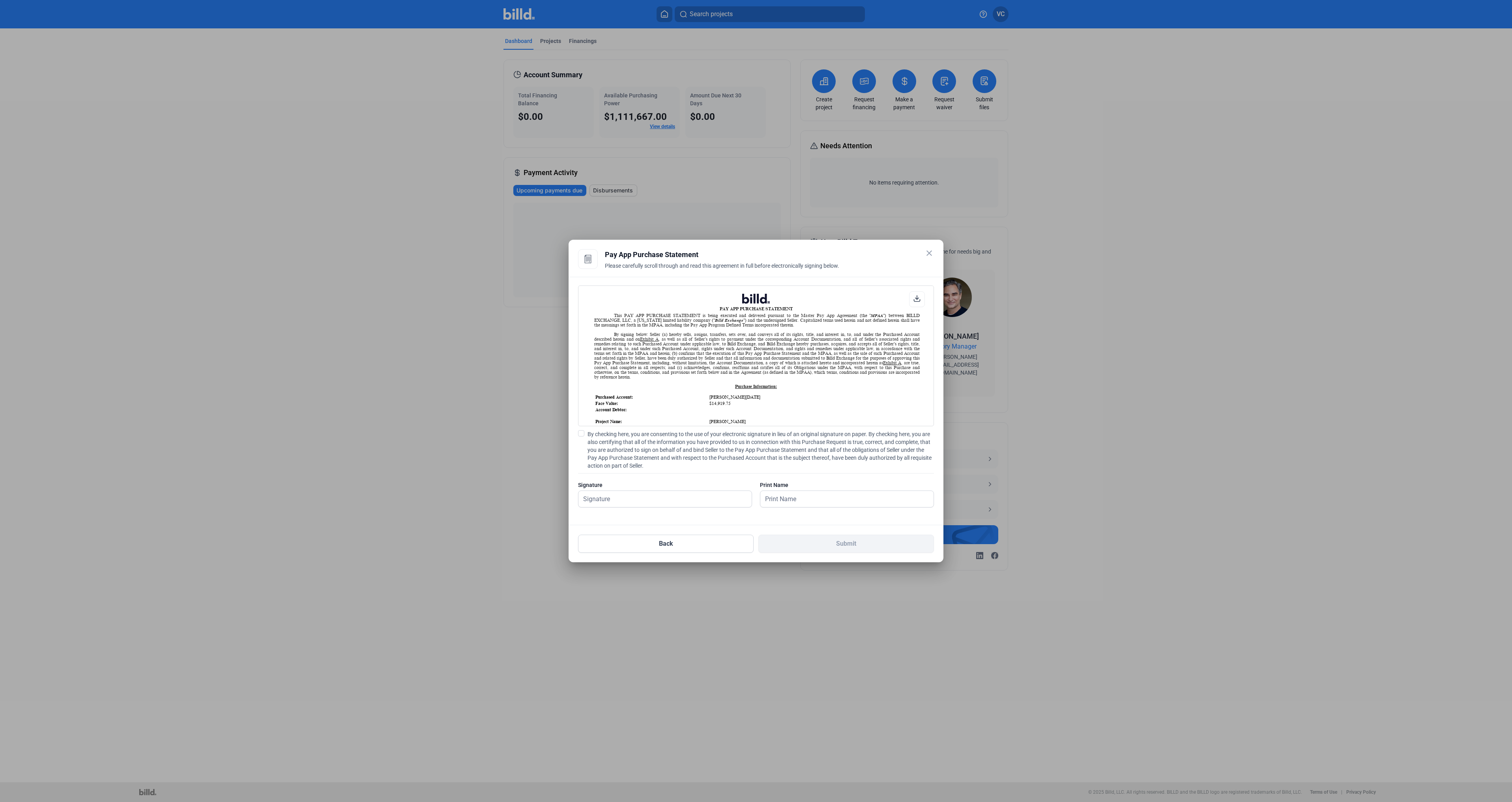
click at [581, 435] on span at bounding box center [581, 433] width 6 height 6
click at [0, 0] on input "By checking here, you are consenting to the use of your electronic signature in…" at bounding box center [0, 0] width 0 height 0
click at [637, 500] on input "text" at bounding box center [660, 499] width 164 height 16
type input "[PERSON_NAME]"
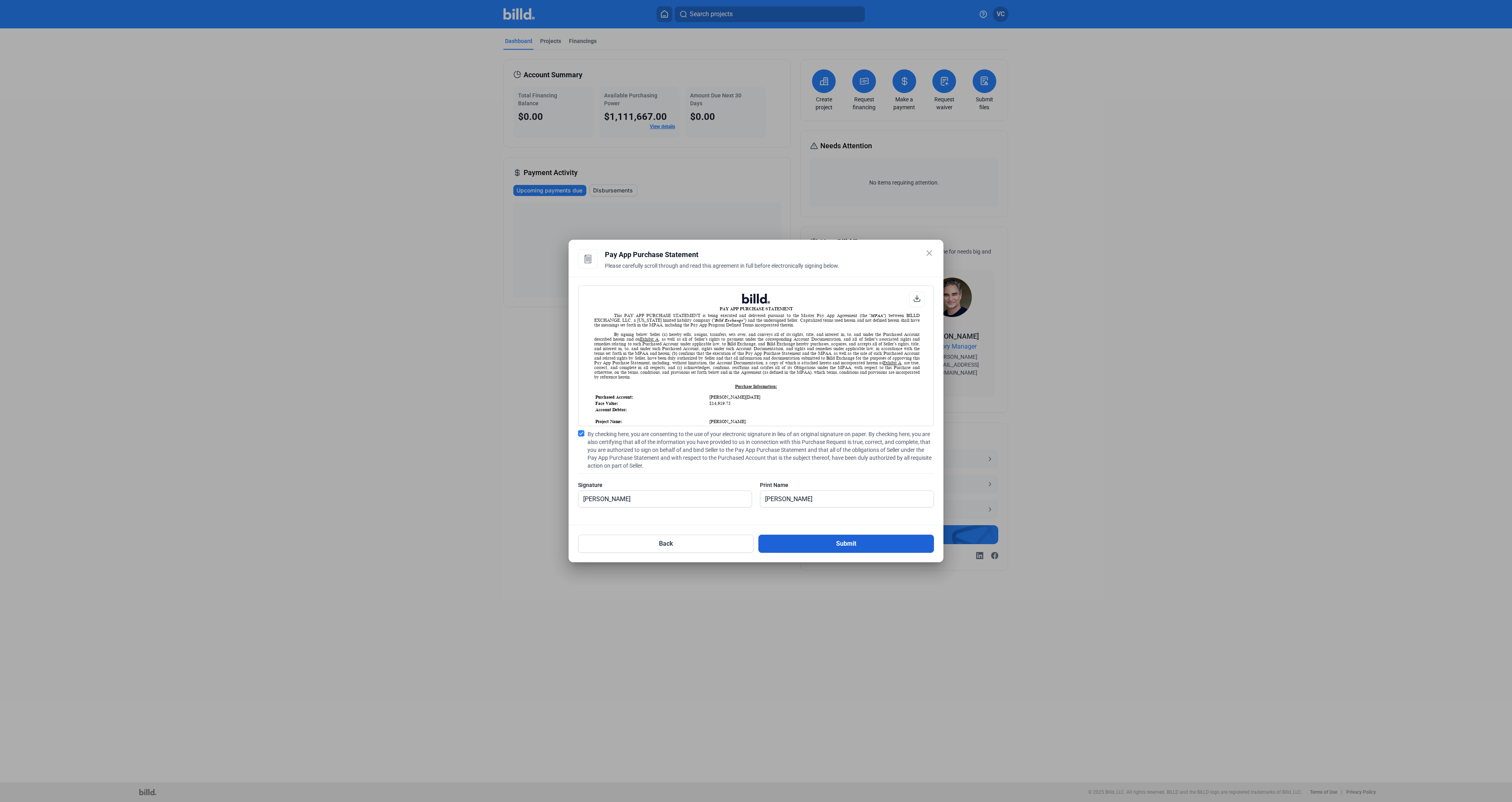
click at [800, 537] on button "Submit" at bounding box center [846, 544] width 176 height 18
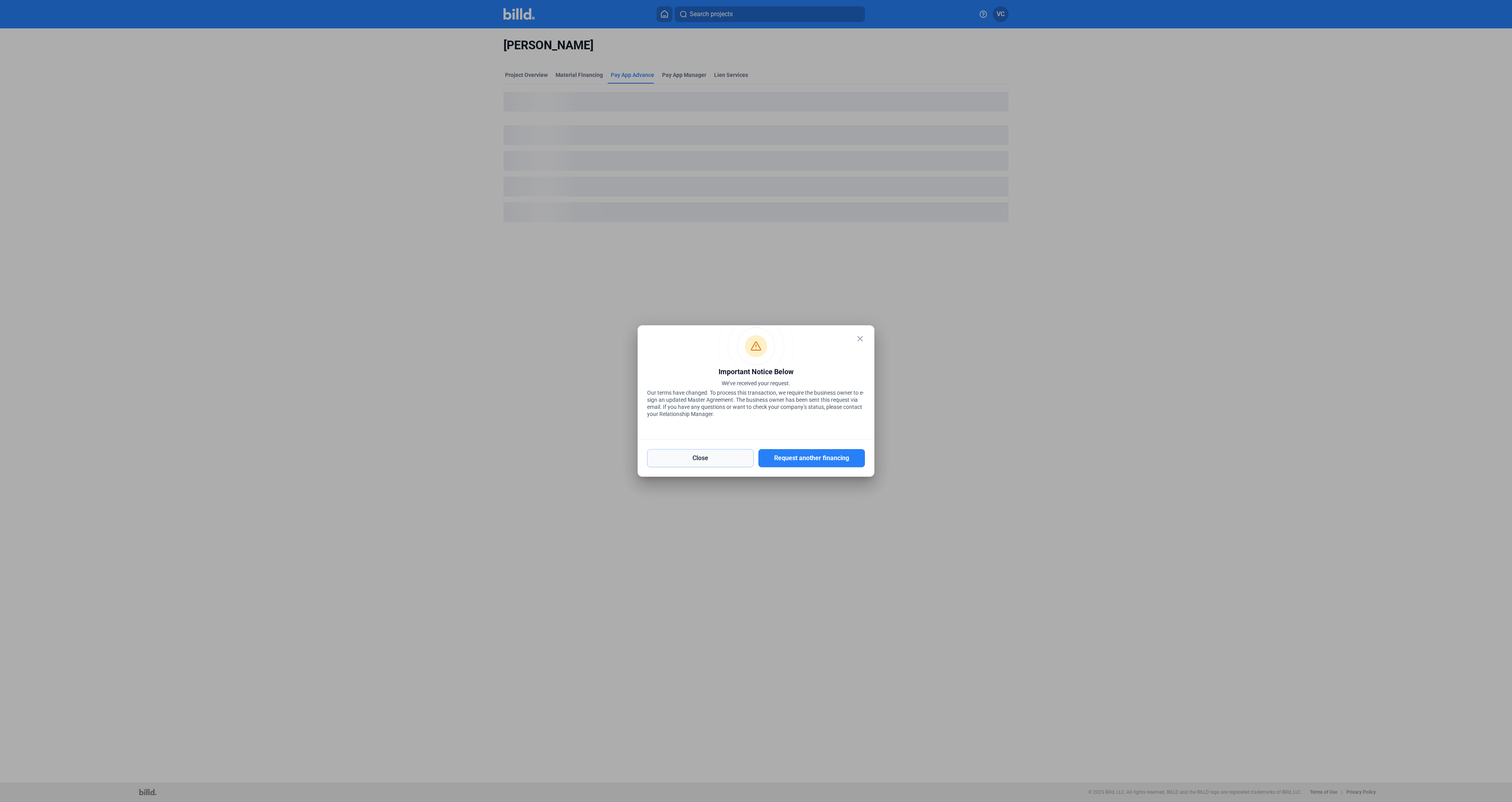
click at [724, 458] on button "Close" at bounding box center [700, 458] width 107 height 18
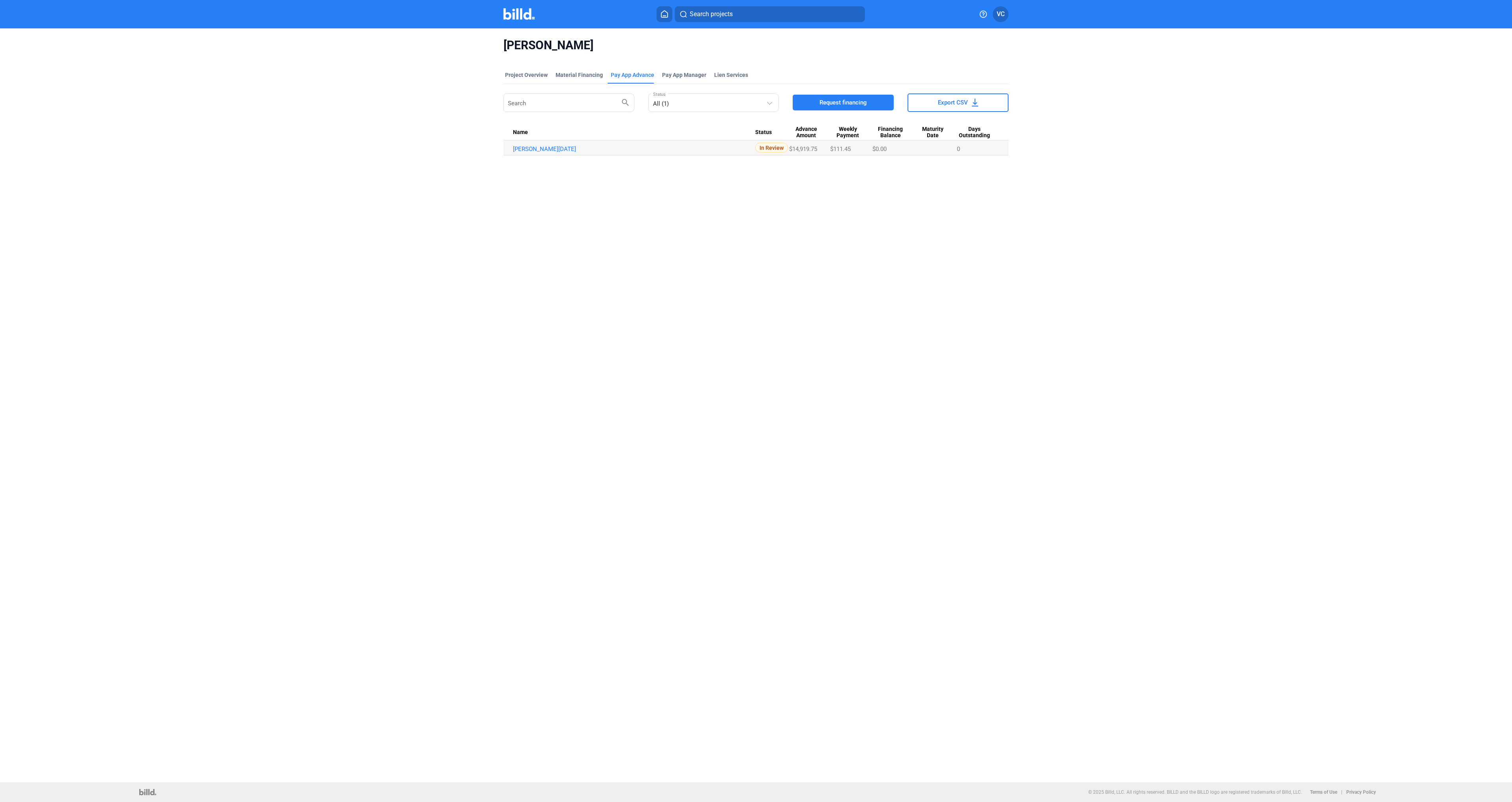
click at [664, 13] on icon at bounding box center [664, 13] width 8 height 8
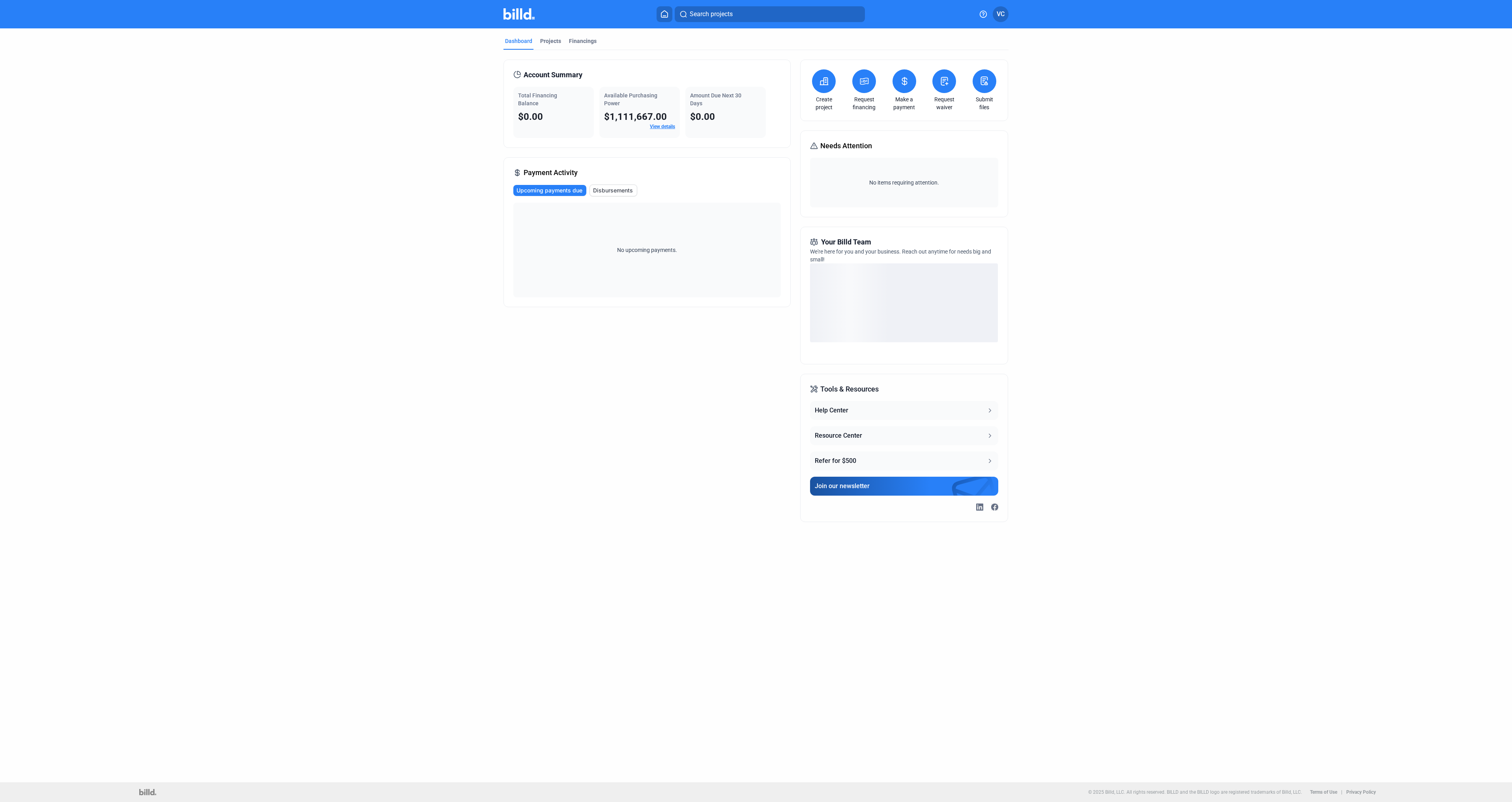
click at [824, 78] on icon at bounding box center [824, 81] width 8 height 7
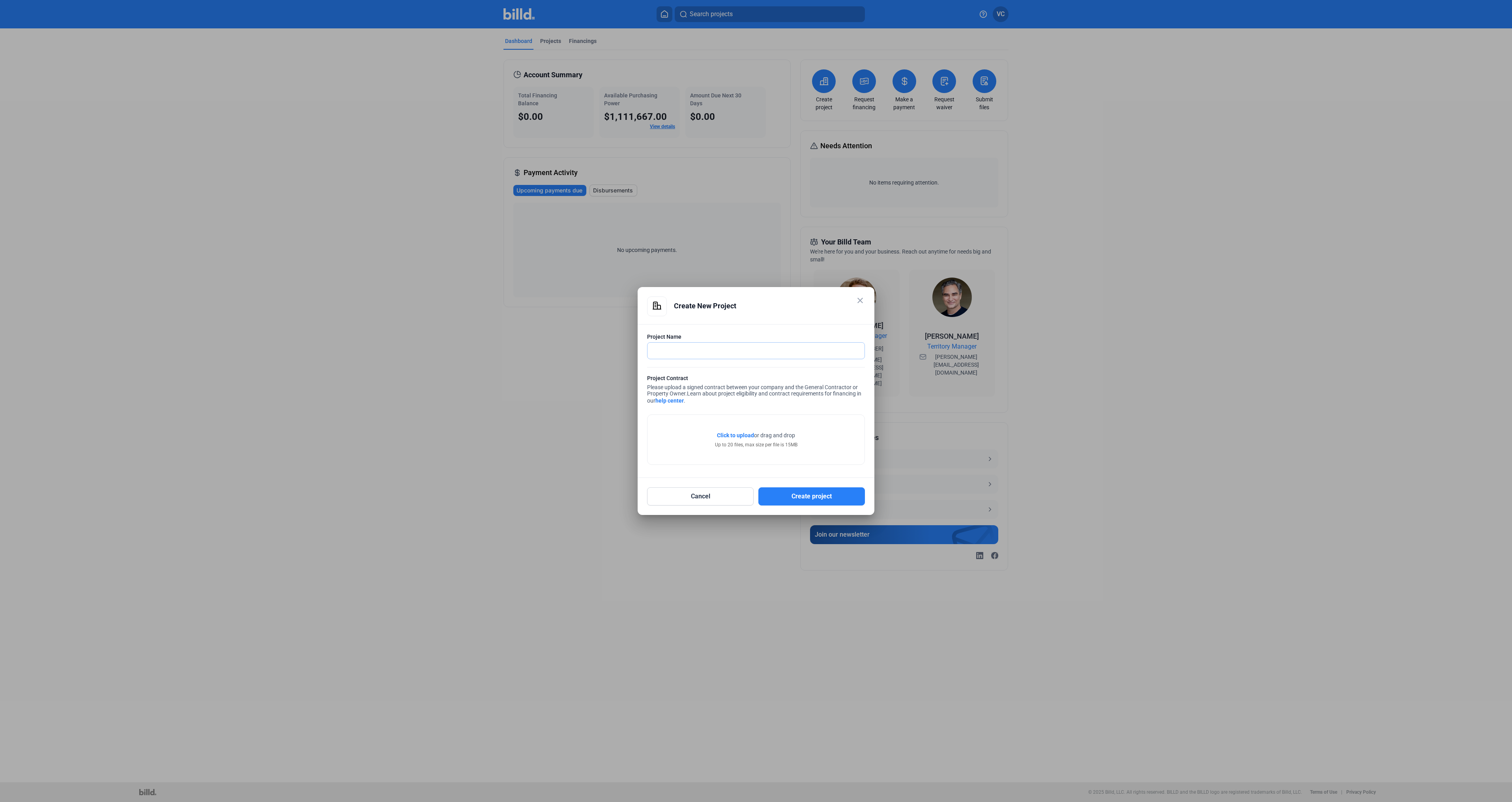
click at [691, 350] on input "text" at bounding box center [751, 351] width 208 height 16
type input "AEO/Arie #2157"
click at [745, 435] on span "Click to upload" at bounding box center [735, 435] width 37 height 6
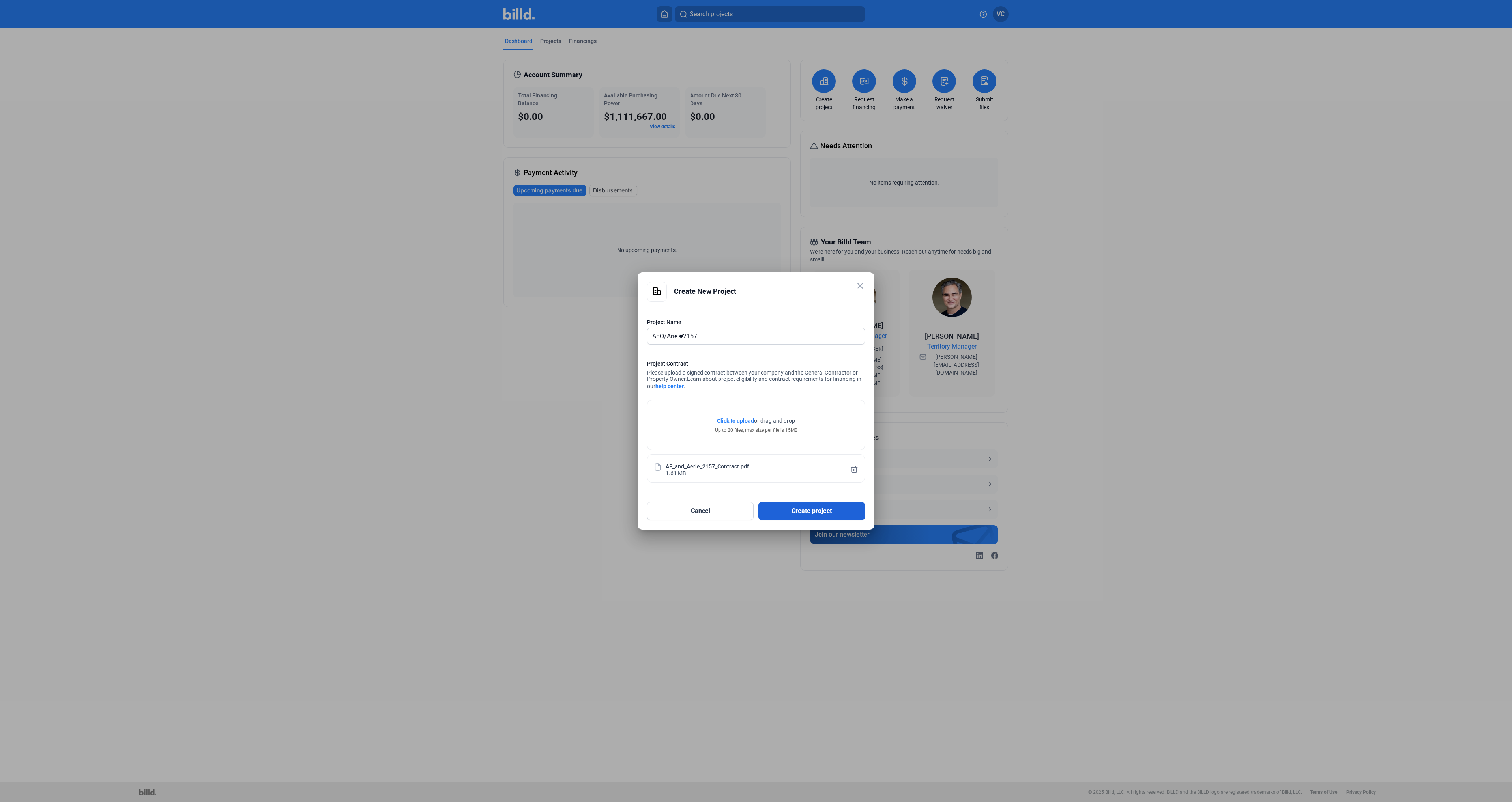
click at [806, 506] on button "Create project" at bounding box center [812, 511] width 107 height 18
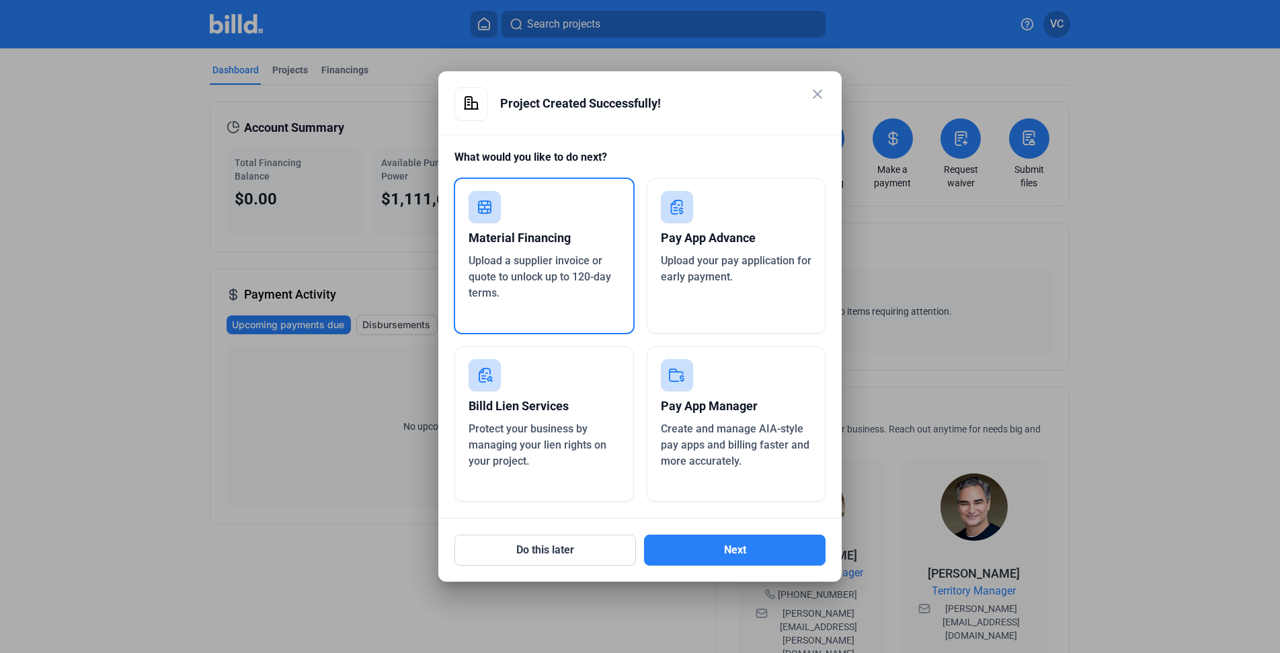
click at [760, 234] on div "Pay App Advance" at bounding box center [736, 238] width 151 height 30
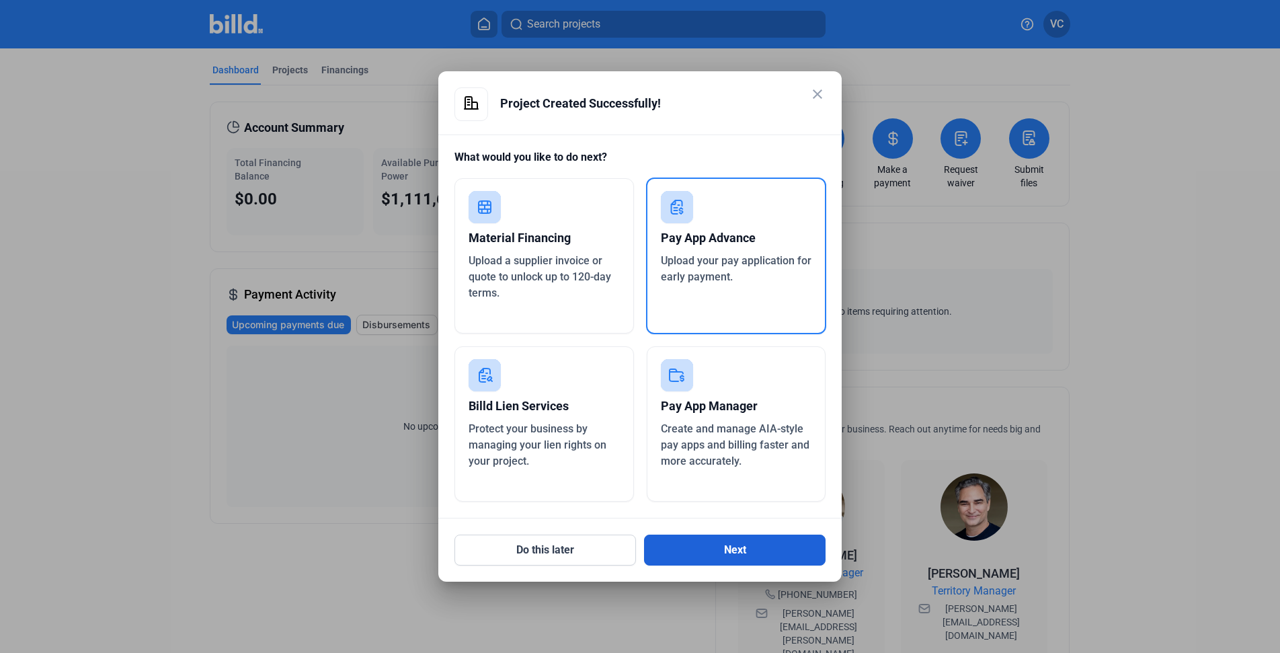
click at [743, 538] on button "Next" at bounding box center [735, 549] width 182 height 31
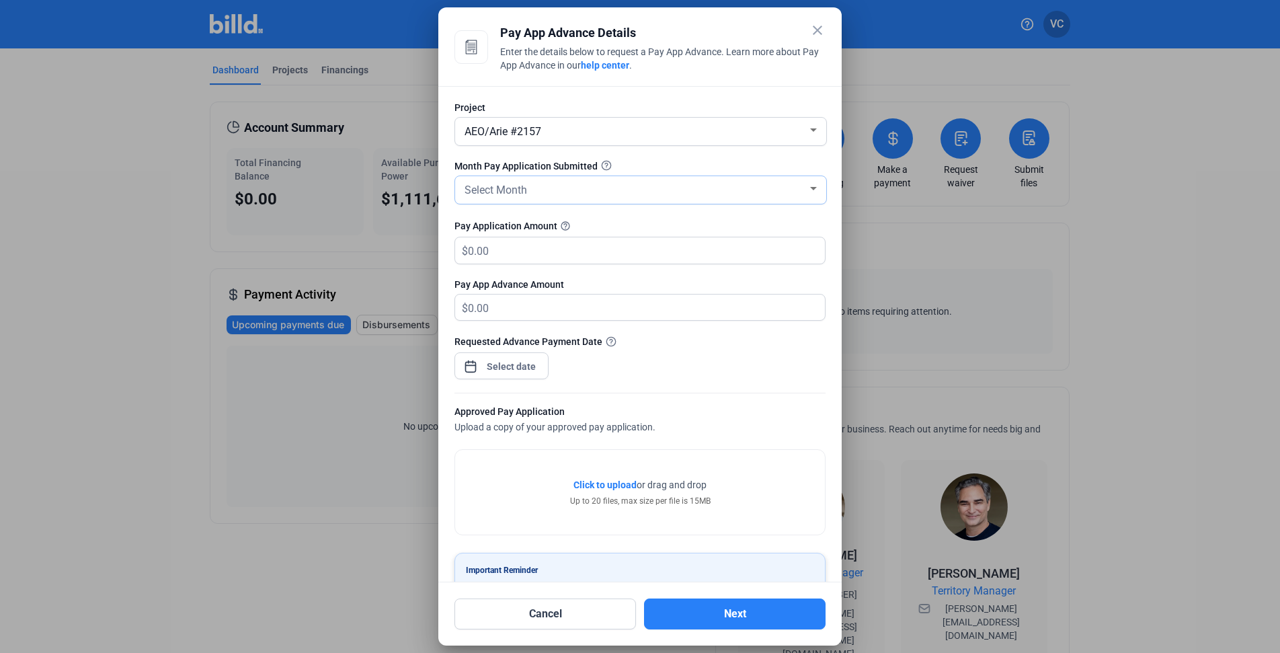
click at [577, 181] on div "Select Month" at bounding box center [635, 188] width 346 height 19
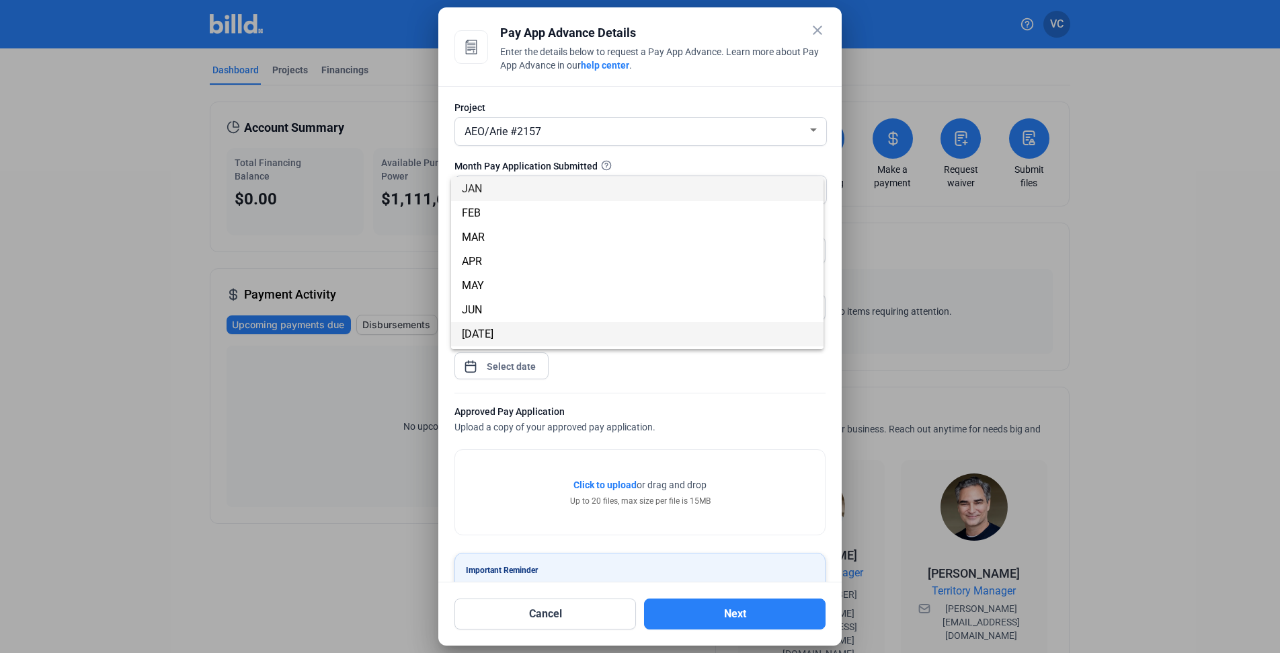
click at [495, 331] on span "[DATE]" at bounding box center [637, 334] width 351 height 24
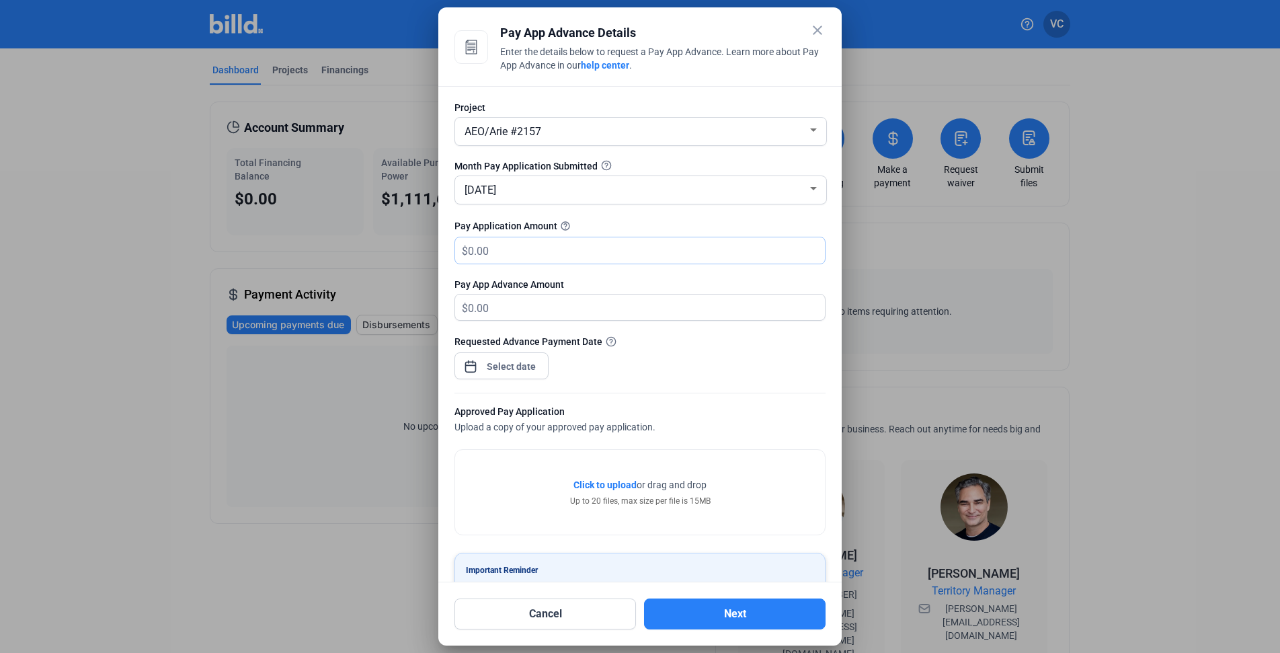
click at [497, 255] on input "text" at bounding box center [638, 250] width 341 height 26
type input "21,721.75"
click at [535, 360] on div "close Pay App Advance Details Enter the details below to request a Pay App Adva…" at bounding box center [640, 326] width 1280 height 653
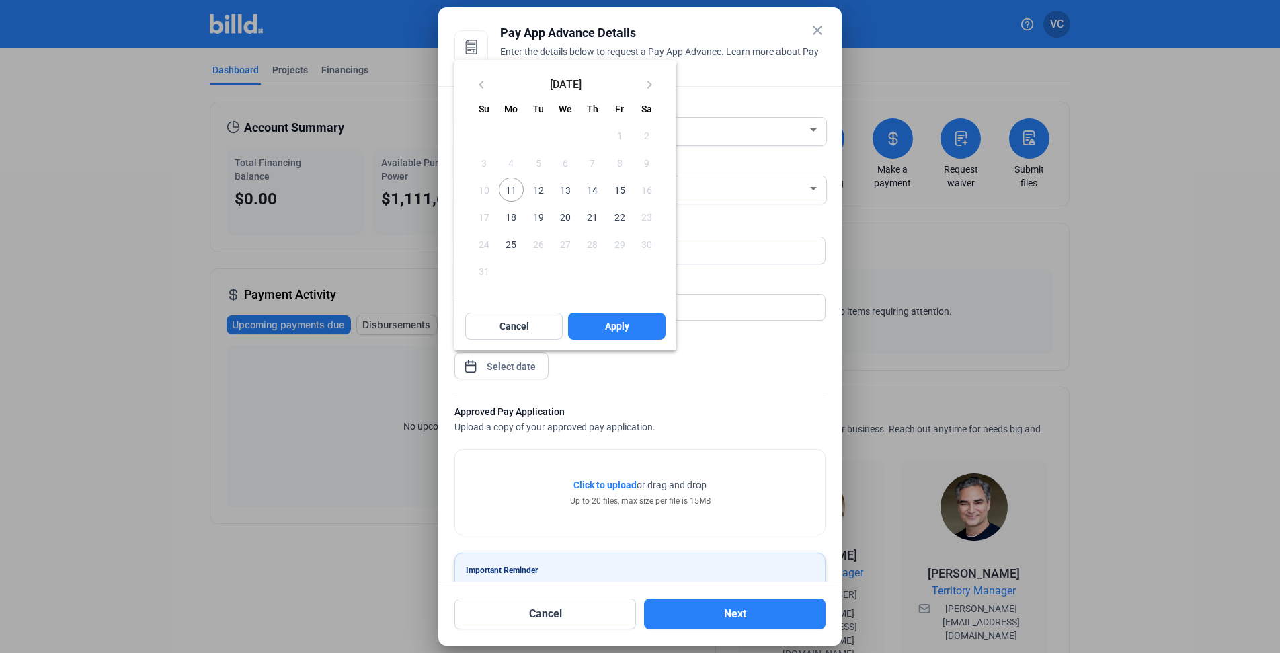
click at [518, 197] on span "11" at bounding box center [511, 189] width 24 height 24
click at [635, 325] on button "Apply" at bounding box center [616, 326] width 97 height 27
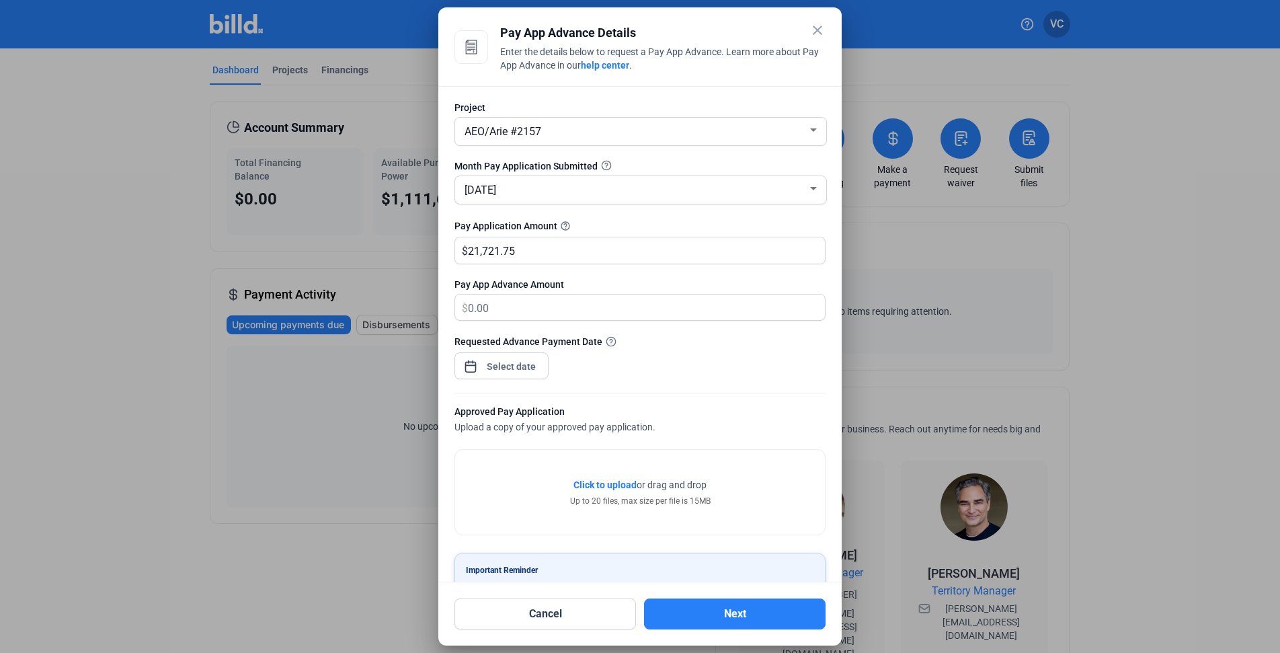
click at [606, 485] on span "Click to upload" at bounding box center [604, 484] width 63 height 11
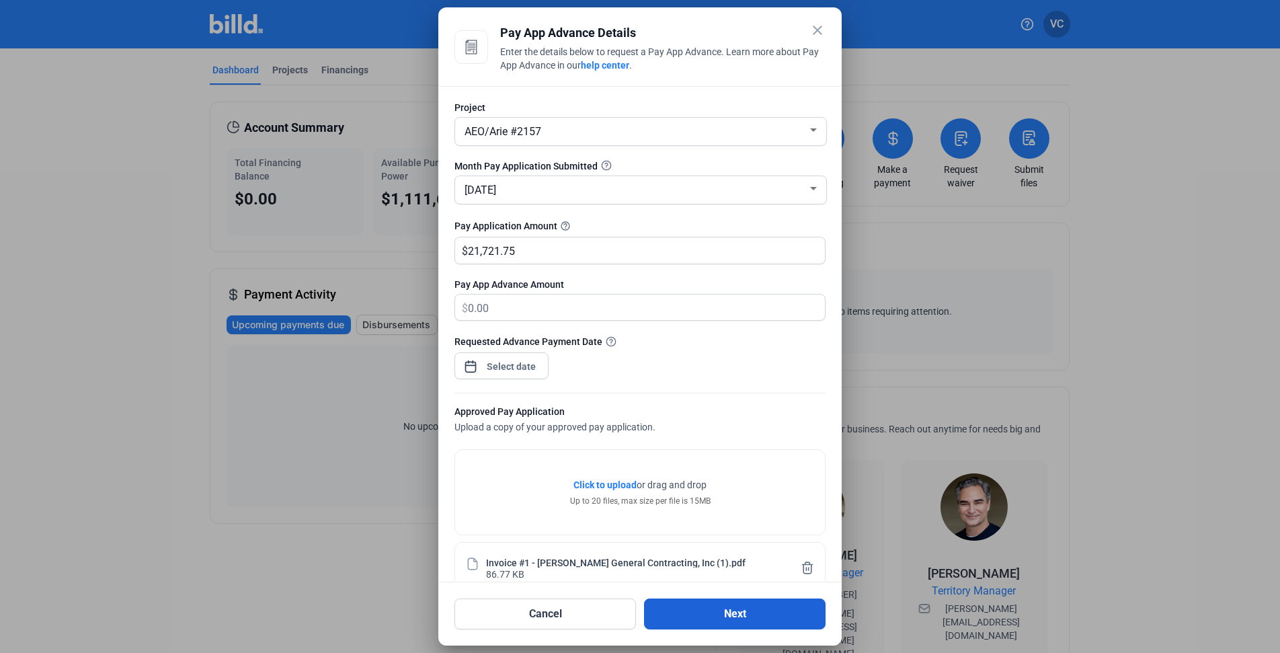
click at [696, 610] on button "Next" at bounding box center [735, 613] width 182 height 31
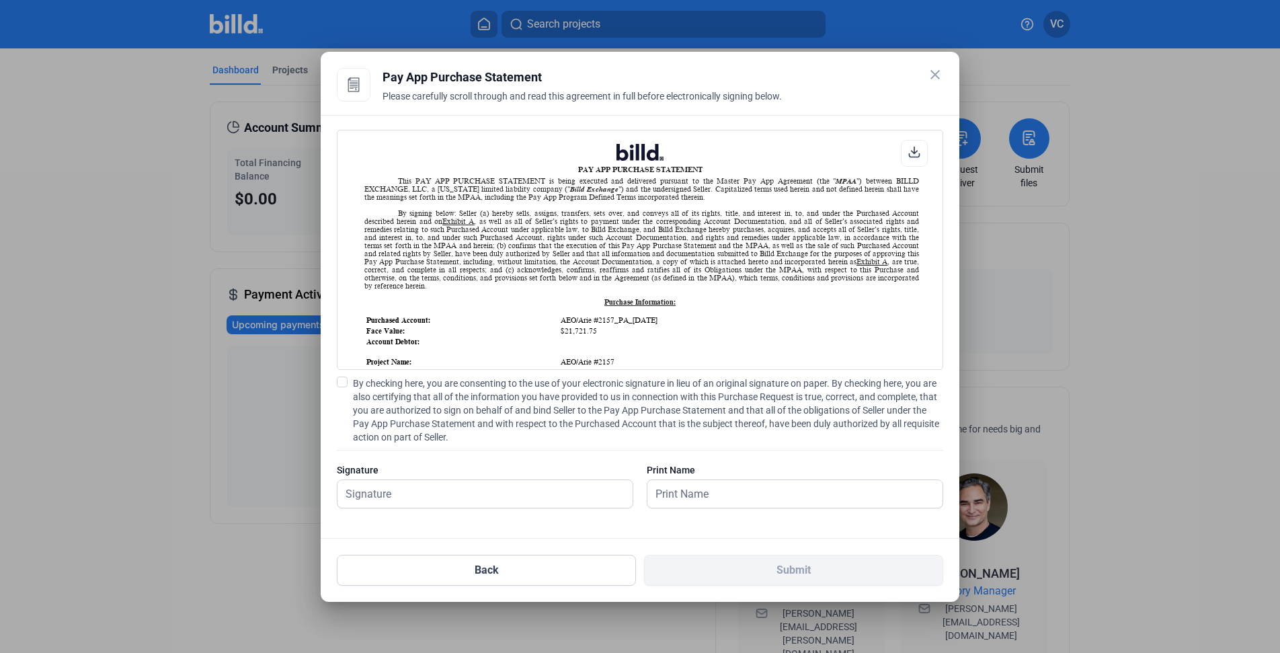
scroll to position [1, 0]
click at [344, 380] on span at bounding box center [342, 381] width 11 height 11
click at [0, 0] on input "By checking here, you are consenting to the use of your electronic signature in…" at bounding box center [0, 0] width 0 height 0
click at [399, 490] on input "text" at bounding box center [477, 494] width 280 height 28
type input "[PERSON_NAME]"
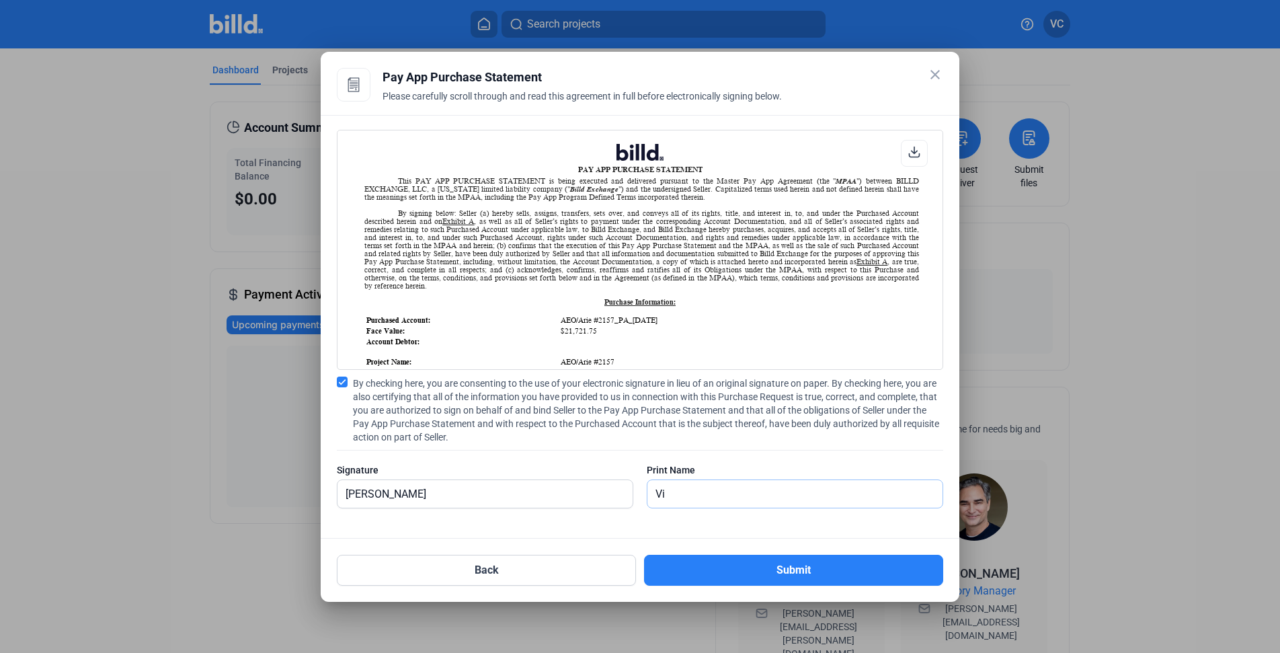
click at [698, 496] on input "Vi" at bounding box center [794, 494] width 295 height 28
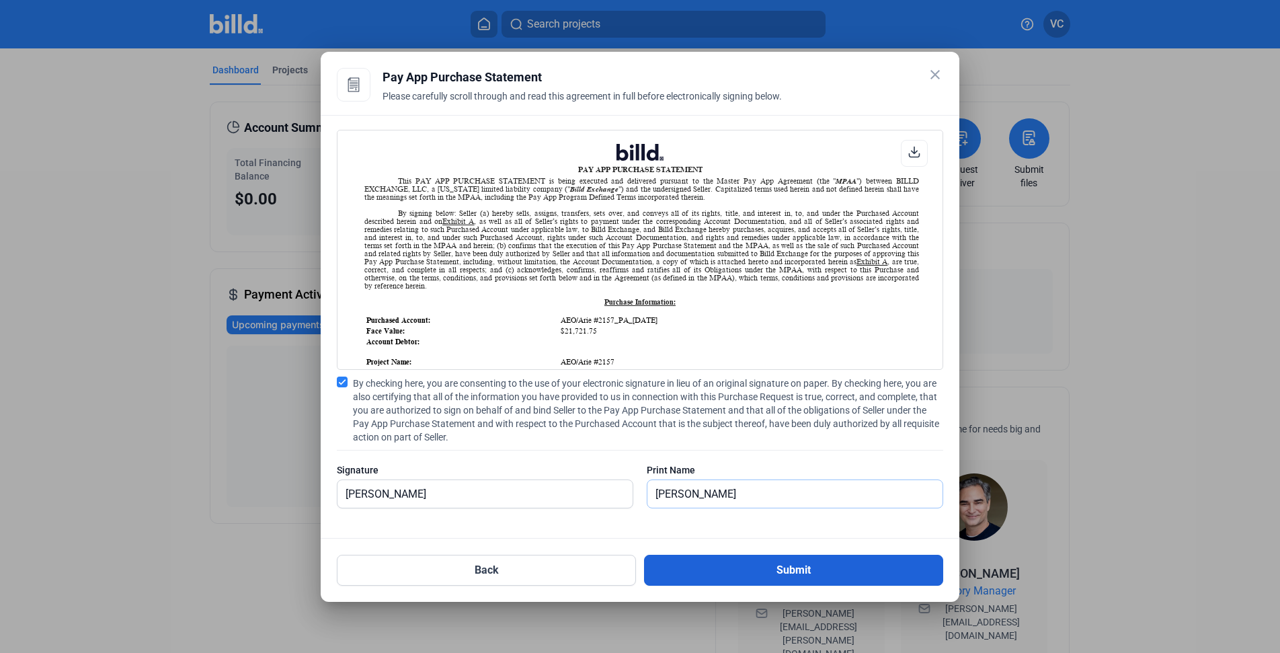
type input "[PERSON_NAME]"
click at [745, 566] on button "Submit" at bounding box center [793, 570] width 299 height 31
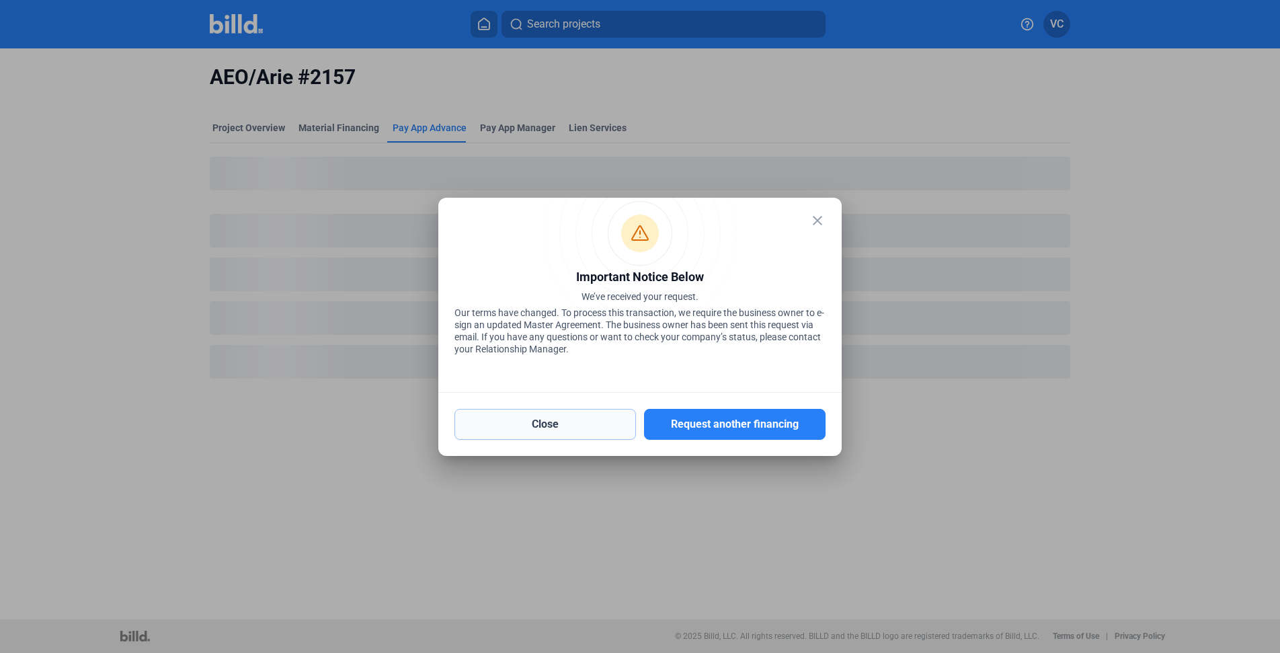
click at [600, 434] on button "Close" at bounding box center [545, 424] width 182 height 31
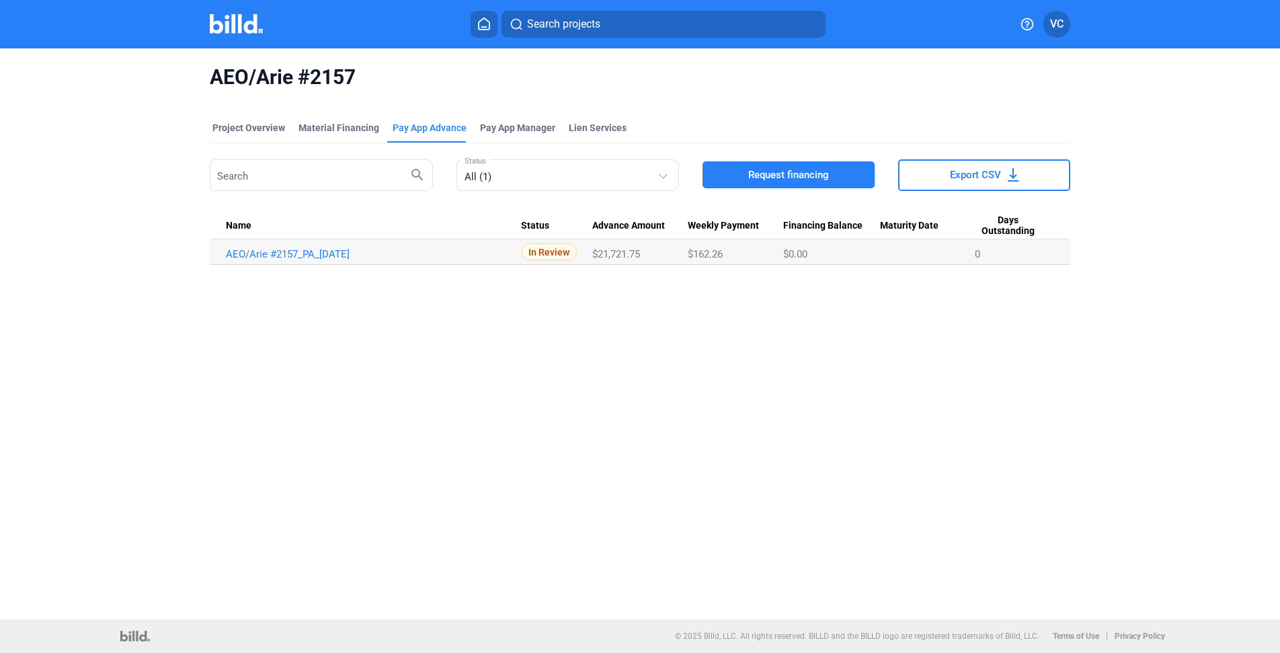
click at [481, 23] on icon at bounding box center [483, 23] width 13 height 13
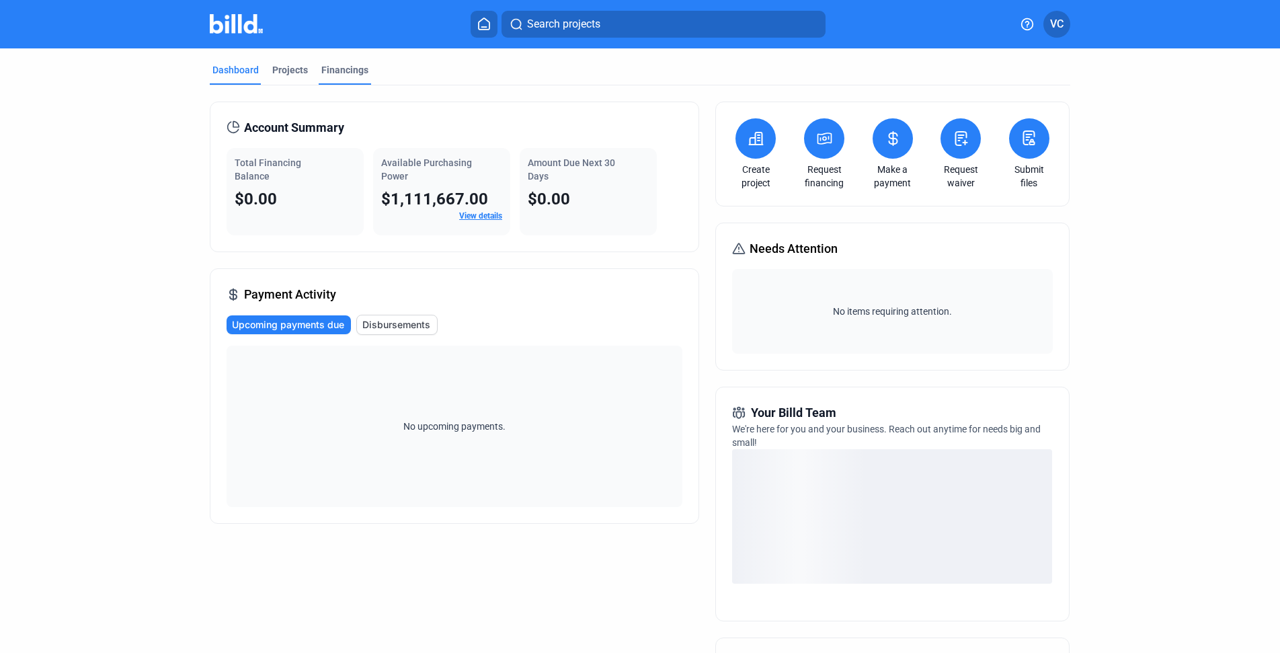
click at [326, 68] on div "Financings" at bounding box center [344, 69] width 47 height 13
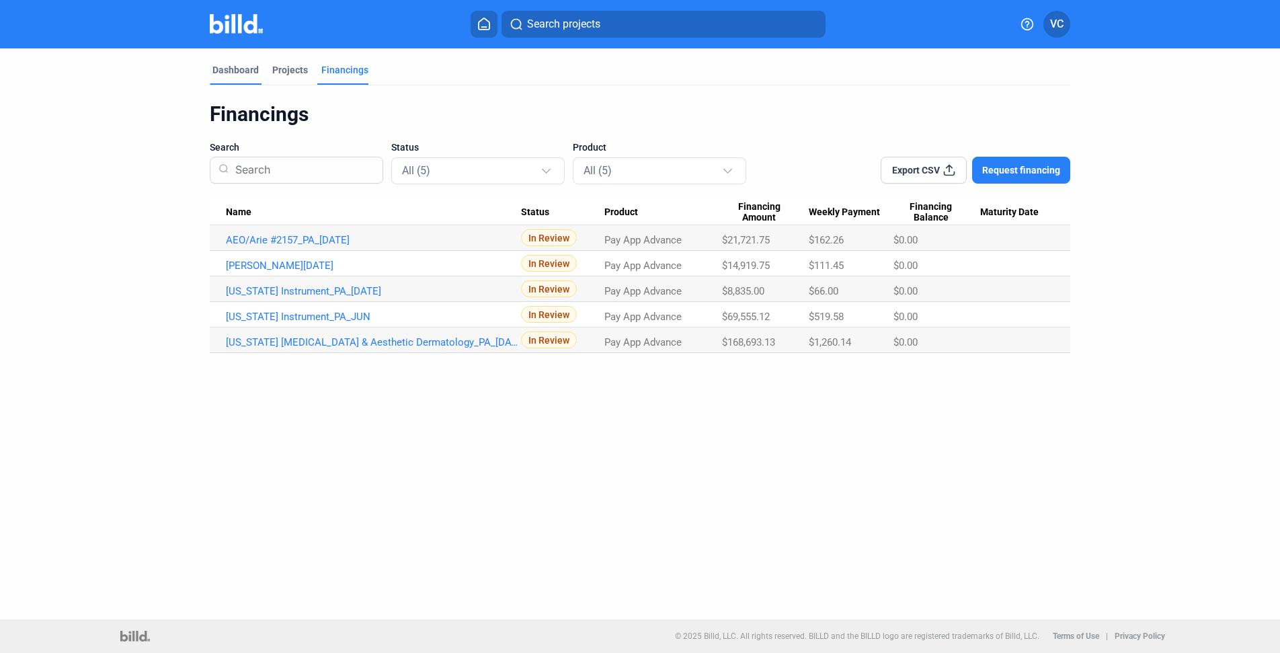
click at [251, 73] on div "Dashboard" at bounding box center [235, 69] width 46 height 13
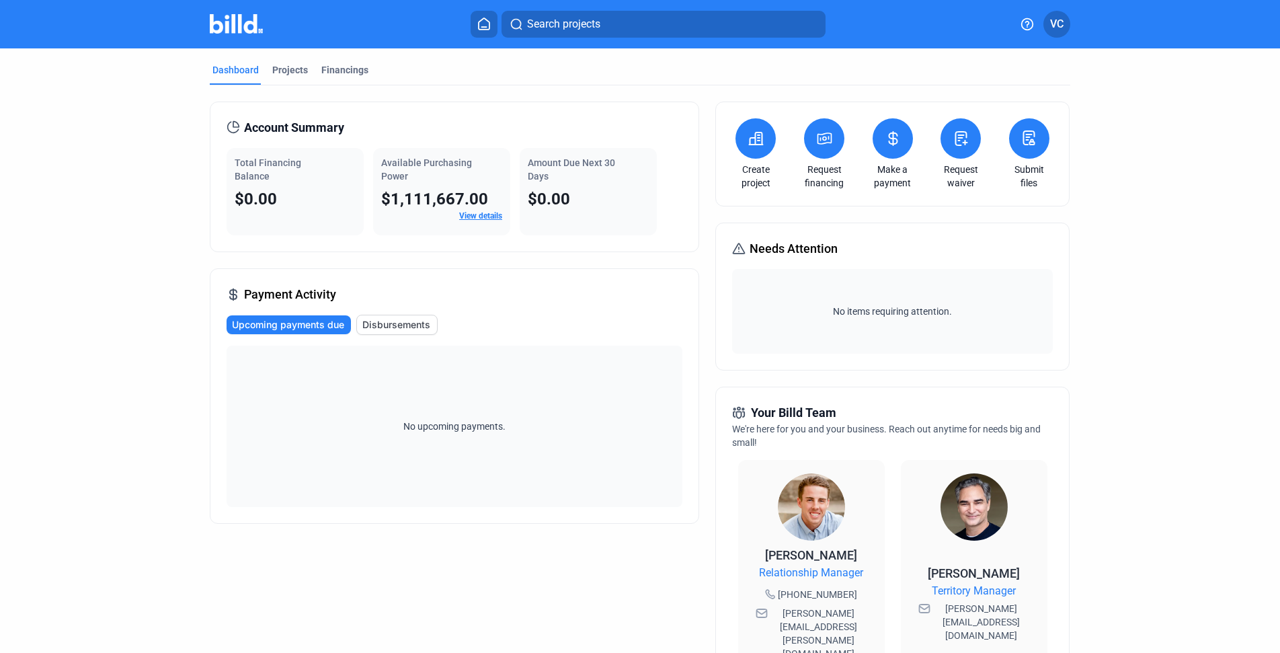
click at [485, 212] on link "View details" at bounding box center [480, 215] width 43 height 9
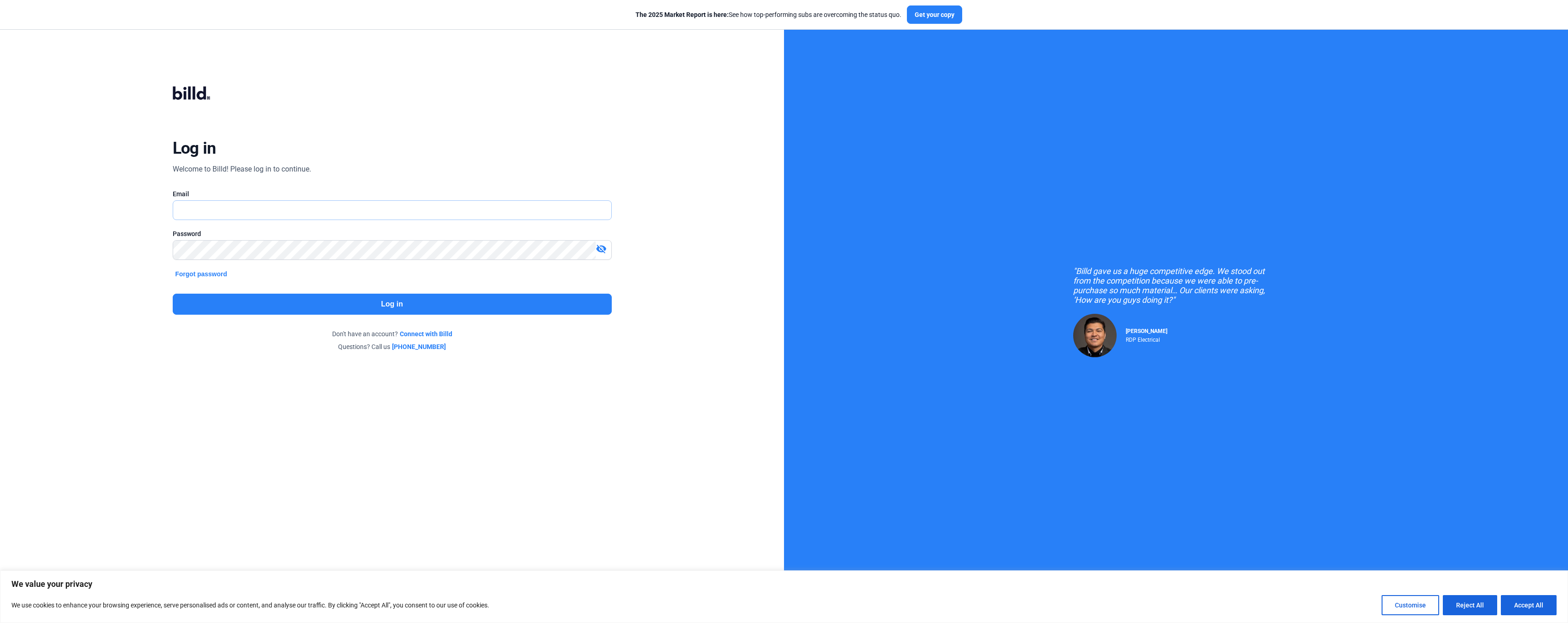
click at [281, 207] on input "text" at bounding box center [387, 210] width 428 height 19
click at [251, 214] on input "text" at bounding box center [392, 210] width 438 height 19
type input "[EMAIL_ADDRESS][DOMAIN_NAME]"
click at [335, 182] on div "Log in Welcome to Billd! Please log in to continue. Email vcontreras@grupocontr…" at bounding box center [391, 218] width 565 height 327
click at [606, 253] on mat-icon "visibility_off" at bounding box center [602, 249] width 11 height 11
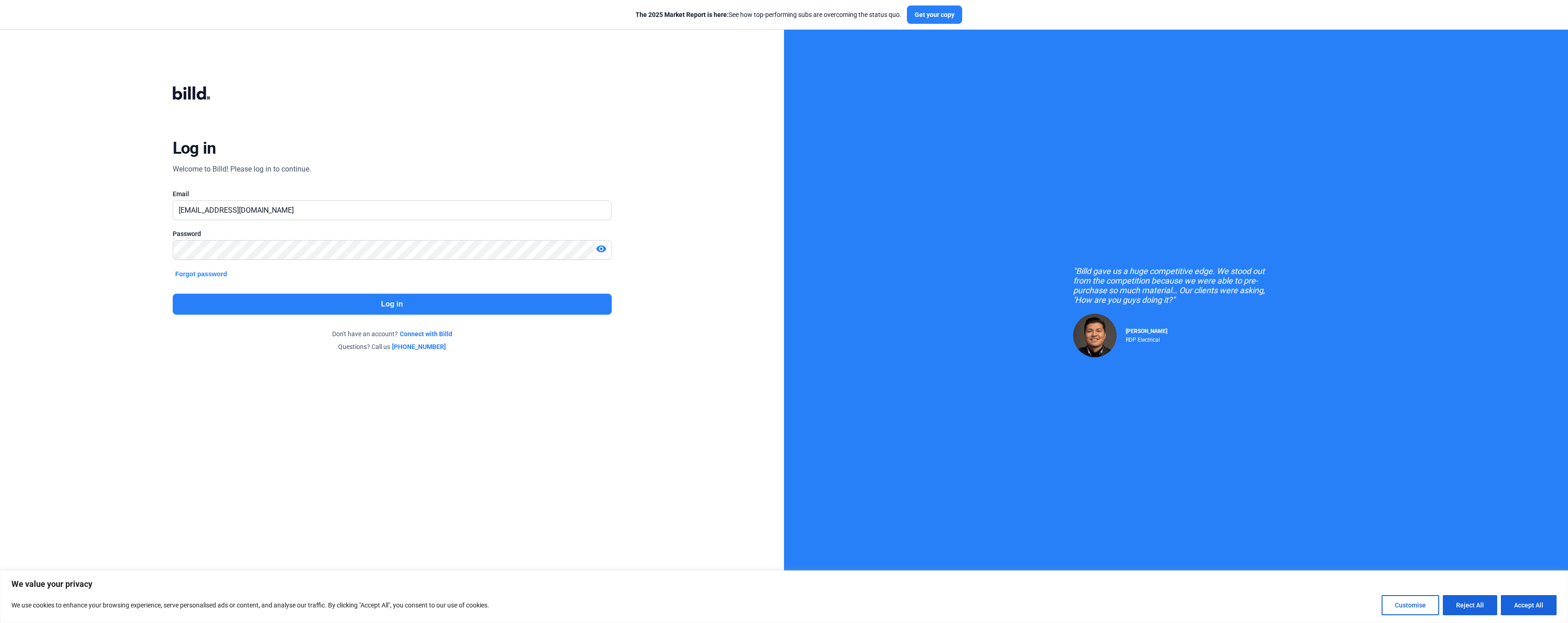
click at [489, 301] on button "Log in" at bounding box center [392, 304] width 439 height 21
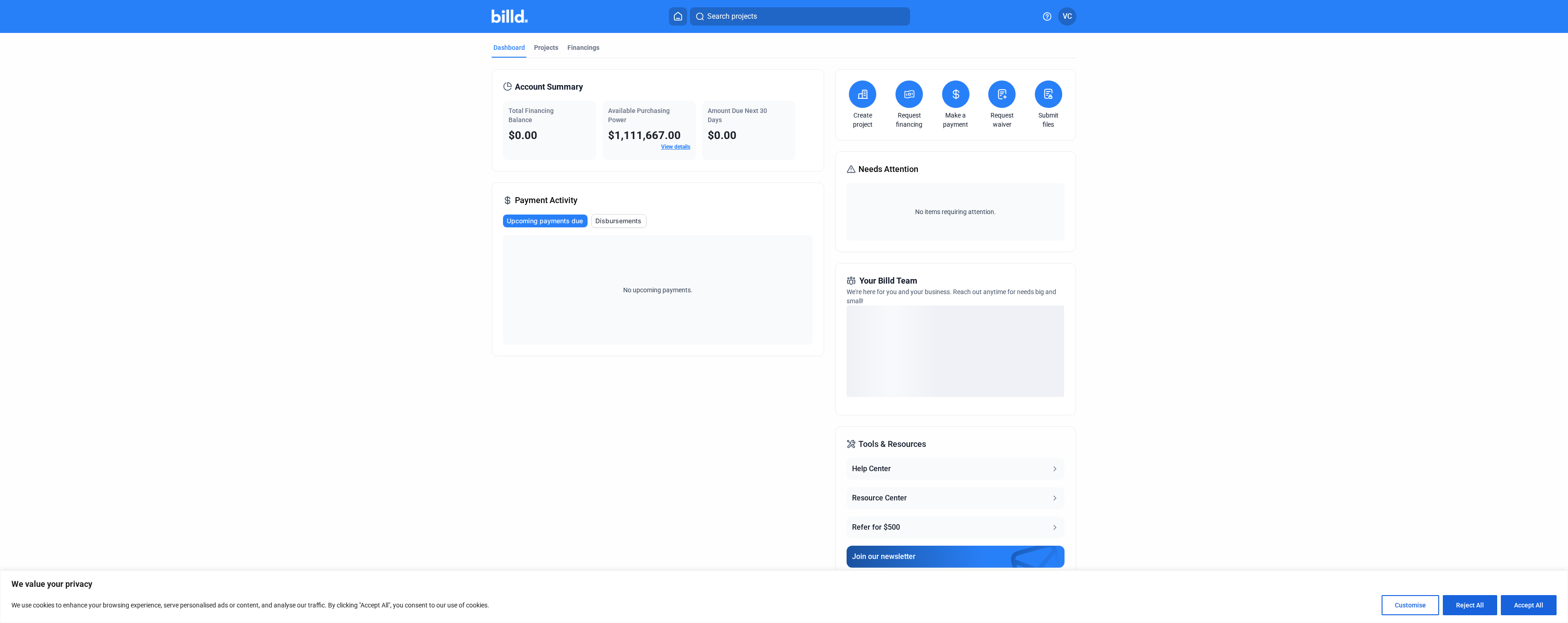
click at [558, 41] on mat-tab-group "Dashboard Projects Financings Account Summary Total Financing Balance $0.00 Ava…" at bounding box center [784, 320] width 585 height 576
click at [582, 47] on div "Financings" at bounding box center [583, 47] width 32 height 9
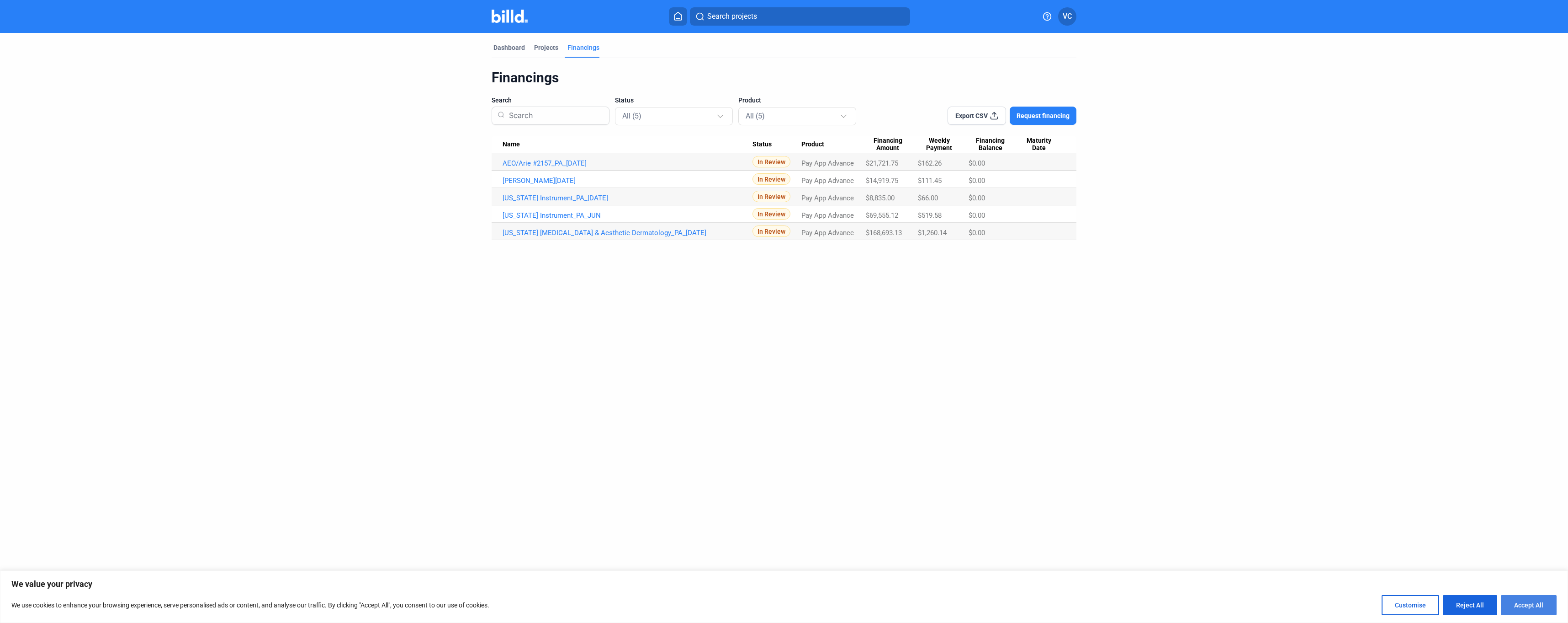
click at [1545, 603] on button "Accept All" at bounding box center [1529, 605] width 56 height 20
checkbox input "true"
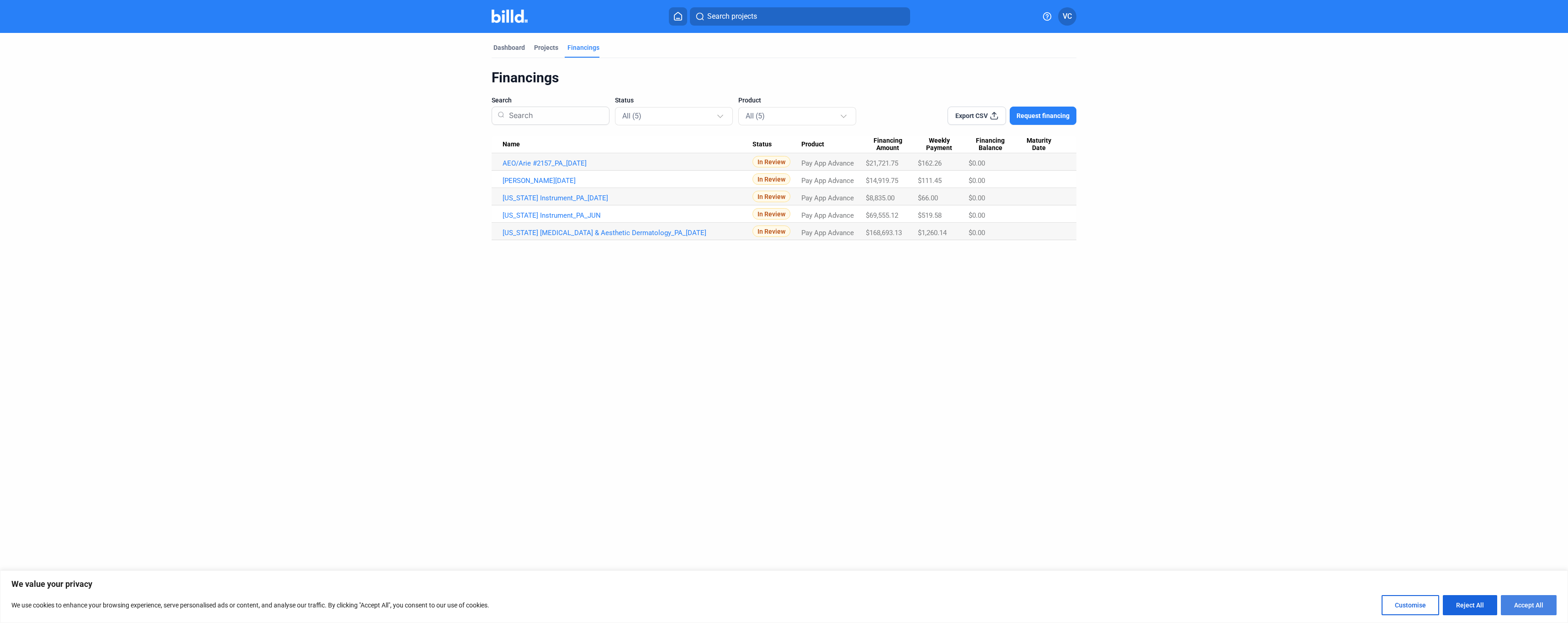
checkbox input "true"
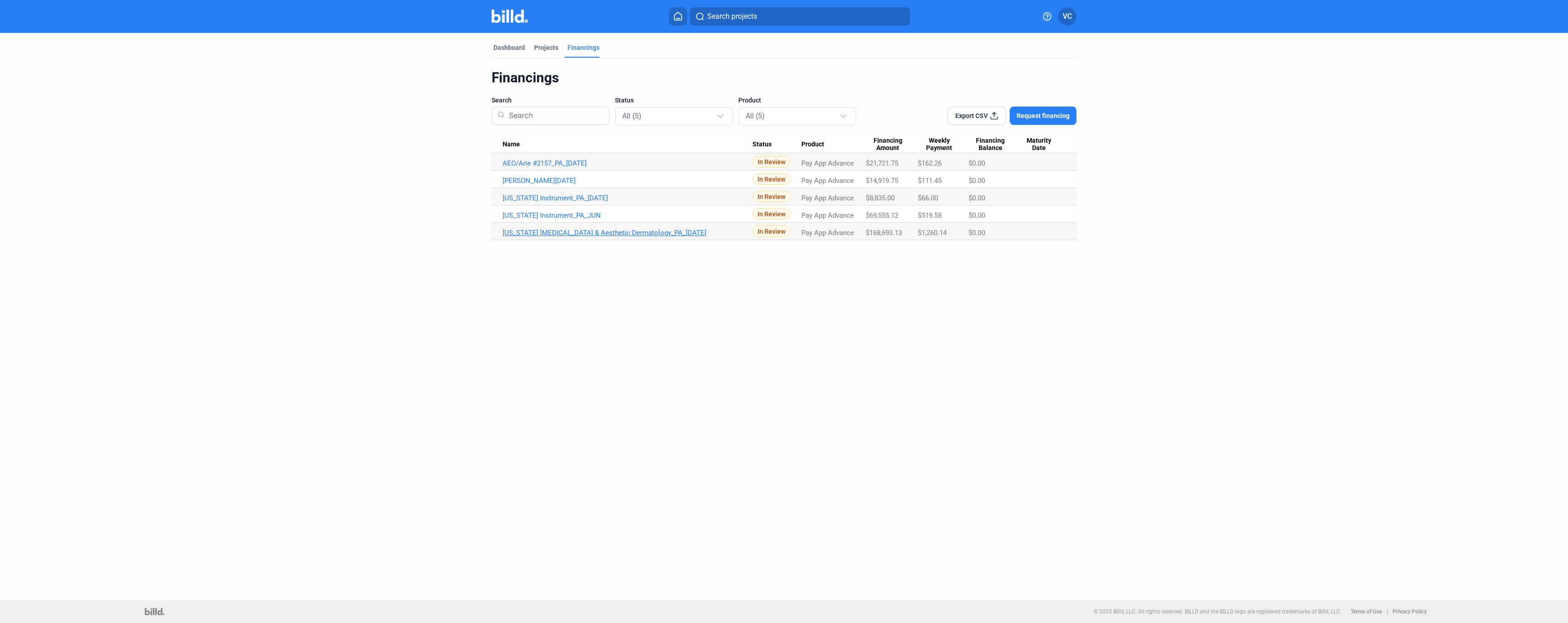
click at [533, 167] on link "[US_STATE] [MEDICAL_DATA] & Aesthetic Dermatology_PA_[DATE]" at bounding box center [627, 163] width 250 height 8
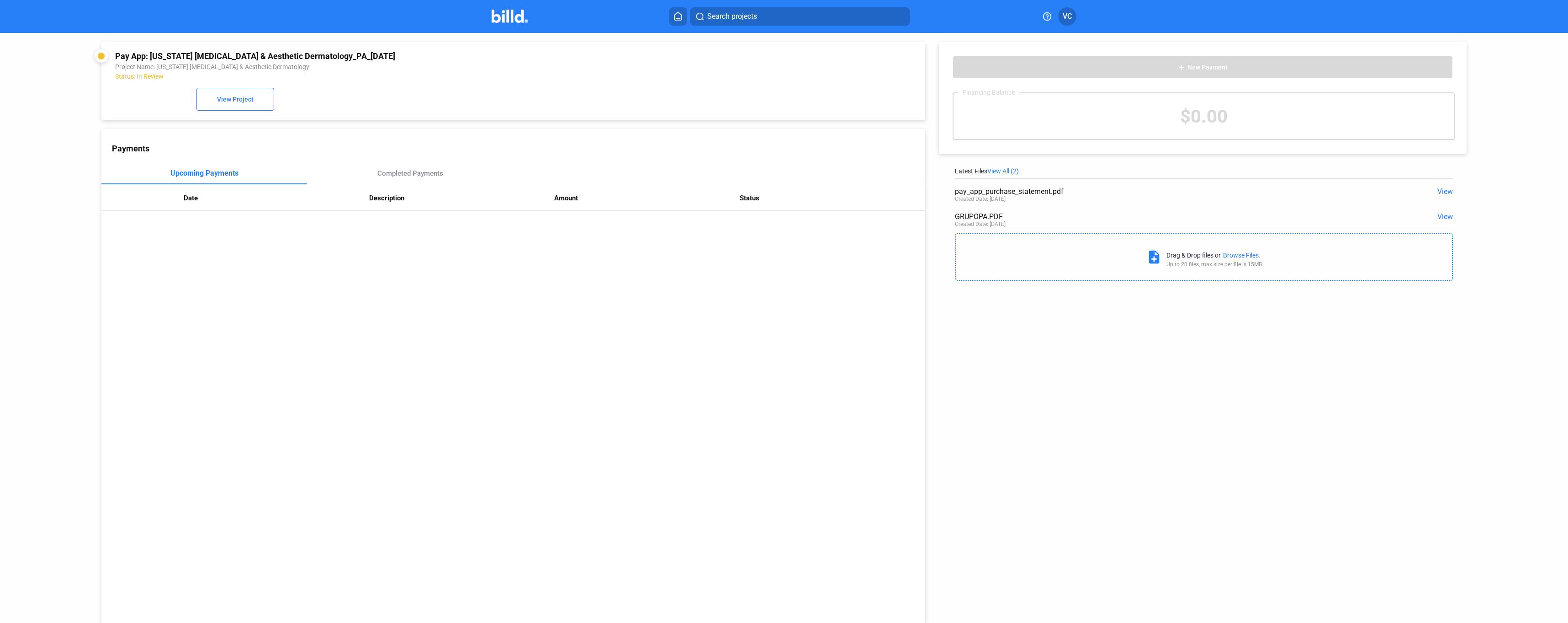
click at [1444, 189] on span "View" at bounding box center [1445, 191] width 16 height 9
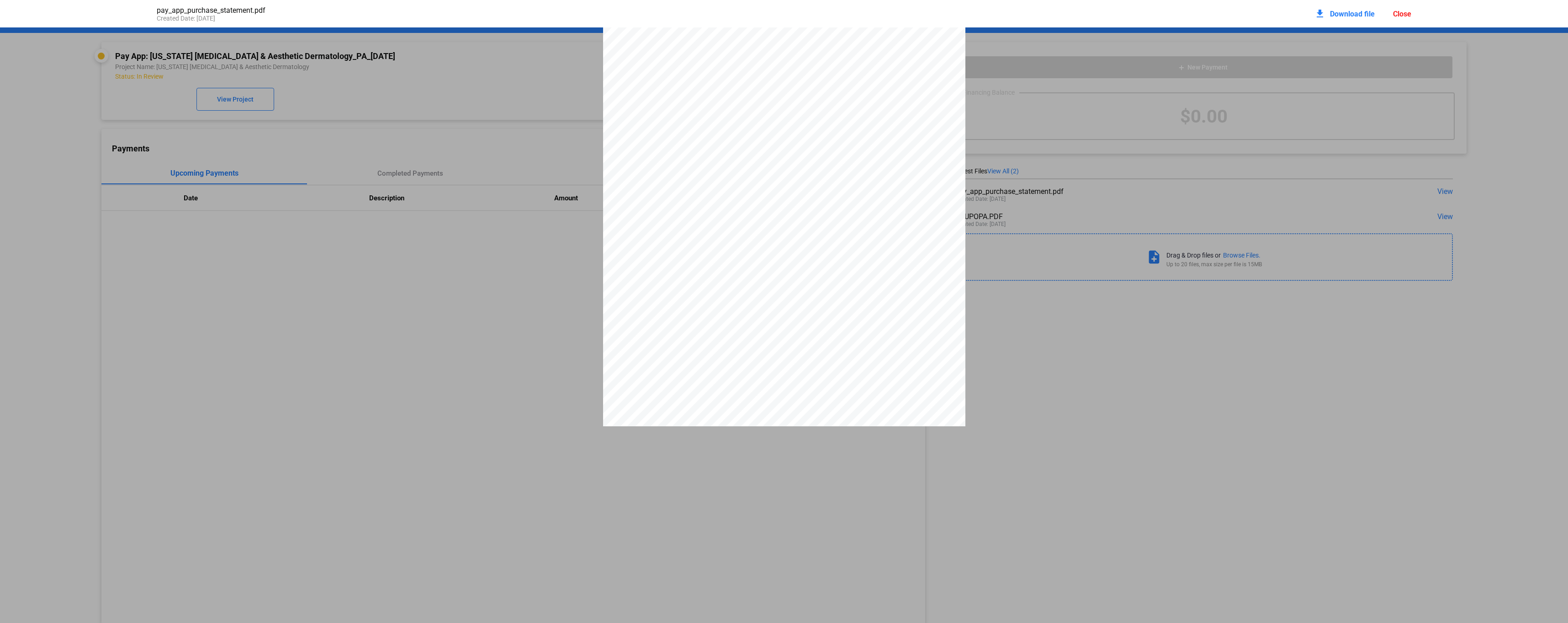
scroll to position [96, 0]
drag, startPoint x: 632, startPoint y: 243, endPoint x: 766, endPoint y: 244, distance: 134.0
click at [766, 244] on div "PAY APP PURCHASE STATEMENT This PAY APP PURCHASE STATEMENT is being executed an…" at bounding box center [784, 188] width 362 height 513
drag, startPoint x: 766, startPoint y: 244, endPoint x: 825, endPoint y: 265, distance: 62.6
click at [825, 265] on div "PAY APP PURCHASE STATEMENT This PAY APP PURCHASE STATEMENT is being executed an…" at bounding box center [784, 188] width 362 height 513
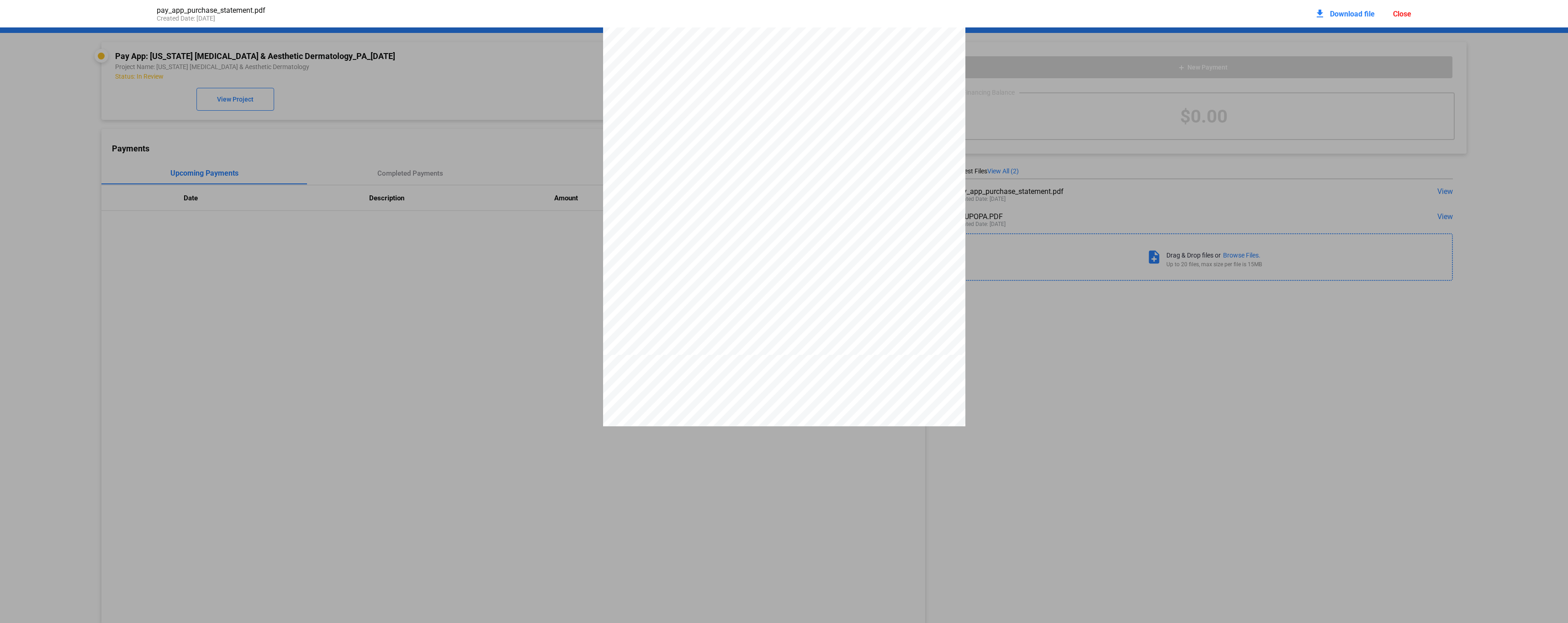
scroll to position [0, 0]
click at [820, 288] on div "PAY APP PURCHASE STATEMENT This PAY APP PURCHASE STATEMENT is being executed an…" at bounding box center [784, 284] width 362 height 513
click at [1406, 12] on div "Close" at bounding box center [1402, 14] width 18 height 9
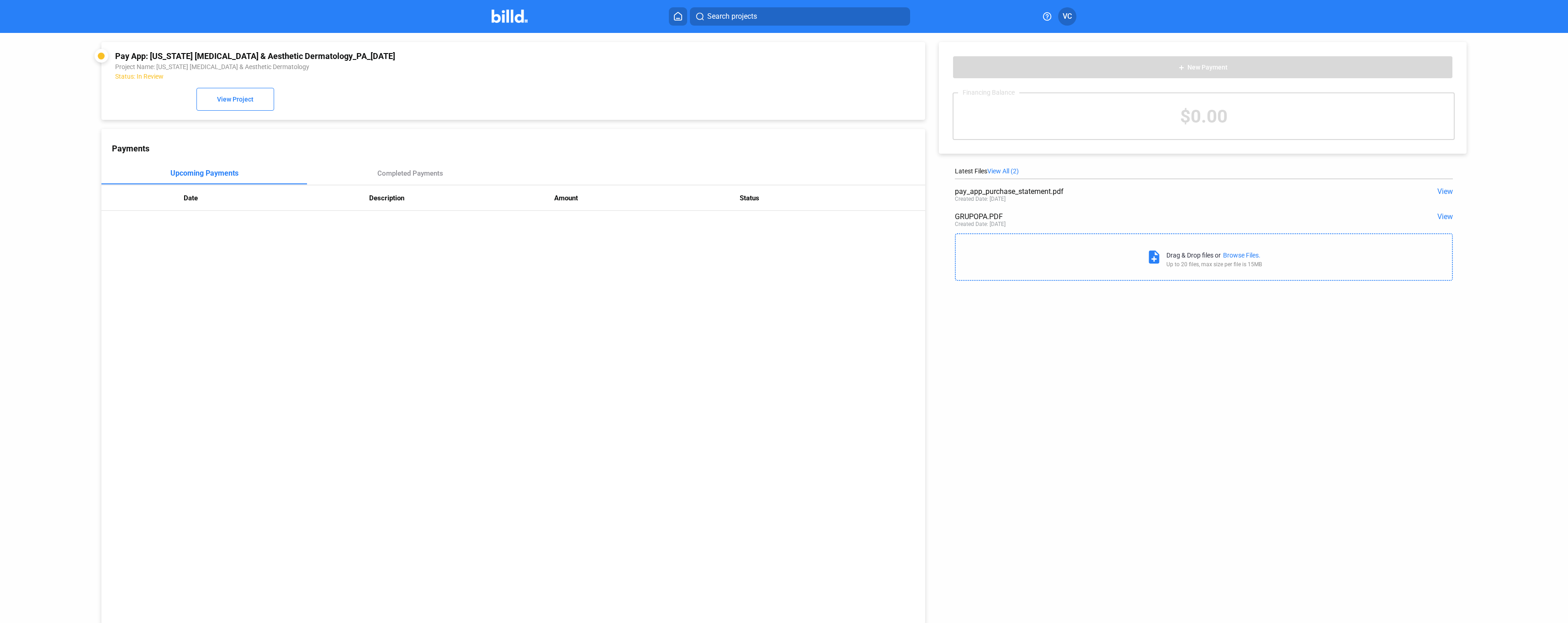
click at [1445, 214] on span "View" at bounding box center [1445, 216] width 16 height 9
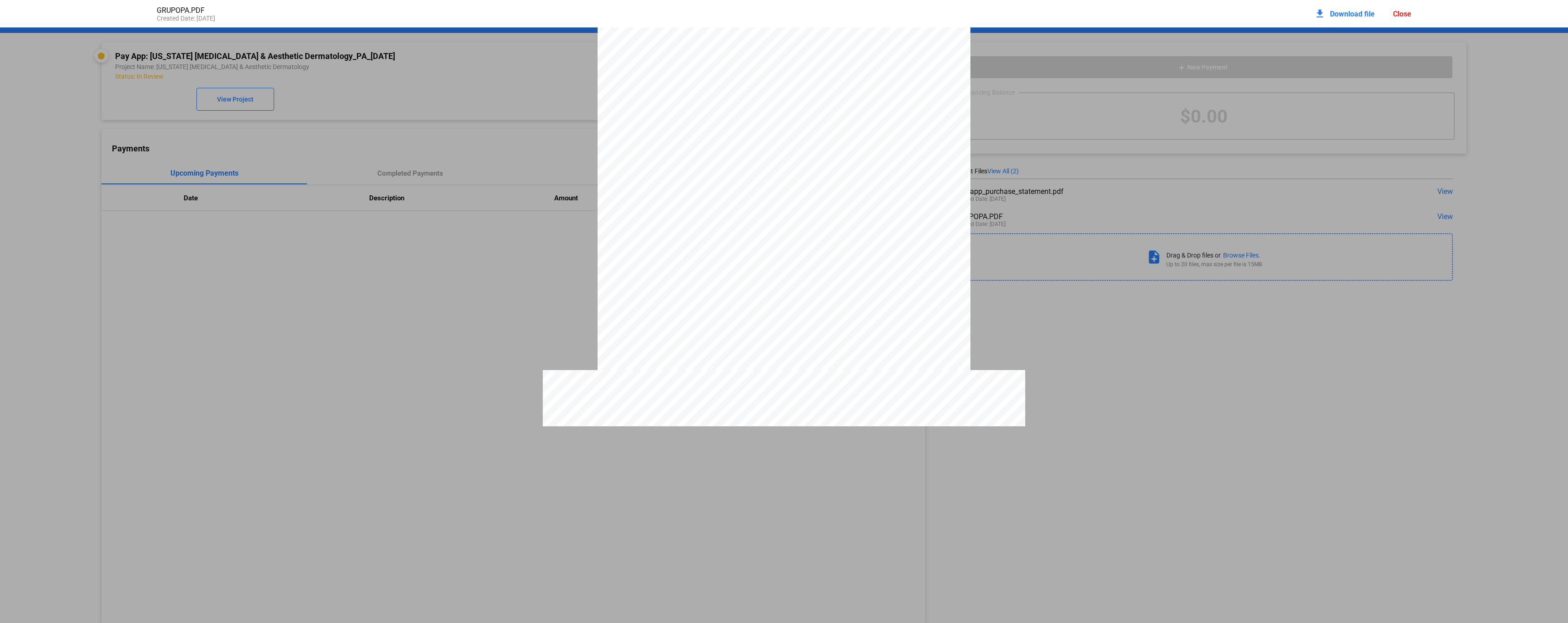
scroll to position [640, 0]
click at [1270, 358] on div "PAGE 1 of 4 Invoice (C)CBGreensboroBuild - Campbell-Greensboro Building (C) Gru…" at bounding box center [784, 239] width 1568 height 1702
click at [1507, 128] on div "PAGE 1 of 4 Invoice (C)CBGreensboroBuild - Campbell-Greensboro Building (C) Gru…" at bounding box center [784, 239] width 1568 height 1702
click at [1408, 13] on div "Close" at bounding box center [1402, 14] width 18 height 9
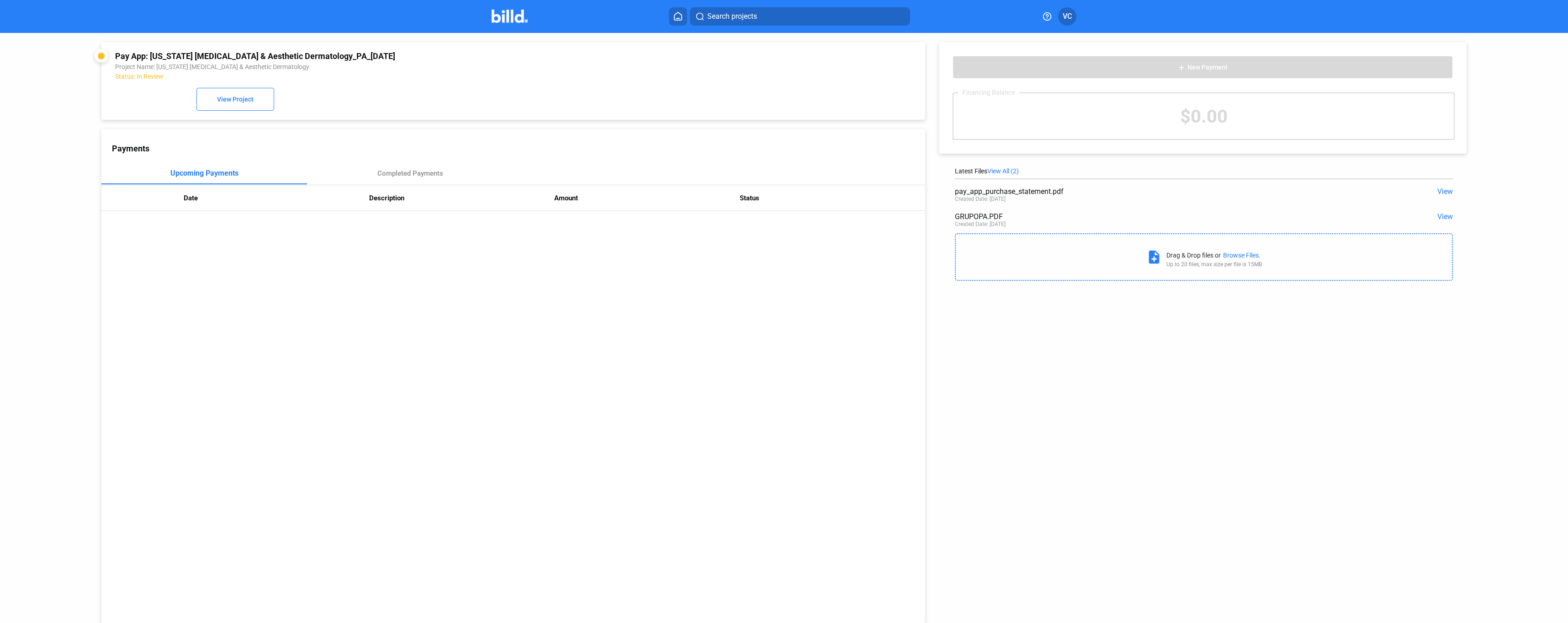
click at [1232, 258] on div "Browse Files." at bounding box center [1242, 255] width 37 height 7
click at [1441, 243] on span "View" at bounding box center [1445, 241] width 16 height 9
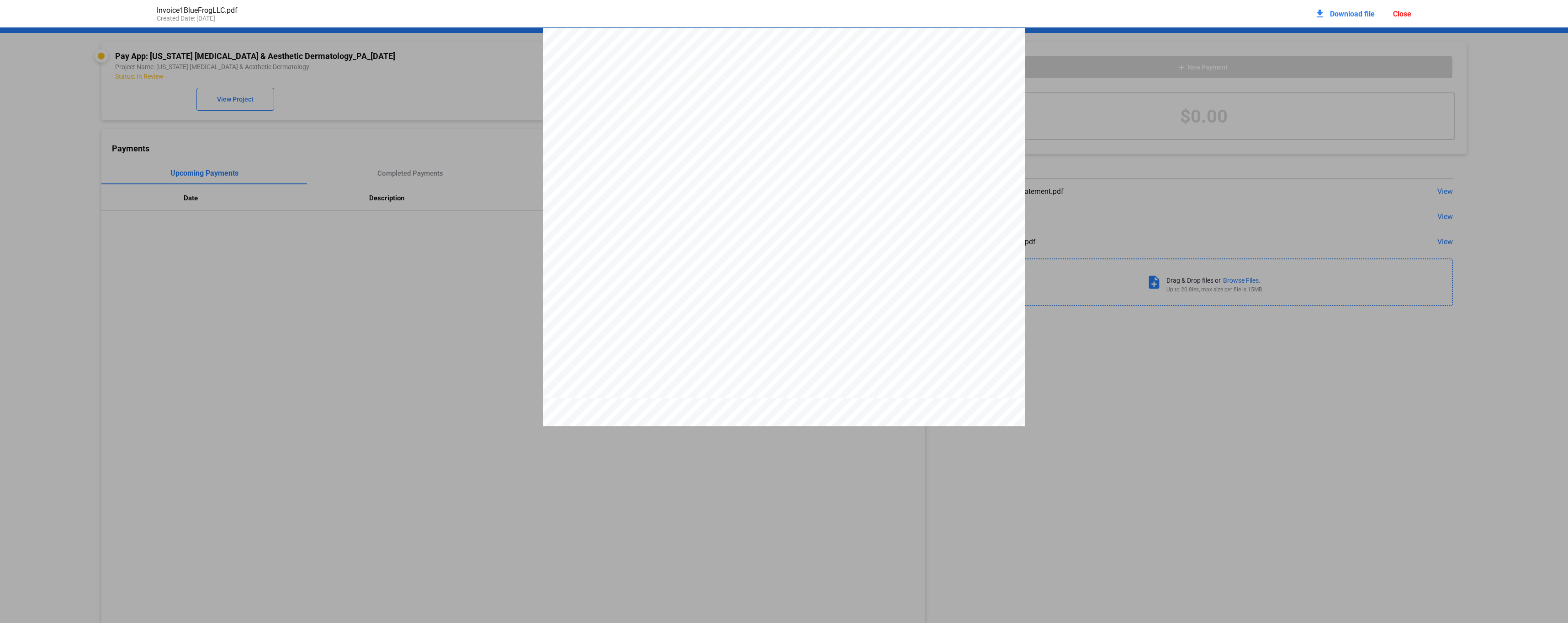
click at [1113, 71] on div "Application for Payment #1 Submitted To: Blue Frog LLC Contractor: Grupo Contre…" at bounding box center [784, 399] width 1568 height 743
click at [1115, 110] on div "Application for Payment #1 Submitted To: Blue Frog LLC Contractor: Grupo Contre…" at bounding box center [784, 399] width 1568 height 743
click at [1400, 13] on div "Close" at bounding box center [1402, 14] width 18 height 9
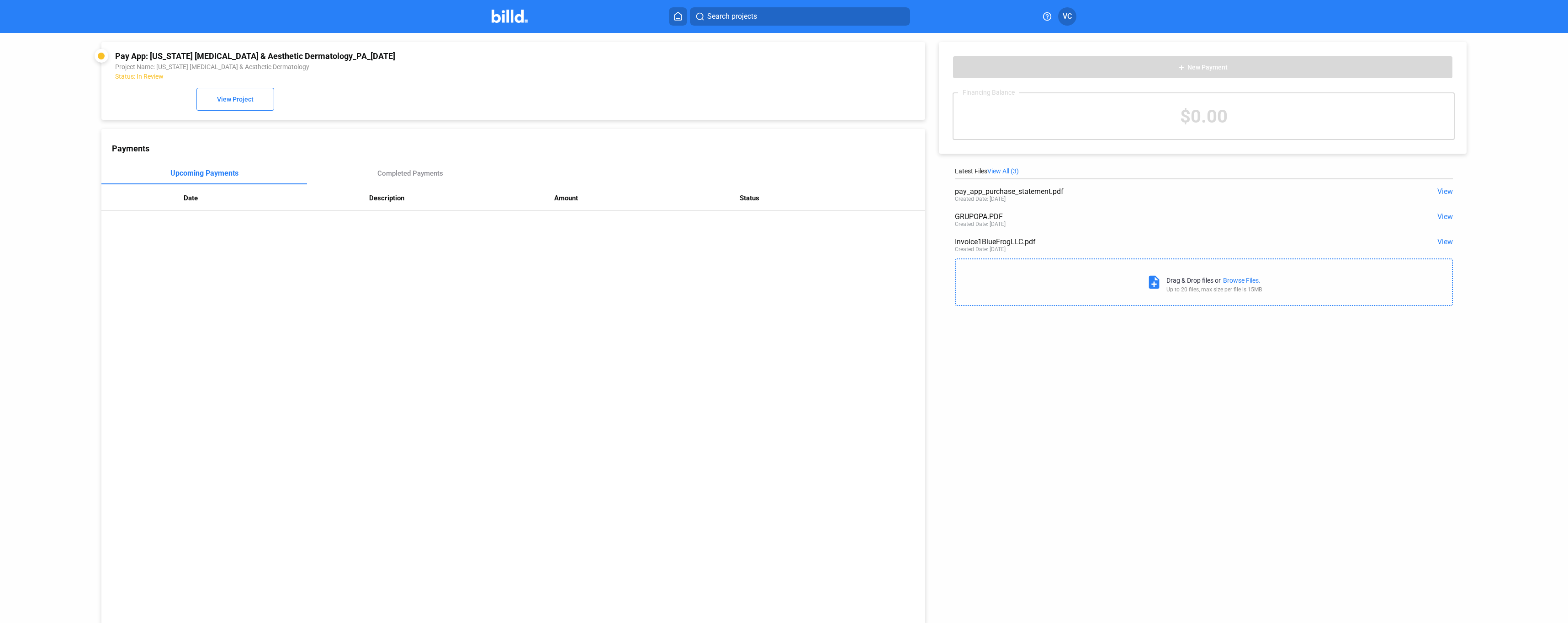
click at [680, 16] on icon at bounding box center [678, 16] width 9 height 9
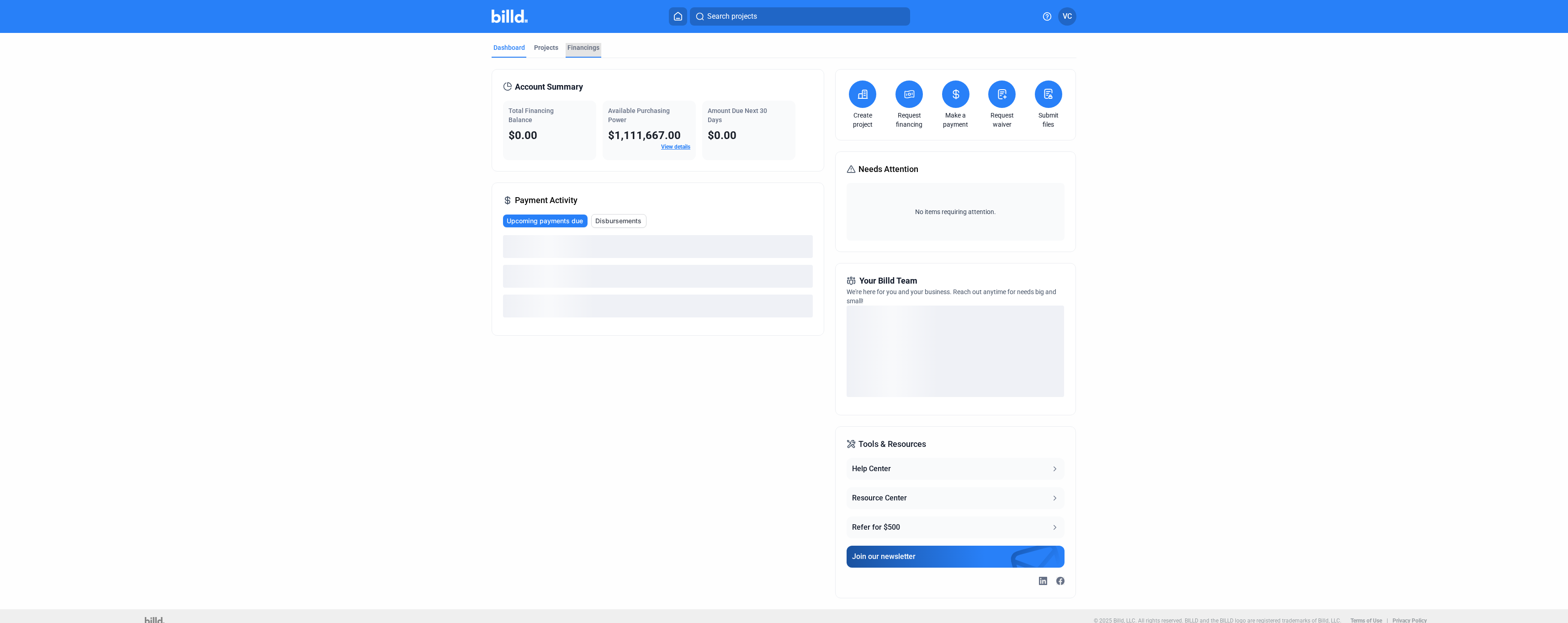
click at [585, 51] on div "Financings" at bounding box center [583, 47] width 32 height 9
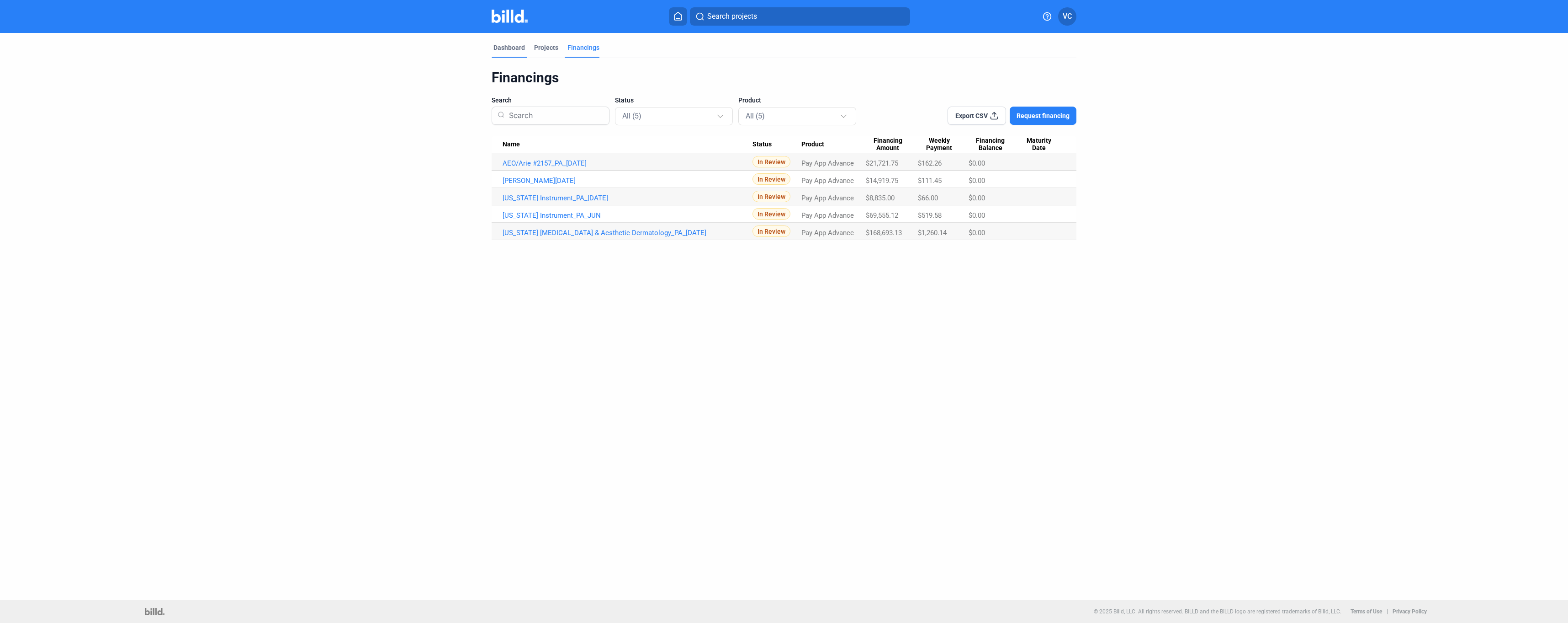
click at [507, 49] on div "Dashboard" at bounding box center [509, 47] width 31 height 9
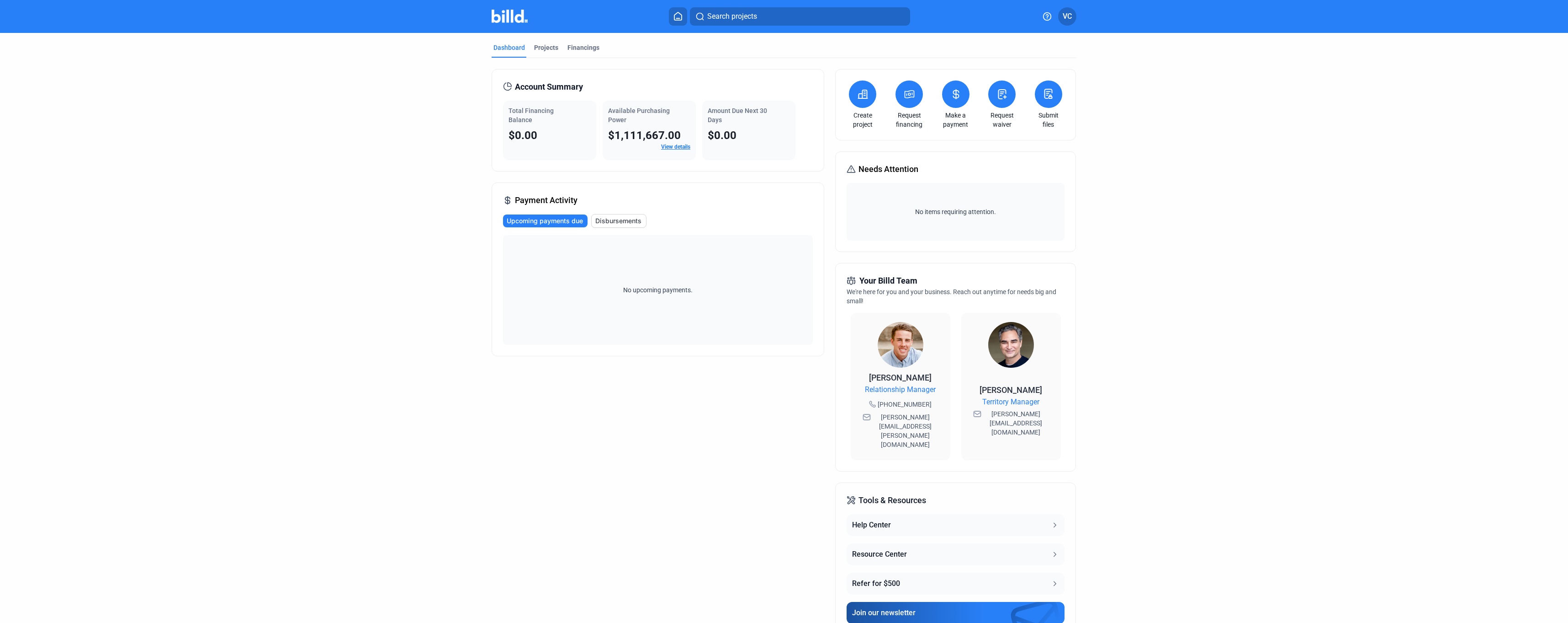
click at [673, 147] on link "View details" at bounding box center [676, 146] width 29 height 6
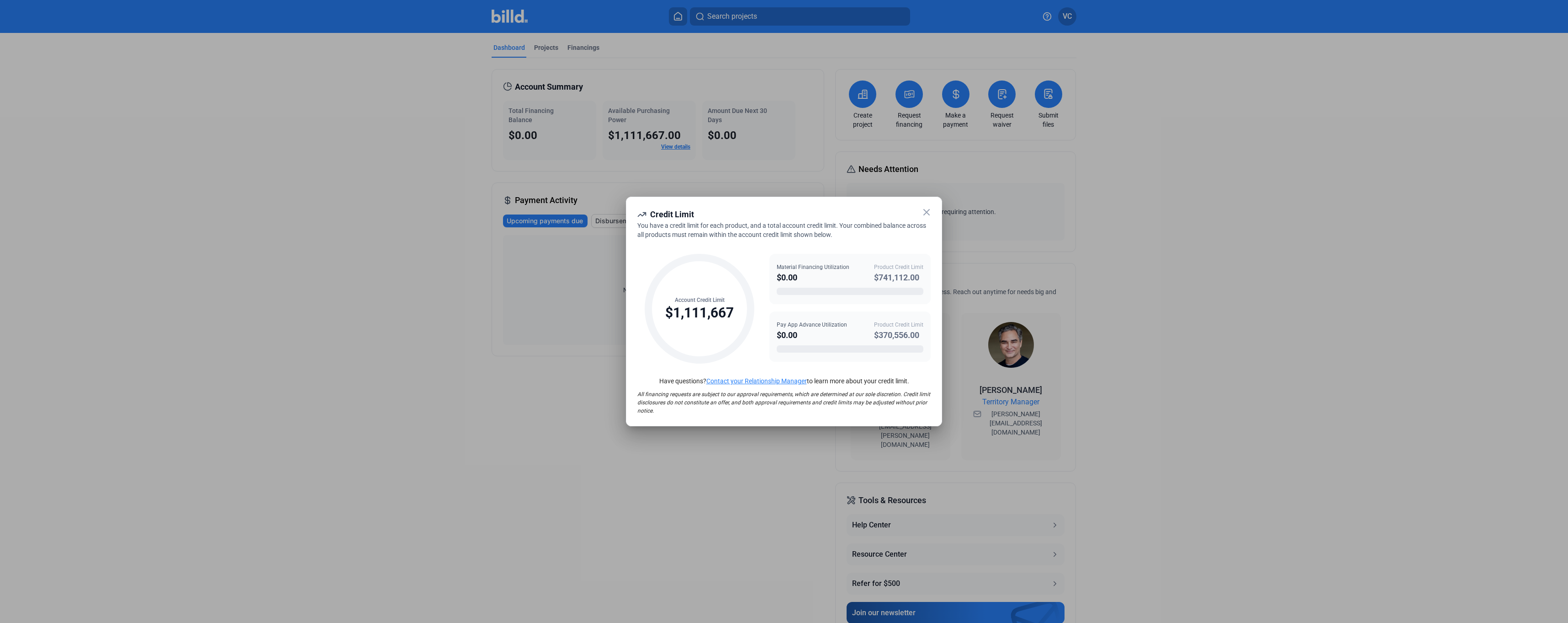
click at [928, 214] on icon at bounding box center [926, 212] width 5 height 5
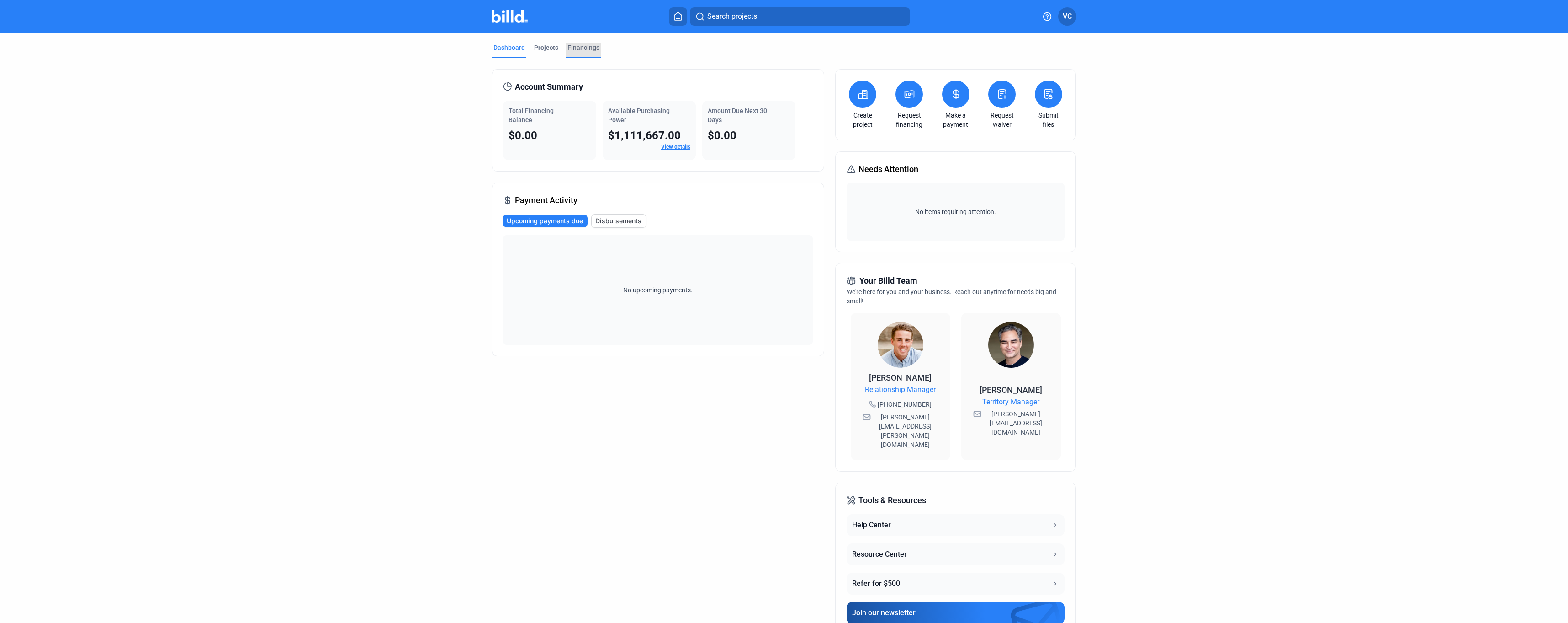
click at [576, 45] on div "Financings" at bounding box center [583, 47] width 32 height 9
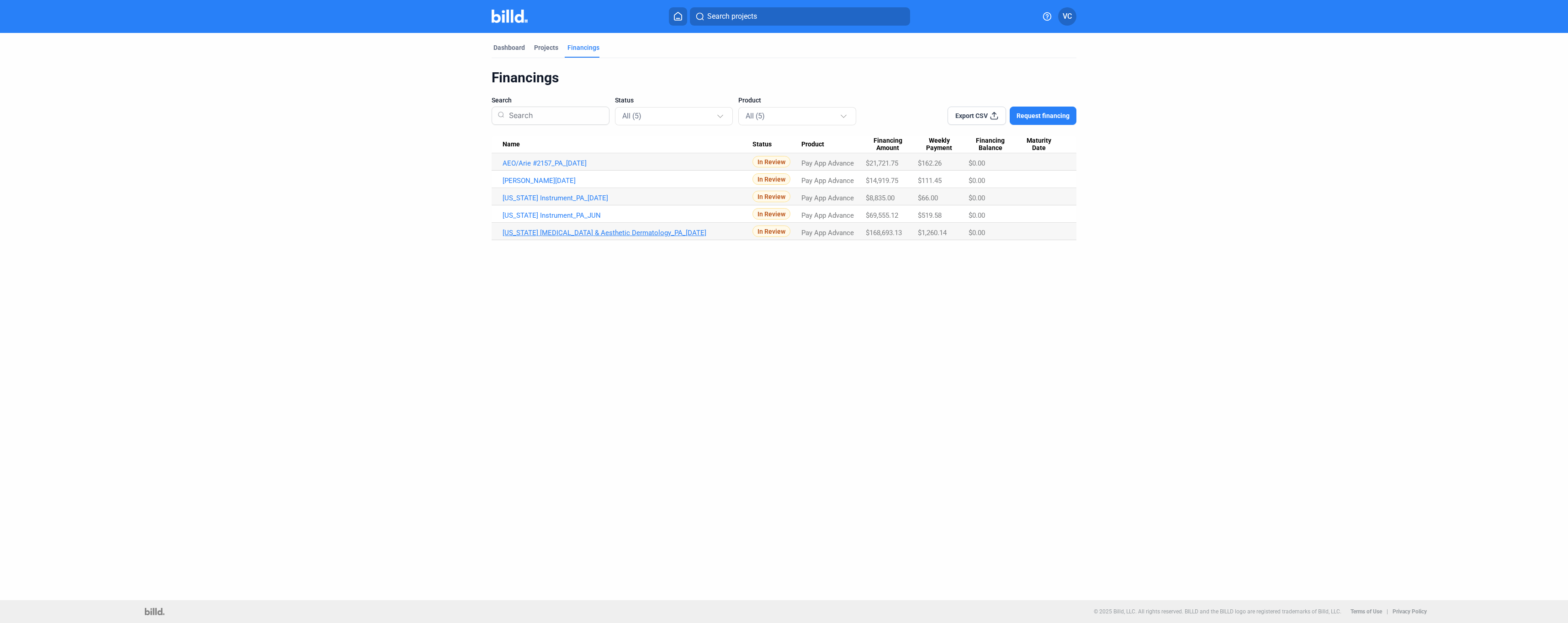
click at [567, 167] on link "[US_STATE] [MEDICAL_DATA] & Aesthetic Dermatology_PA_[DATE]" at bounding box center [627, 163] width 250 height 8
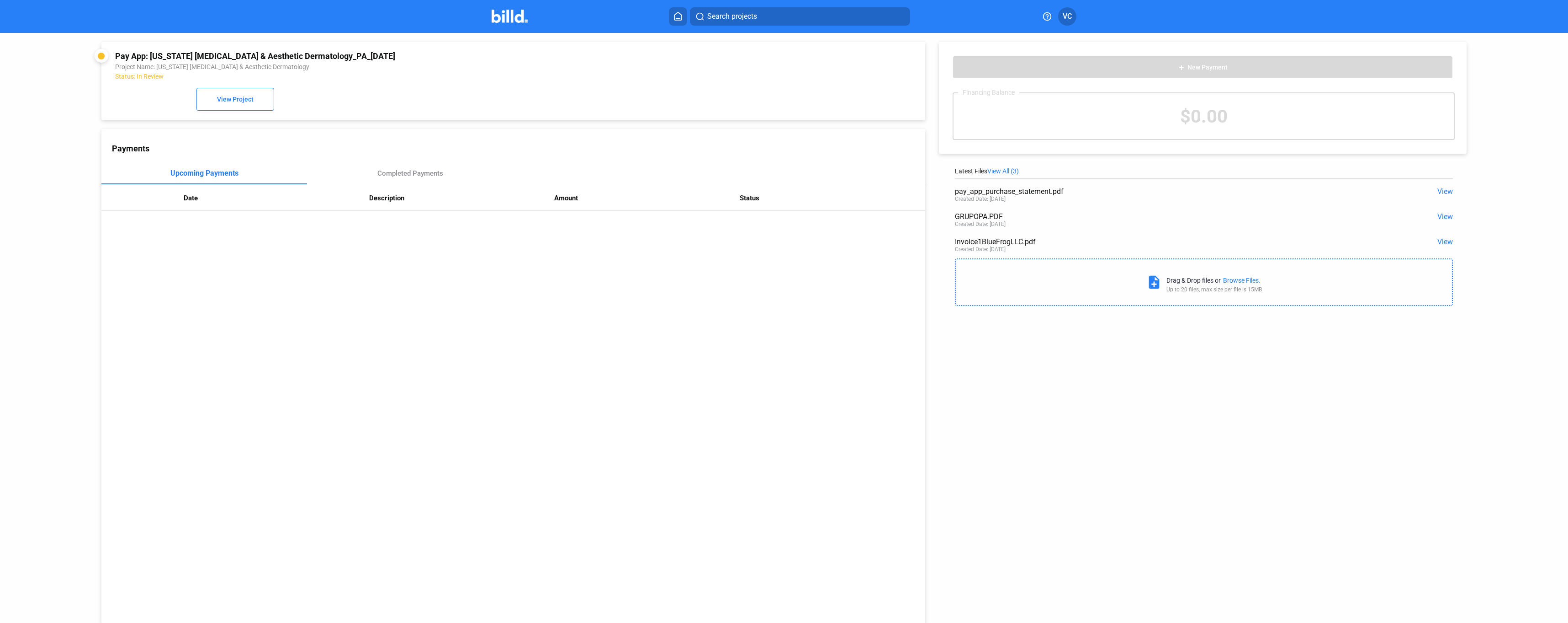
click at [1234, 279] on div "Browse Files." at bounding box center [1242, 280] width 37 height 7
click at [1009, 168] on span "View All (4)" at bounding box center [1003, 171] width 31 height 7
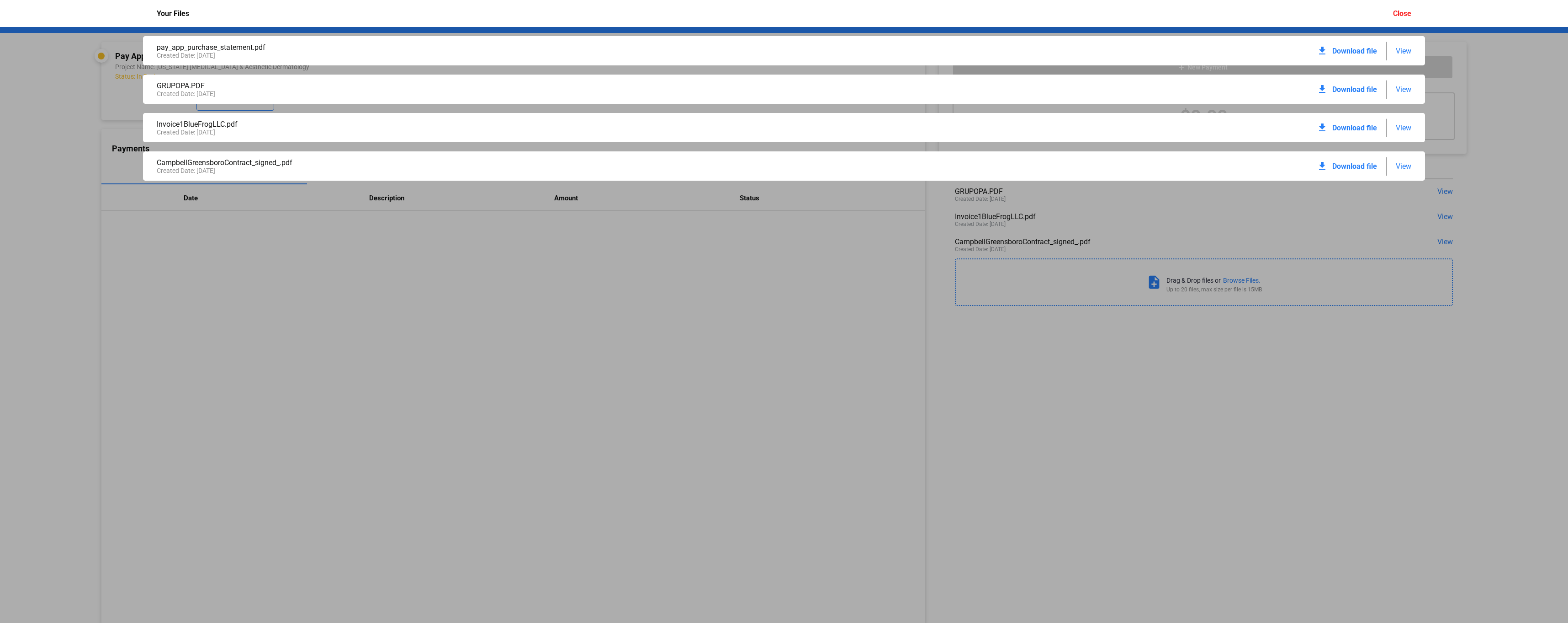
click at [699, 378] on div "pay_app_purchase_statement.pdf Created Date: 08 / 11 / 2025 download Download f…" at bounding box center [784, 325] width 1568 height 596
click at [1319, 366] on div "pay_app_purchase_statement.pdf Created Date: 08 / 11 / 2025 download Download f…" at bounding box center [784, 325] width 1568 height 596
click at [55, 83] on div "pay_app_purchase_statement.pdf Created Date: 08 / 11 / 2025 download Download f…" at bounding box center [784, 325] width 1568 height 596
click at [1397, 12] on div "Close" at bounding box center [1402, 13] width 18 height 9
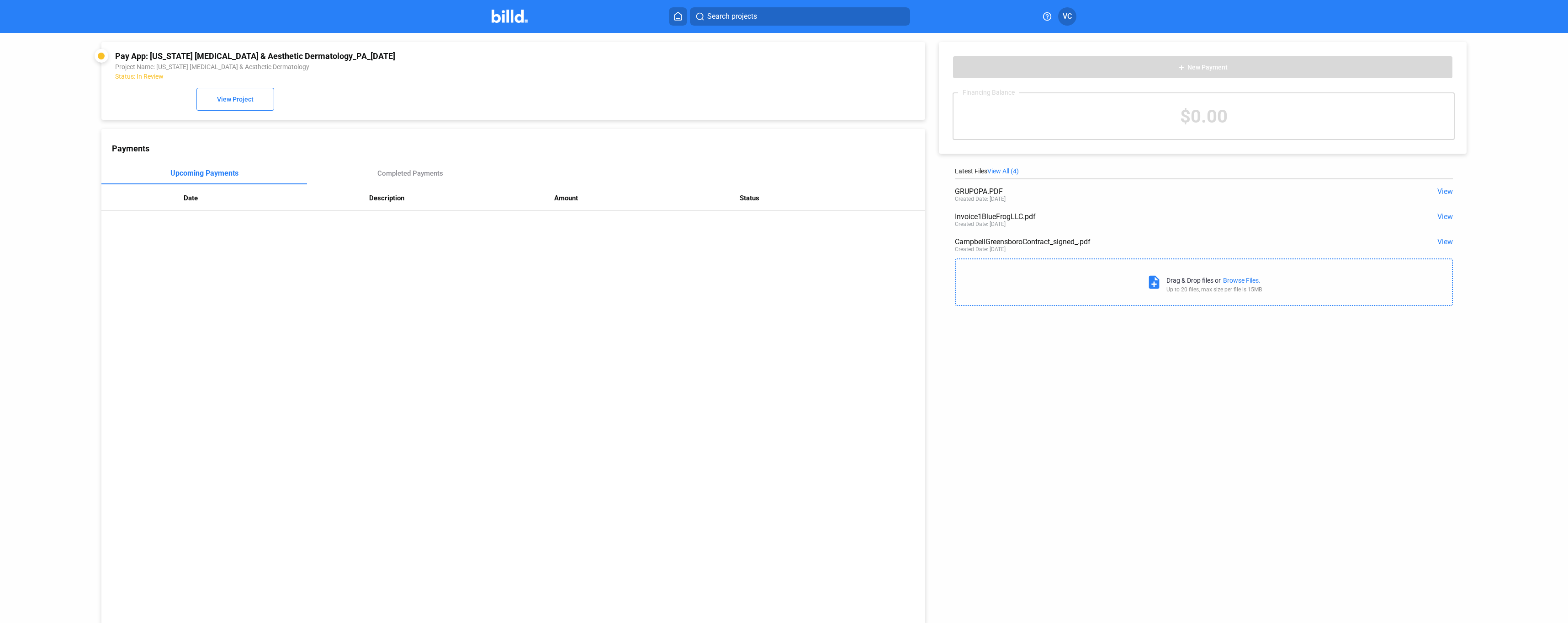
click at [674, 19] on icon at bounding box center [678, 16] width 9 height 9
